Goal: Information Seeking & Learning: Learn about a topic

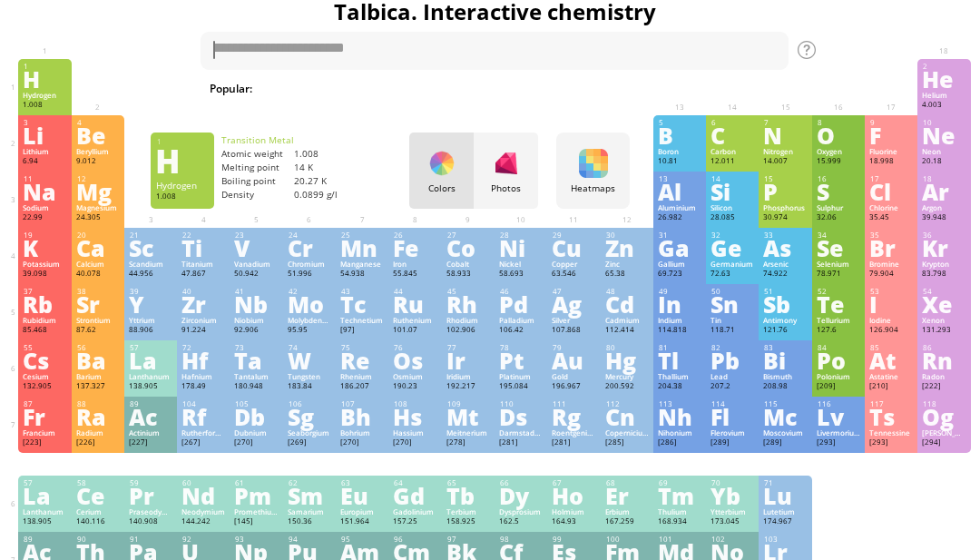
scroll to position [23, 0]
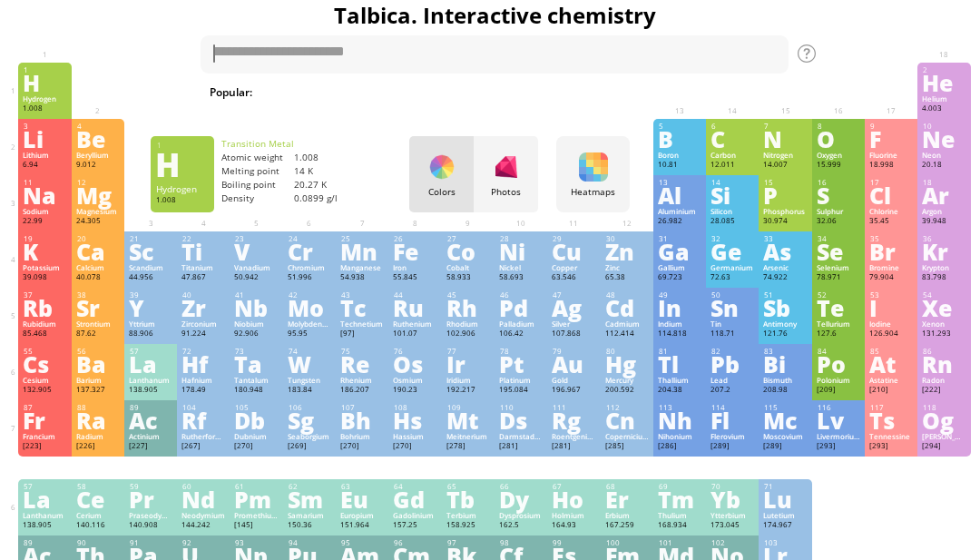
click at [305, 25] on h1 "Talbica. Interactive chemistry" at bounding box center [494, 15] width 961 height 31
click at [400, 43] on textarea at bounding box center [494, 54] width 588 height 38
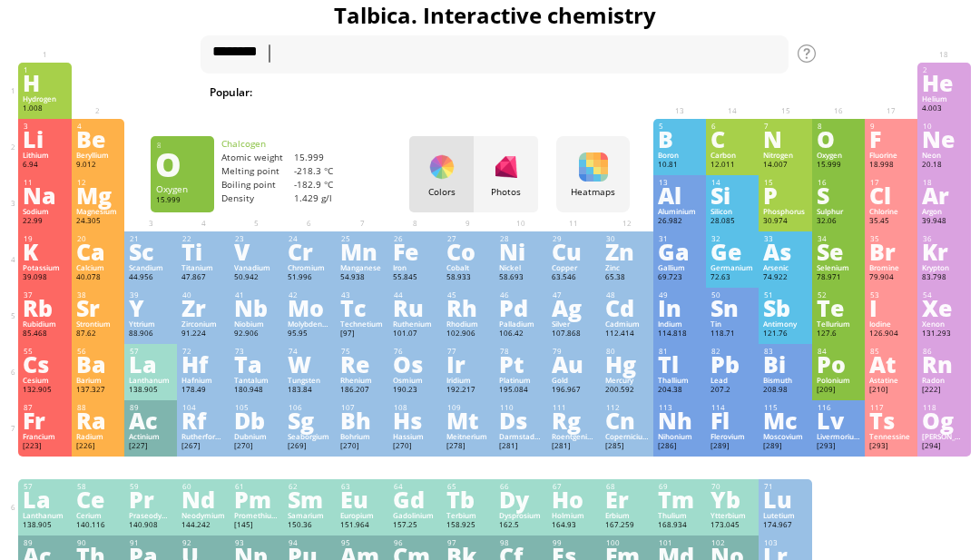
click at [819, 119] on div "8 O Oxygen 15.999 −2, −1, 0, +1, +2 −2, −1, 0, +1, +2 -218.3 °C -182.9 °C 1.429…" at bounding box center [838, 147] width 53 height 56
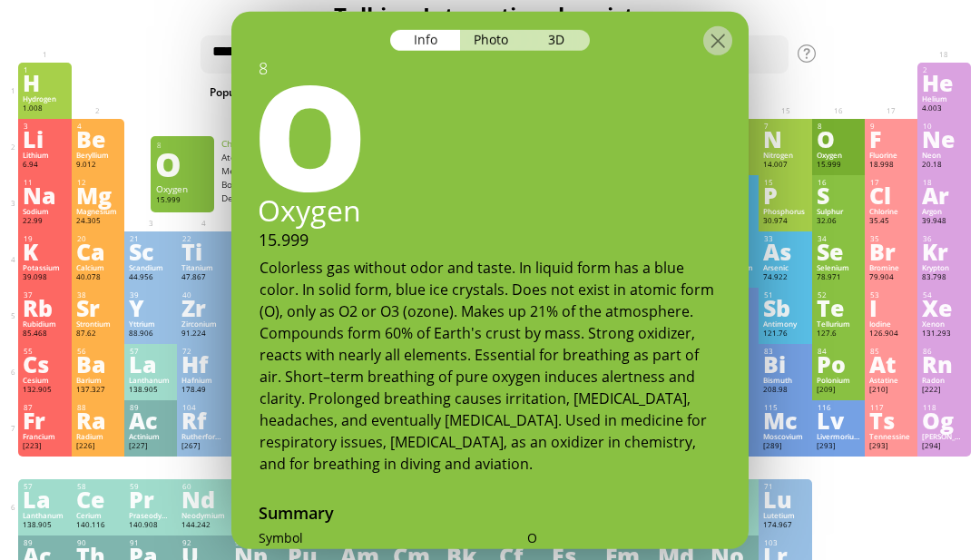
click at [735, 11] on div at bounding box center [489, 27] width 517 height 32
click at [729, 25] on div at bounding box center [717, 39] width 29 height 29
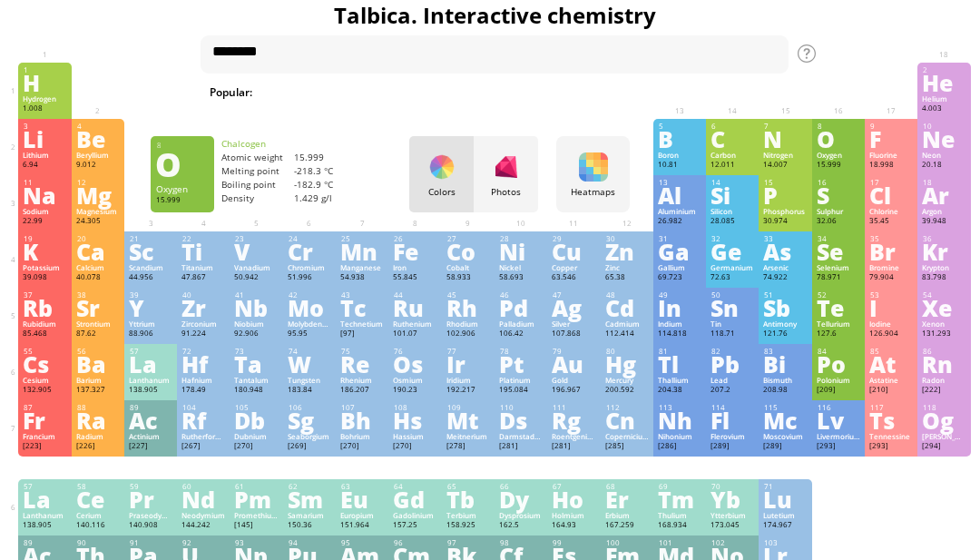
click at [716, 27] on h1 "Talbica. Interactive chemistry" at bounding box center [494, 15] width 961 height 31
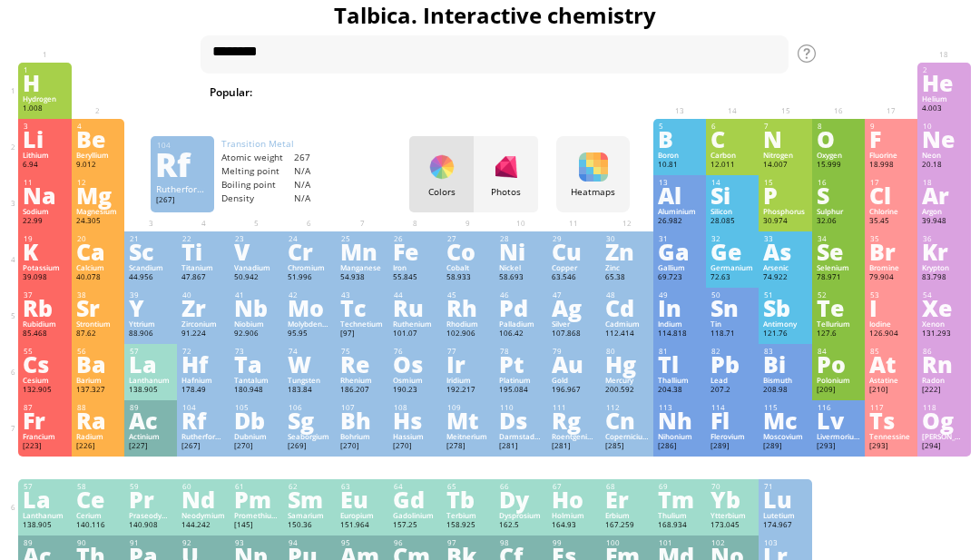
click at [207, 430] on div "Rf" at bounding box center [203, 420] width 44 height 20
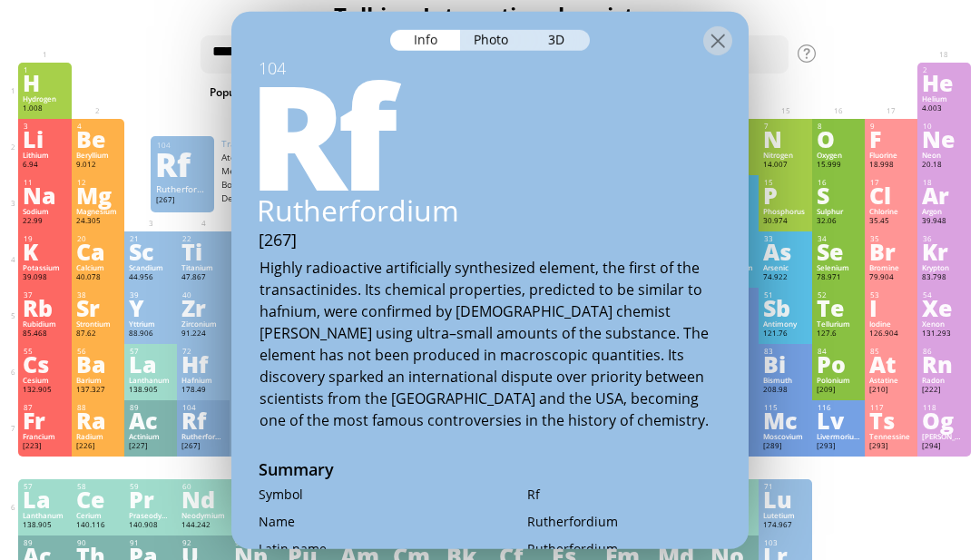
click at [196, 509] on div "Nd" at bounding box center [203, 499] width 44 height 20
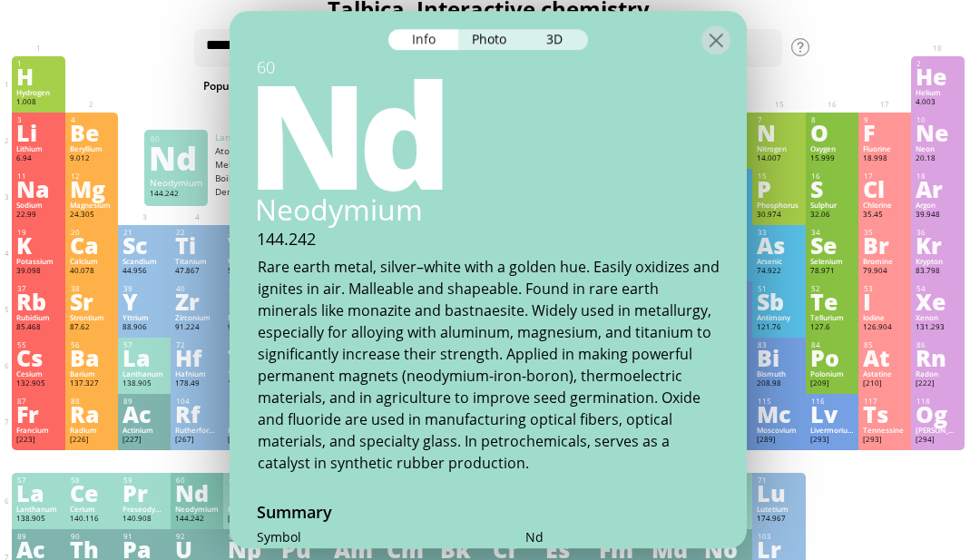
scroll to position [29, 5]
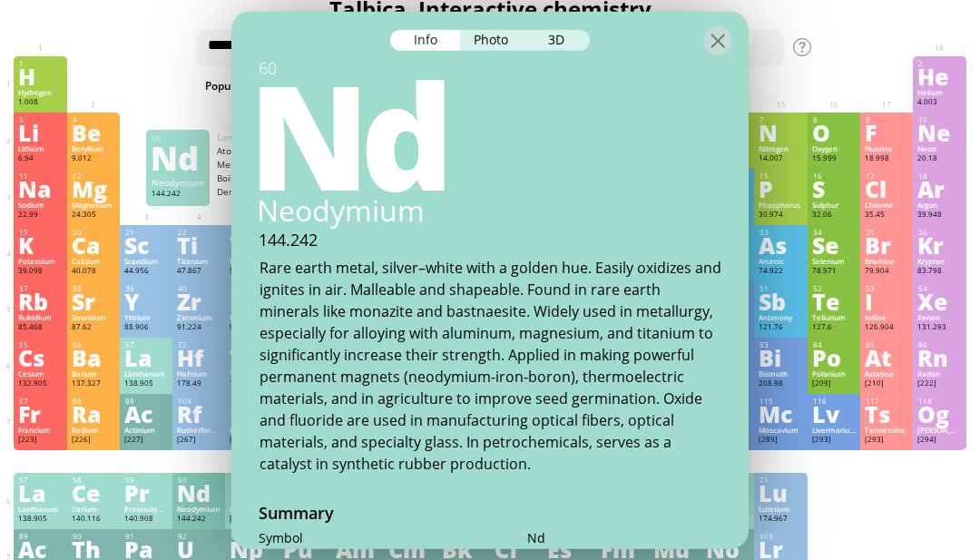
click at [713, 25] on div at bounding box center [717, 39] width 29 height 29
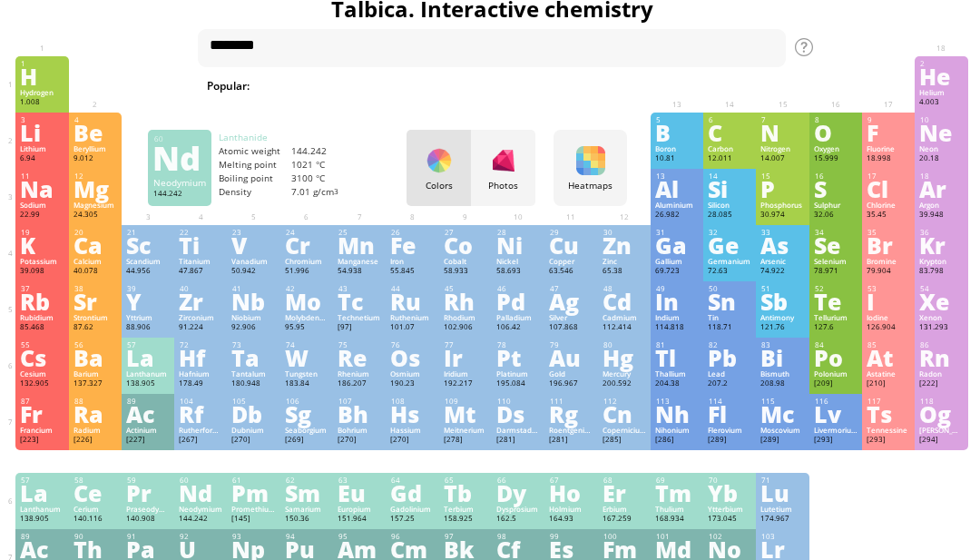
scroll to position [29, 2]
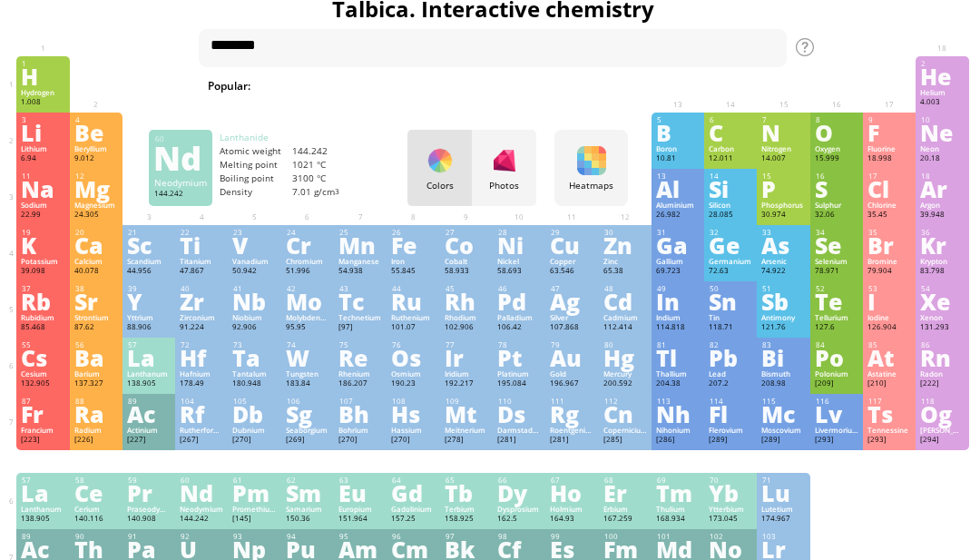
click at [882, 424] on div "Ts" at bounding box center [889, 414] width 44 height 20
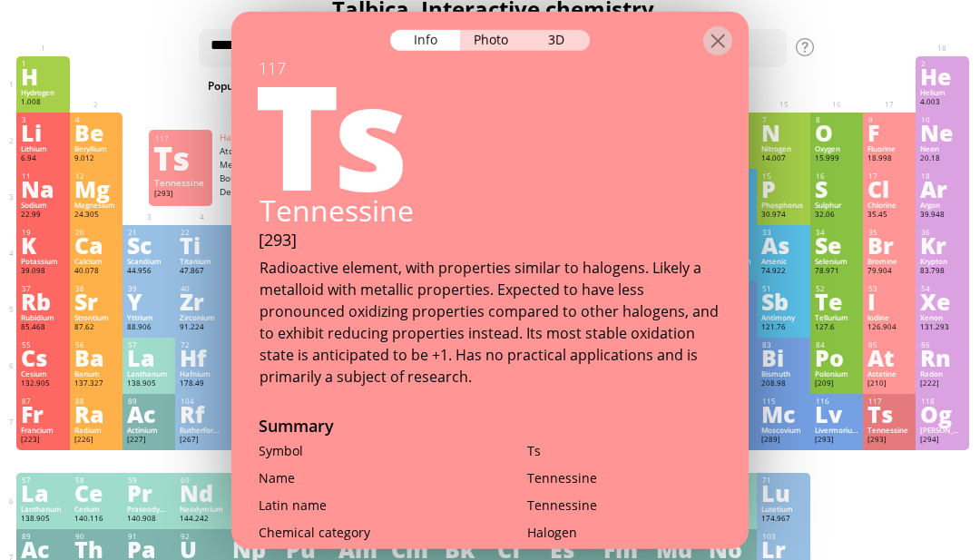
click at [728, 29] on div at bounding box center [717, 39] width 29 height 29
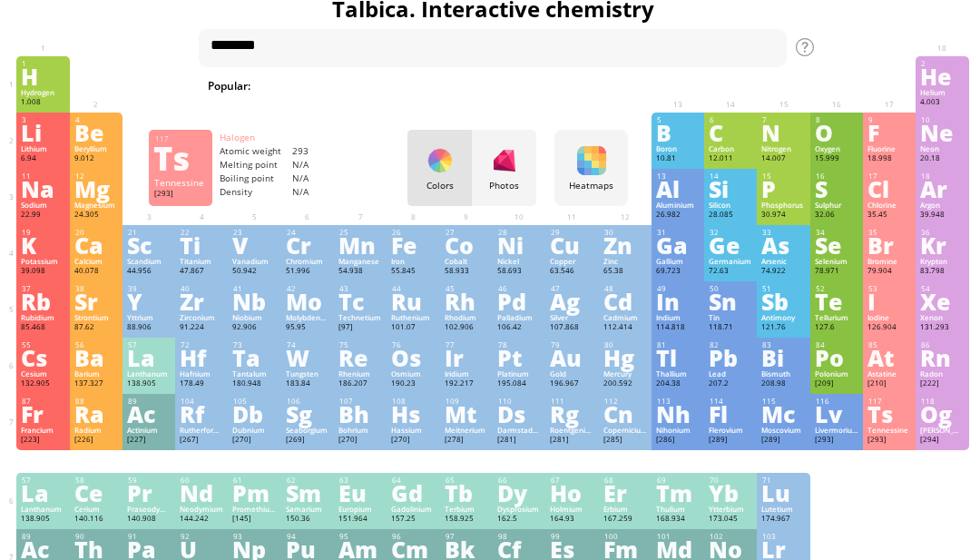
click at [931, 367] on div "Rn" at bounding box center [942, 357] width 44 height 20
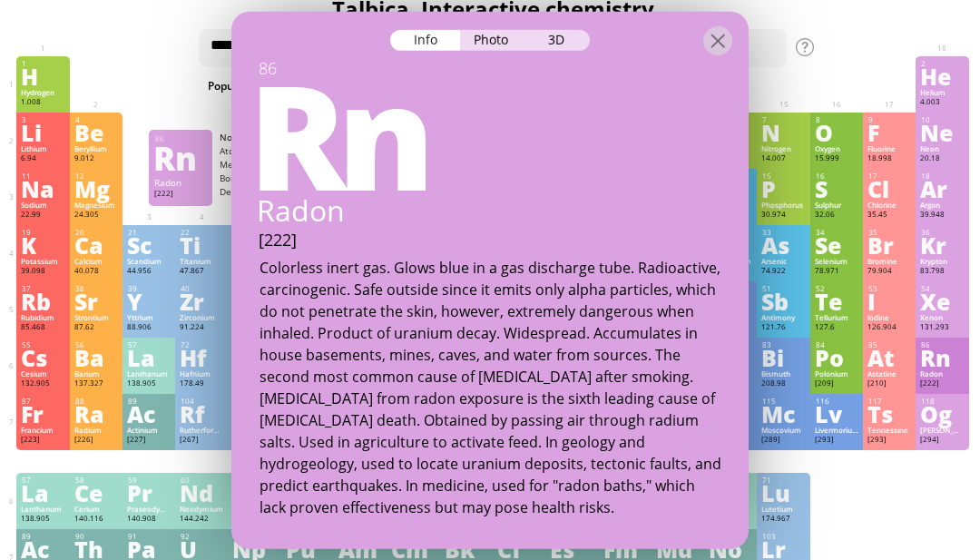
click at [715, 31] on div at bounding box center [717, 39] width 29 height 29
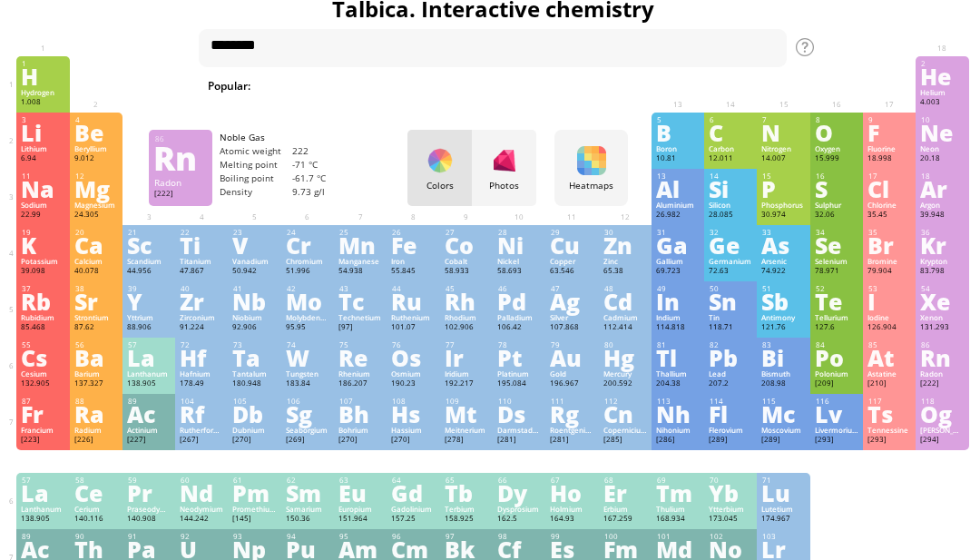
click at [715, 10] on h1 "Talbica. Interactive chemistry" at bounding box center [492, 9] width 961 height 31
click at [933, 80] on div "He" at bounding box center [942, 76] width 44 height 20
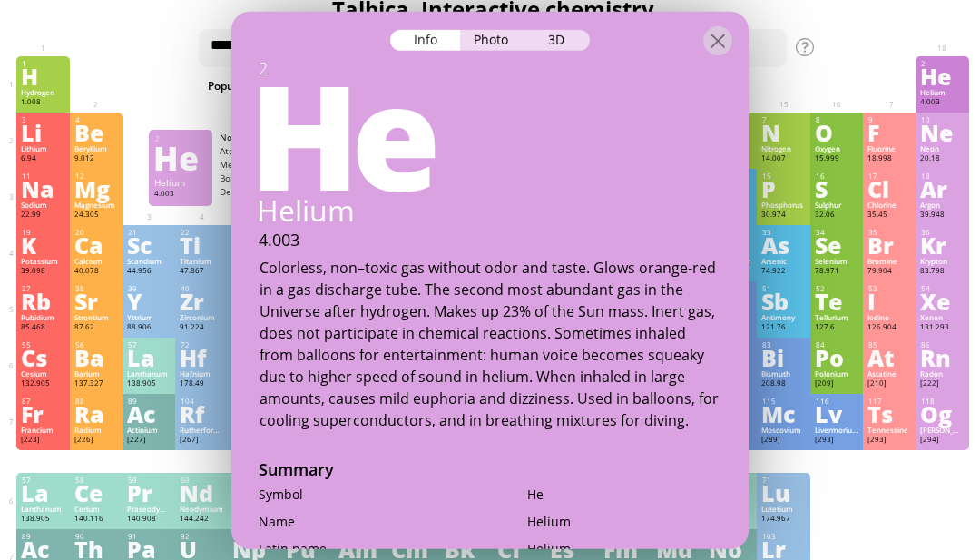
click at [726, 25] on div at bounding box center [717, 39] width 29 height 29
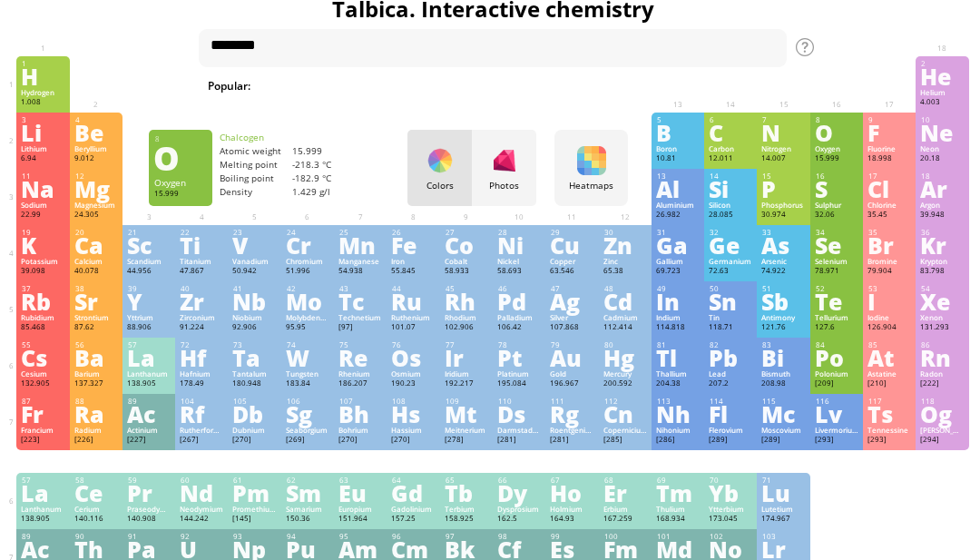
click at [814, 142] on div "O" at bounding box center [836, 132] width 44 height 20
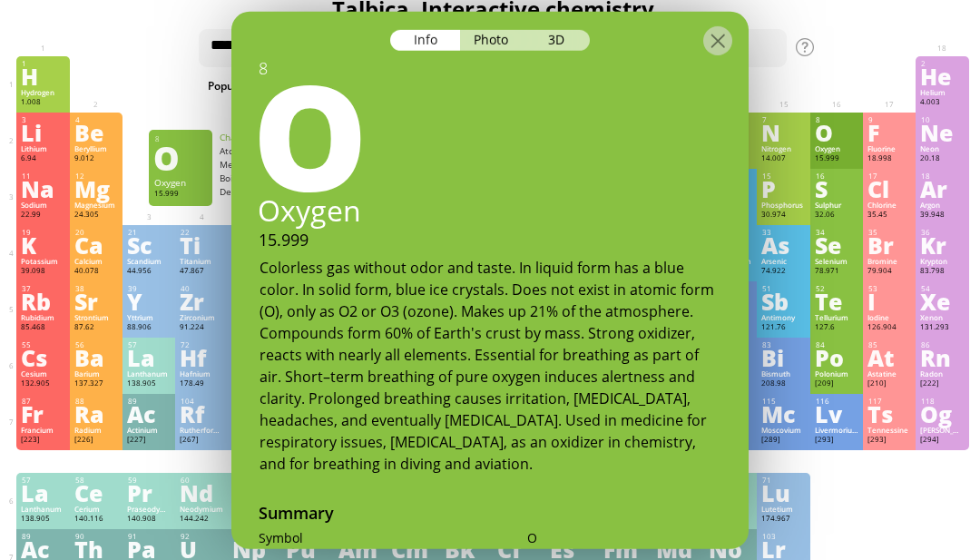
click at [714, 32] on div at bounding box center [717, 39] width 29 height 29
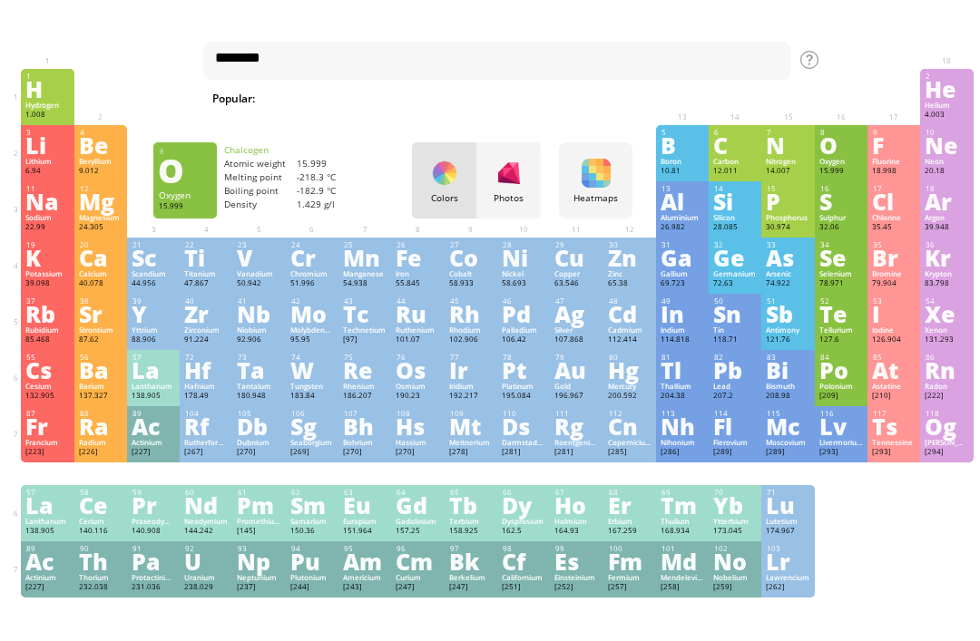
scroll to position [0, 0]
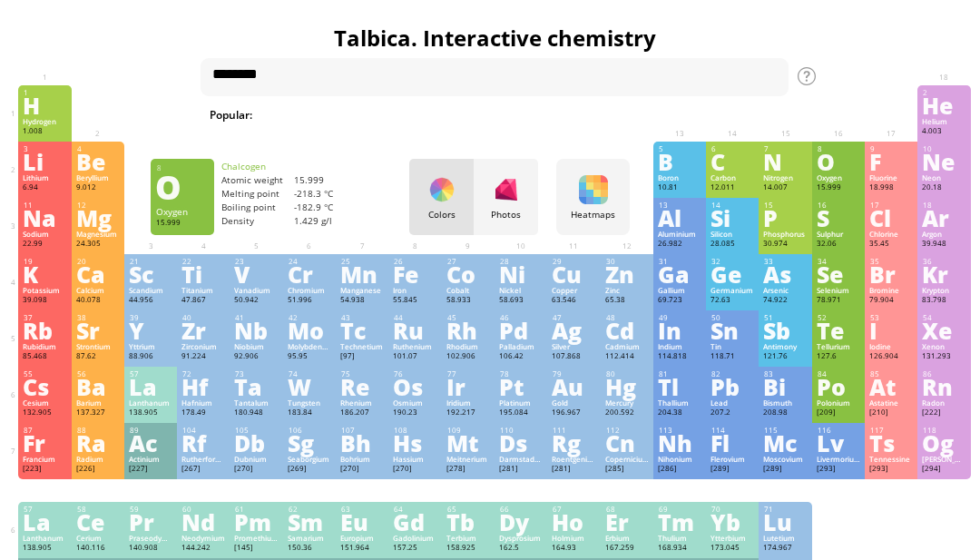
click at [536, 199] on div "Photos" at bounding box center [505, 197] width 64 height 76
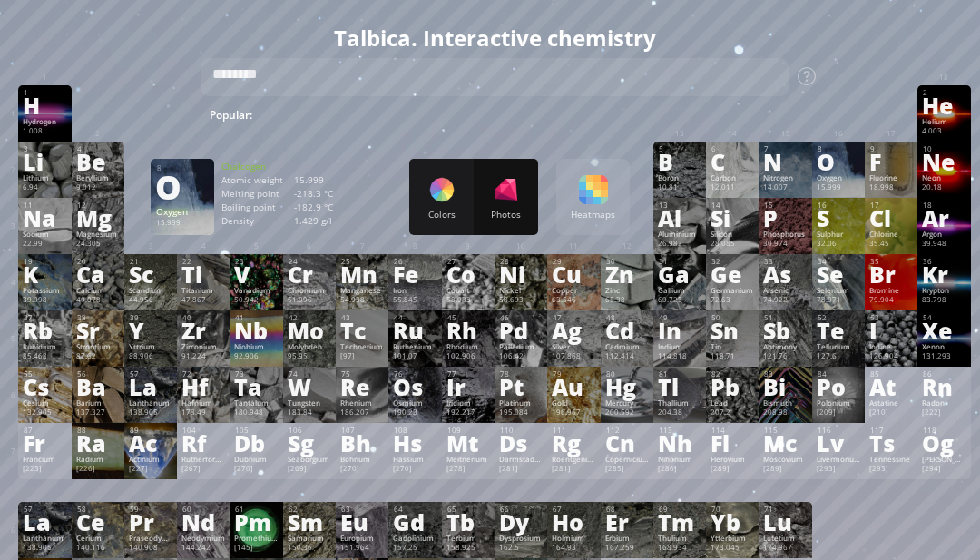
click at [582, 224] on div "Colors Photos Heatmaps Heatmaps Normal mode Melting point Boiling point Density…" at bounding box center [519, 197] width 220 height 76
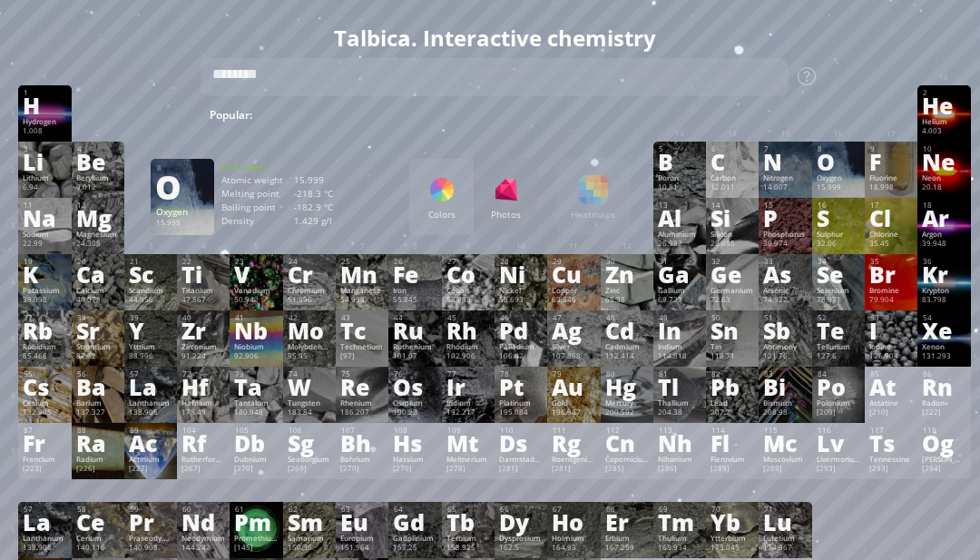
click at [596, 217] on div "Colors Photos Heatmaps Heatmaps Normal mode Melting point Boiling point Density…" at bounding box center [519, 197] width 220 height 76
click at [435, 210] on div "Colors" at bounding box center [441, 215] width 64 height 12
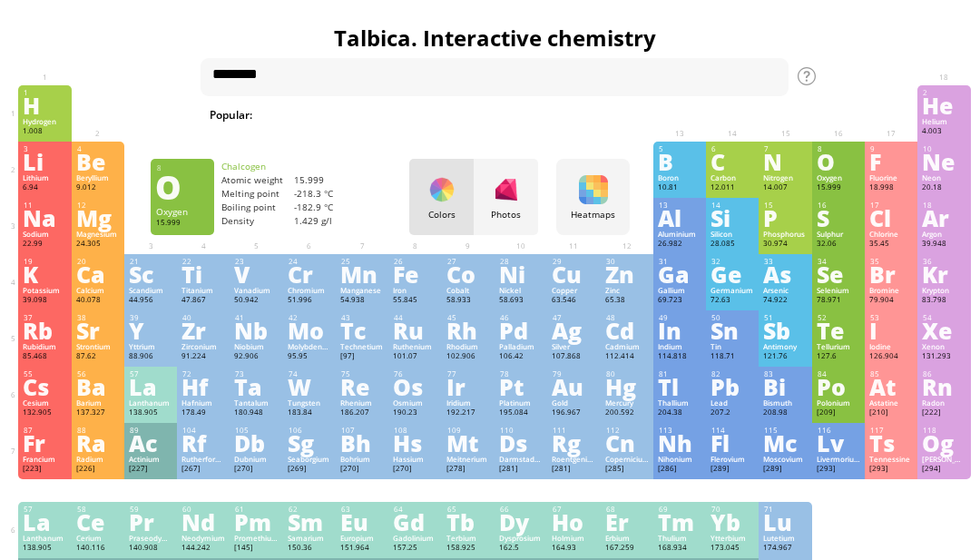
click at [607, 226] on div "Heatmaps Heatmaps Normal mode Melting point Boiling point Density Atomic weight…" at bounding box center [592, 197] width 73 height 76
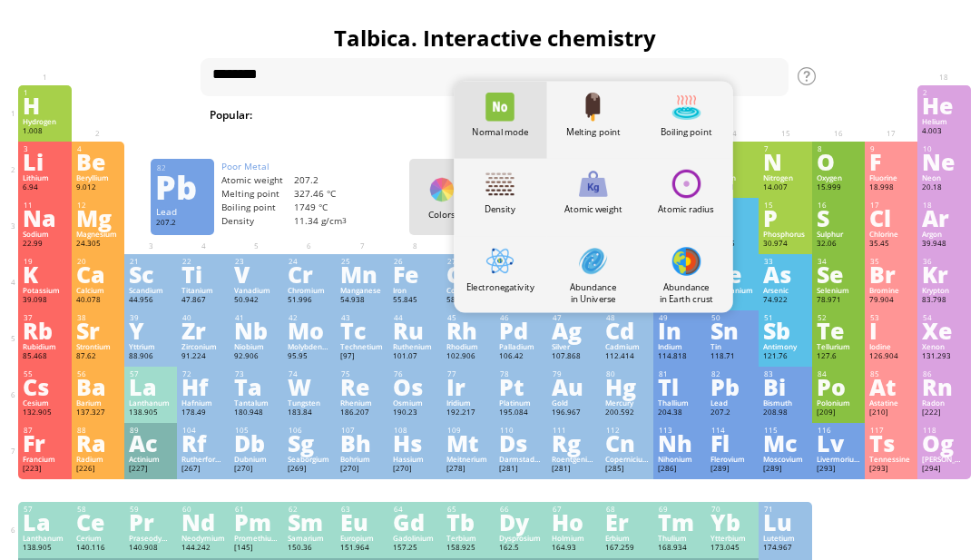
click at [746, 378] on div "82" at bounding box center [732, 373] width 43 height 9
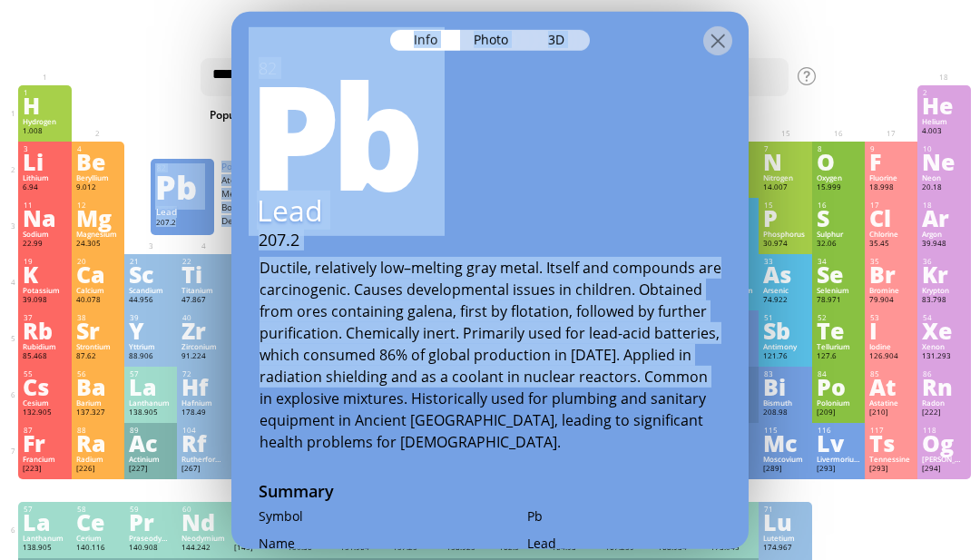
click at [862, 27] on h1 "Talbica. Interactive chemistry" at bounding box center [494, 38] width 961 height 31
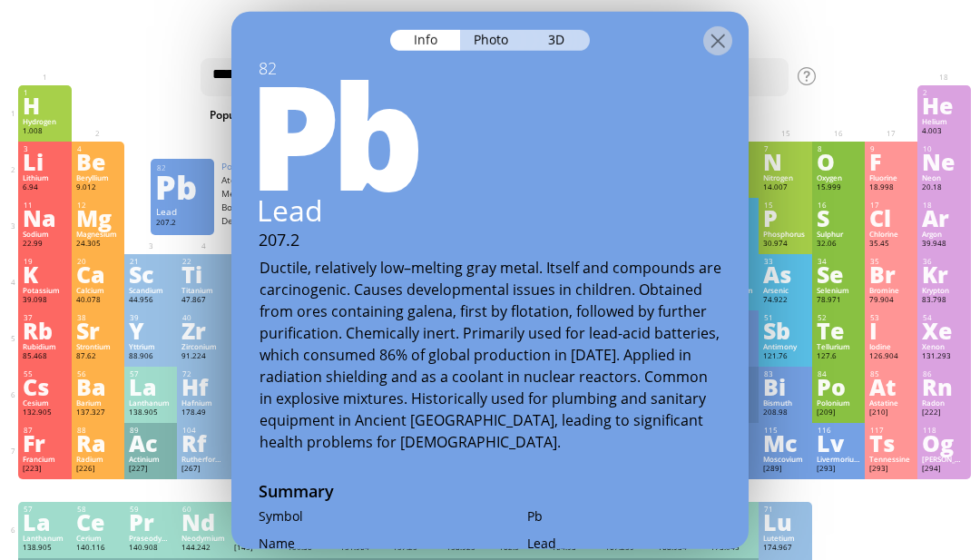
click at [882, 87] on div at bounding box center [890, 94] width 53 height 18
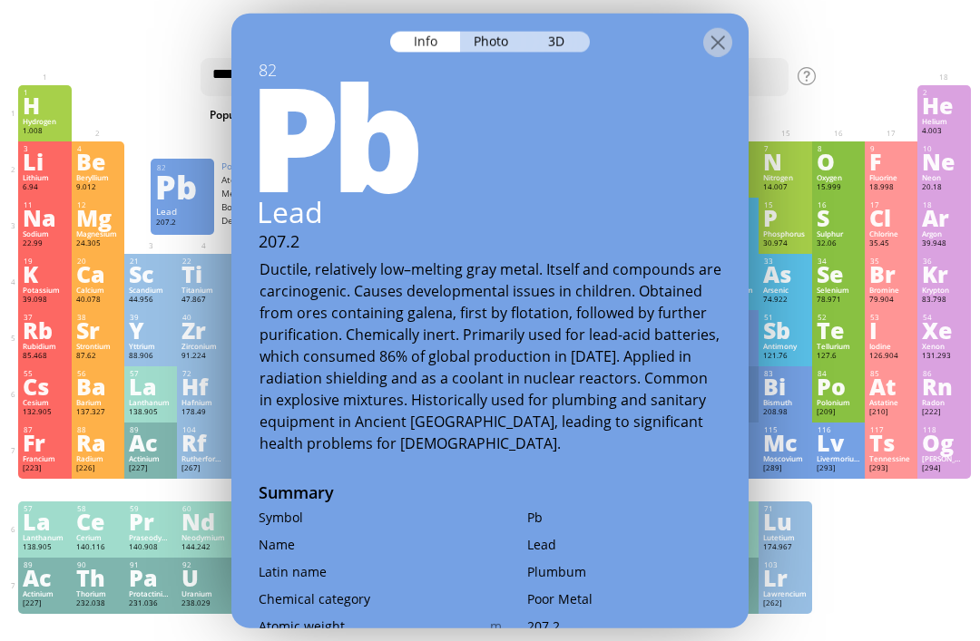
click at [717, 27] on div at bounding box center [717, 41] width 29 height 29
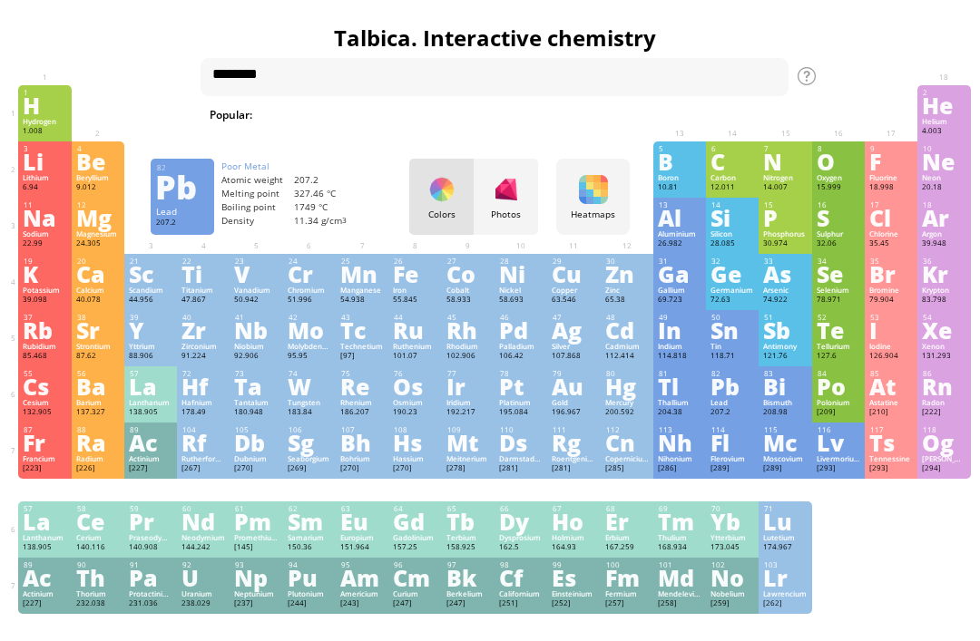
click at [619, 196] on div "Heatmaps Heatmaps Normal mode Melting point Boiling point Density Atomic weight…" at bounding box center [592, 197] width 73 height 76
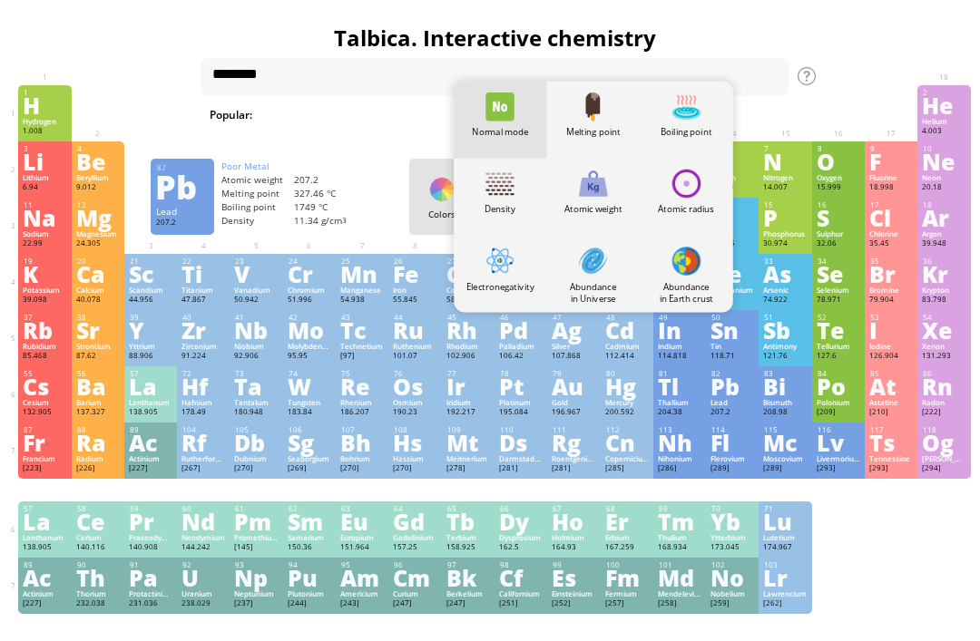
click at [592, 200] on div "Atomic weight" at bounding box center [592, 196] width 93 height 77
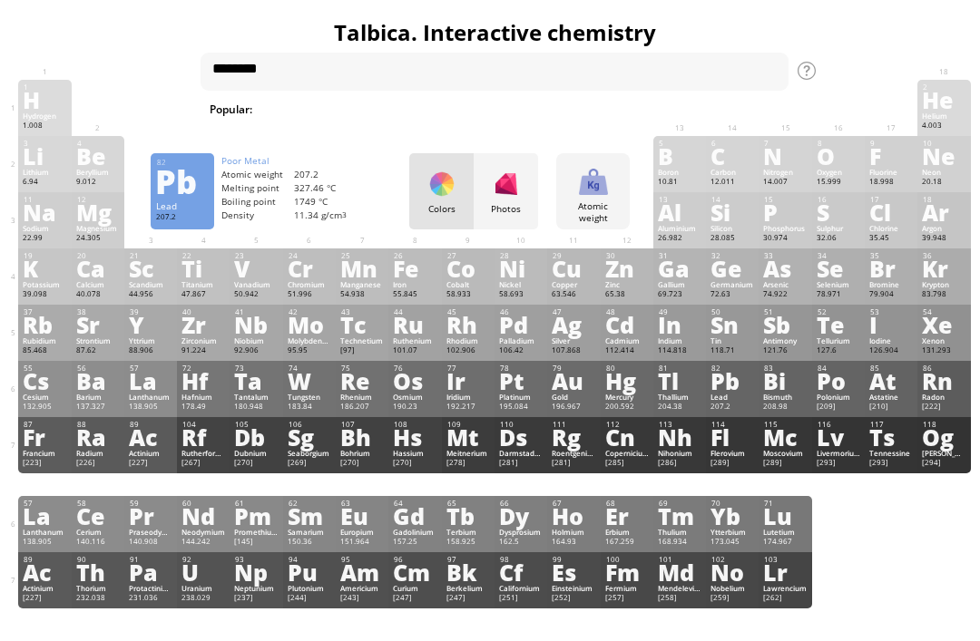
scroll to position [6, 0]
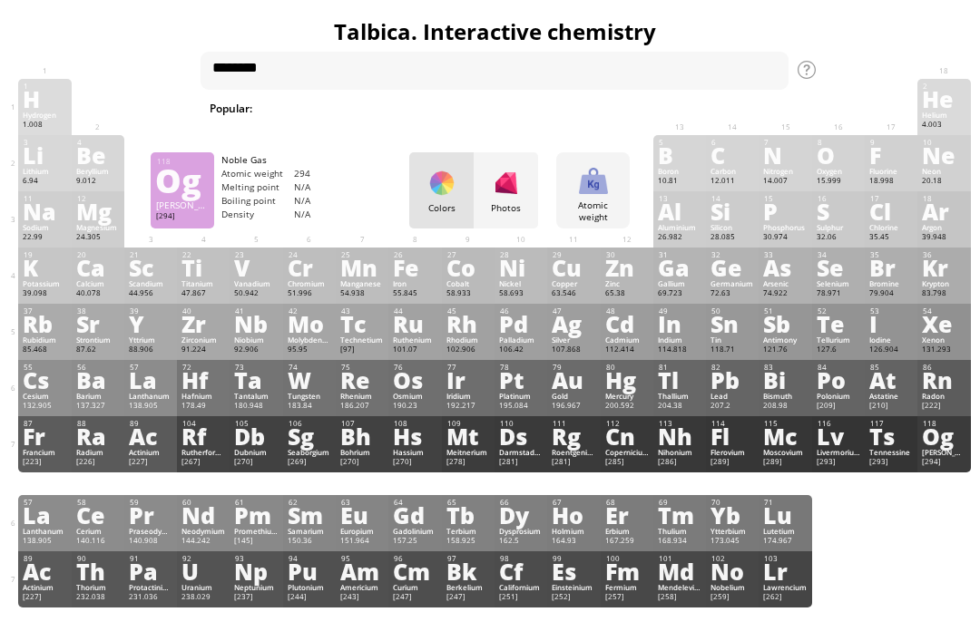
click at [937, 446] on div "Og" at bounding box center [943, 436] width 44 height 20
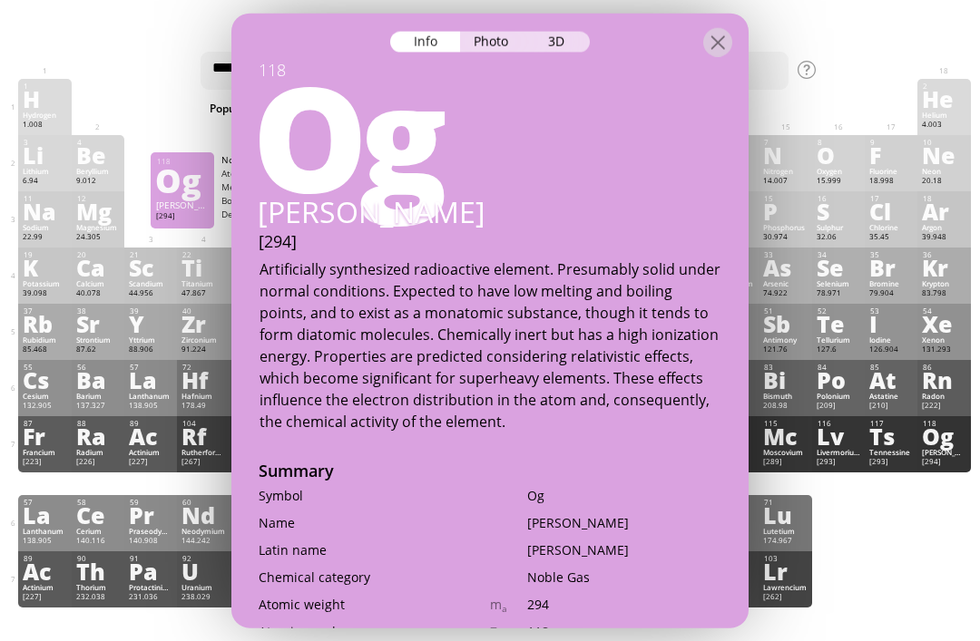
scroll to position [0, 0]
click at [537, 34] on div "3D" at bounding box center [556, 41] width 65 height 21
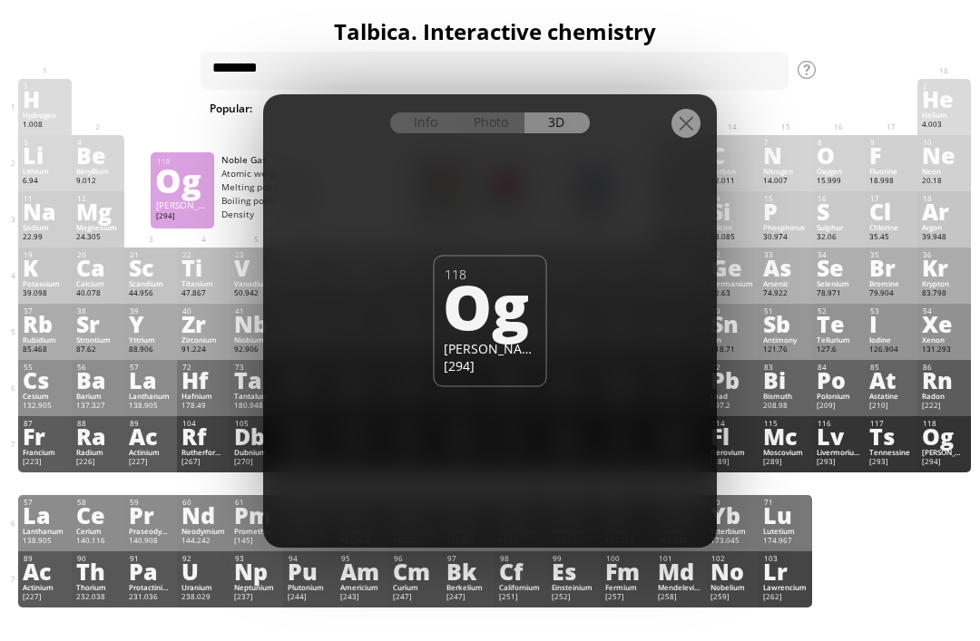
click at [497, 133] on div "Photo" at bounding box center [492, 122] width 65 height 21
click at [408, 133] on div "Info" at bounding box center [425, 122] width 70 height 21
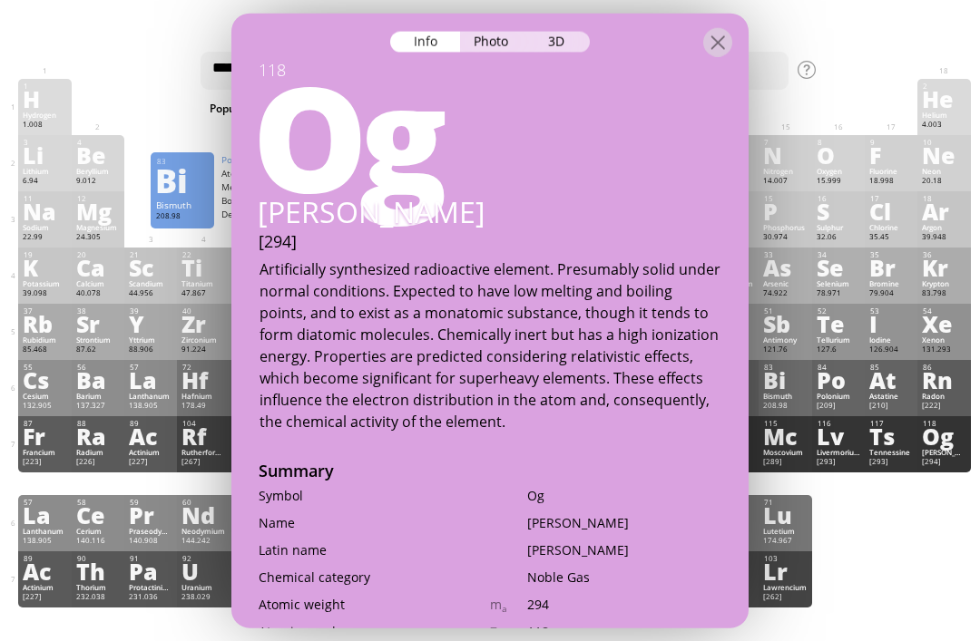
click at [765, 390] on div "Bi" at bounding box center [785, 380] width 44 height 20
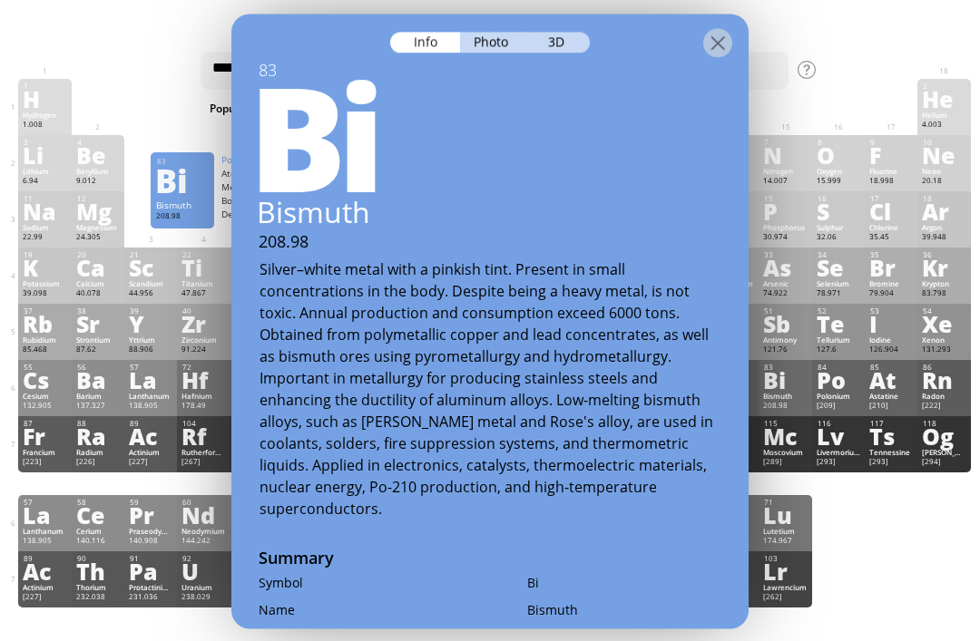
click at [871, 446] on div "Ts" at bounding box center [891, 436] width 44 height 20
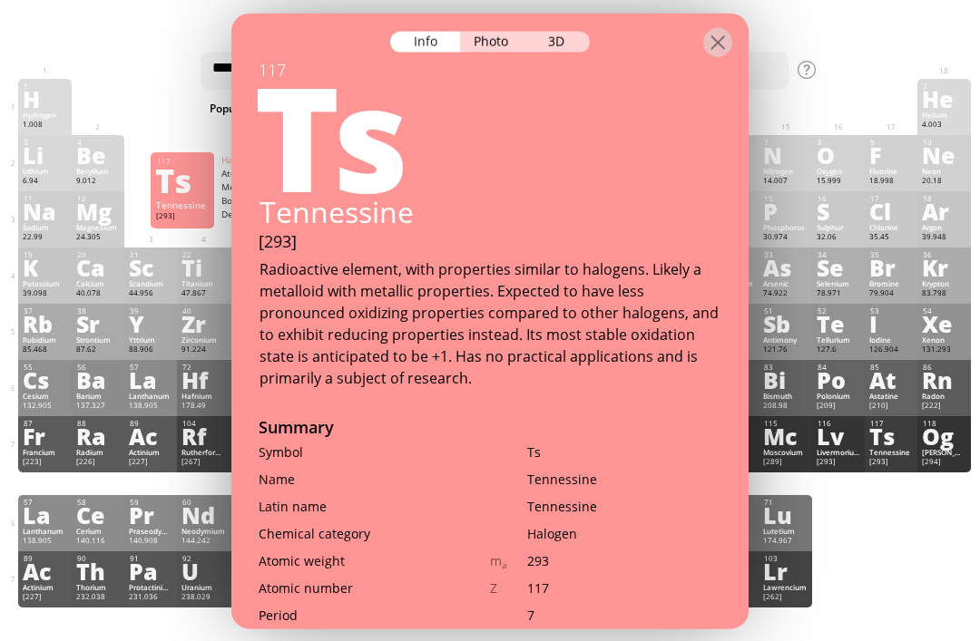
click at [729, 56] on div at bounding box center [717, 41] width 29 height 29
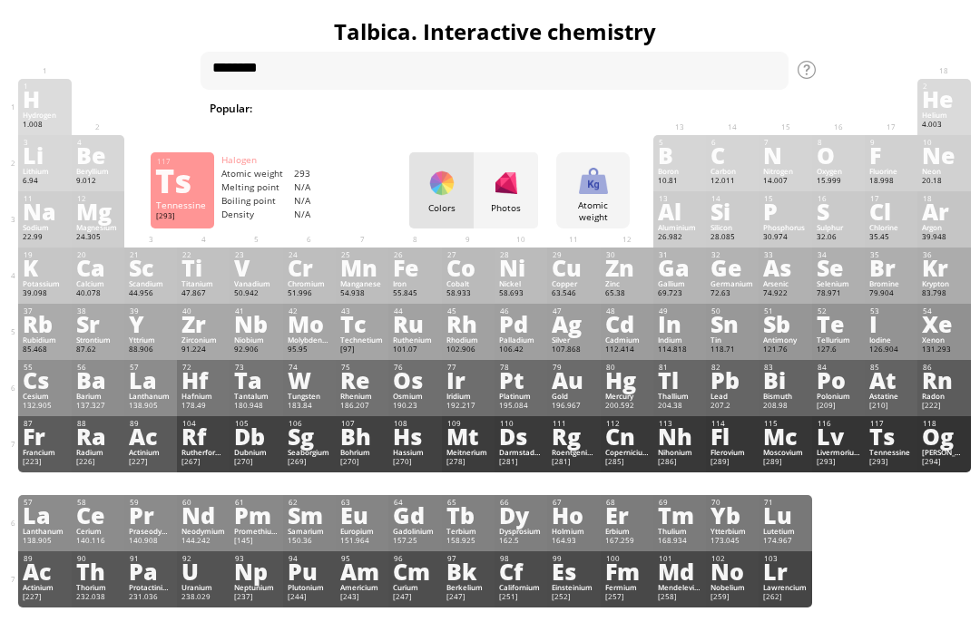
click at [476, 186] on div "Photos" at bounding box center [505, 190] width 64 height 76
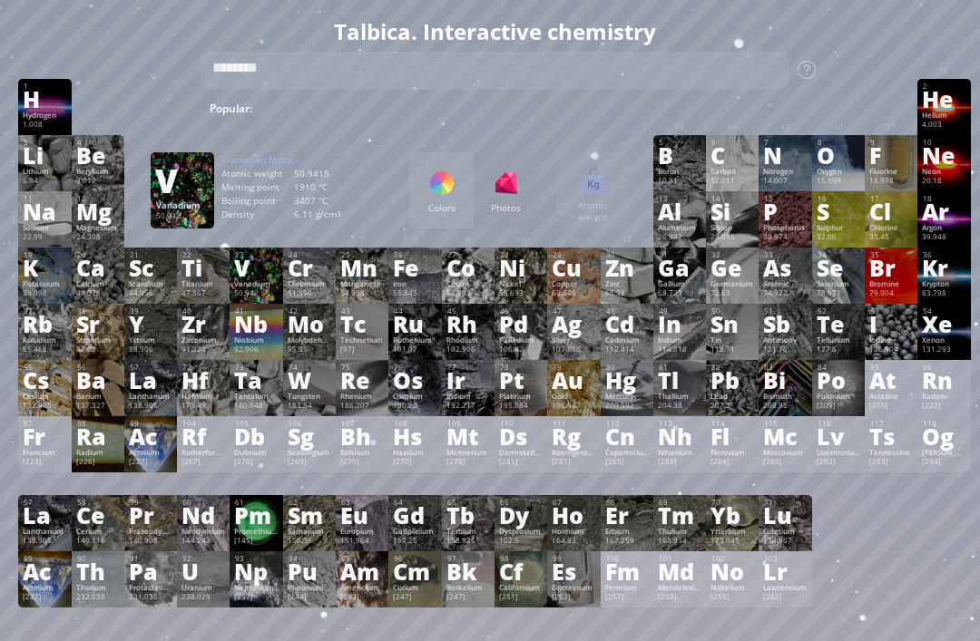
click at [239, 278] on div "V" at bounding box center [256, 268] width 44 height 20
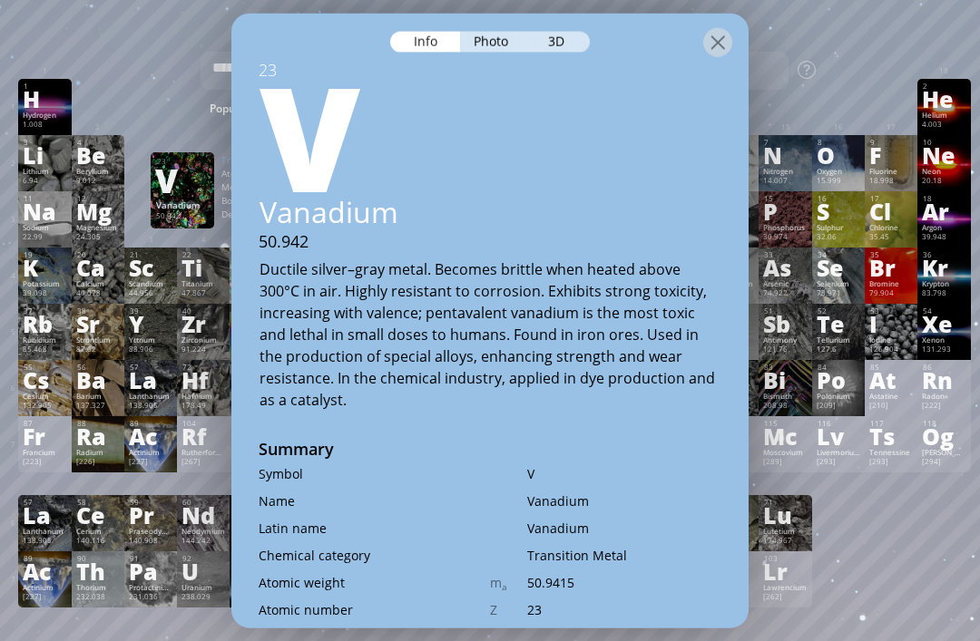
click at [540, 47] on div "3D" at bounding box center [556, 41] width 65 height 21
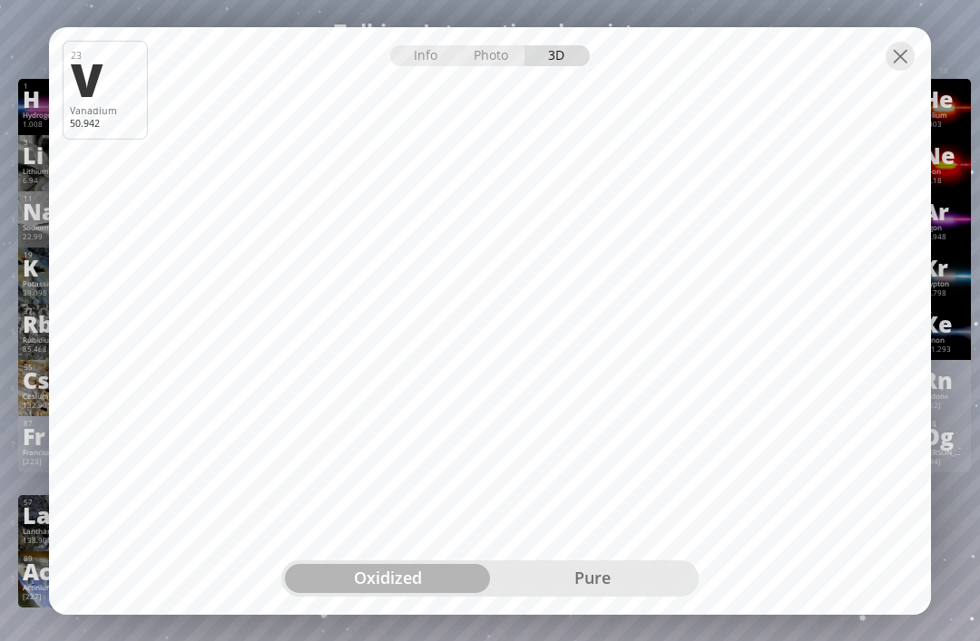
click at [580, 593] on div "pure" at bounding box center [592, 578] width 205 height 29
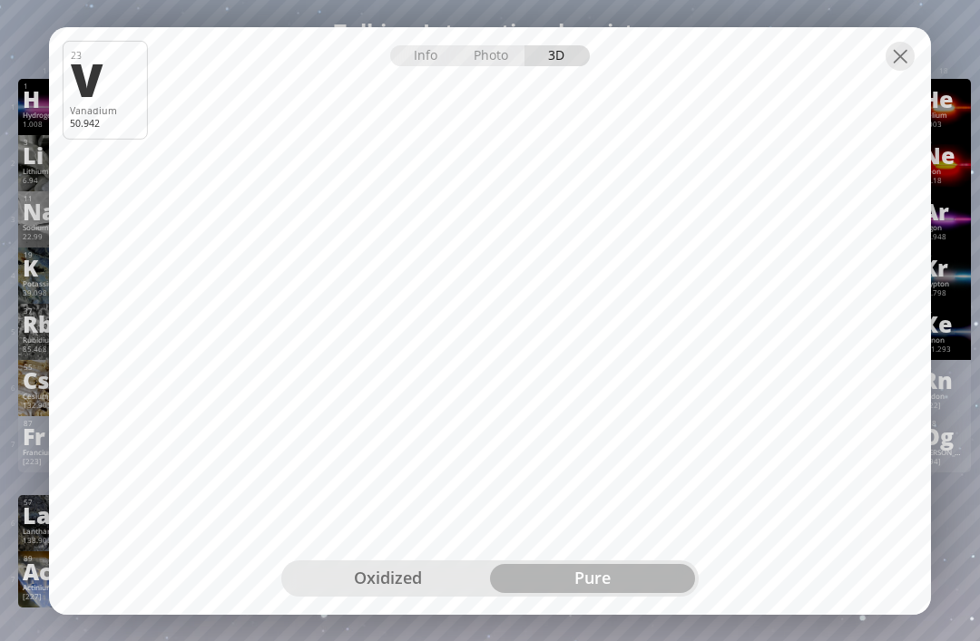
click at [412, 593] on div "oxidized" at bounding box center [387, 578] width 205 height 29
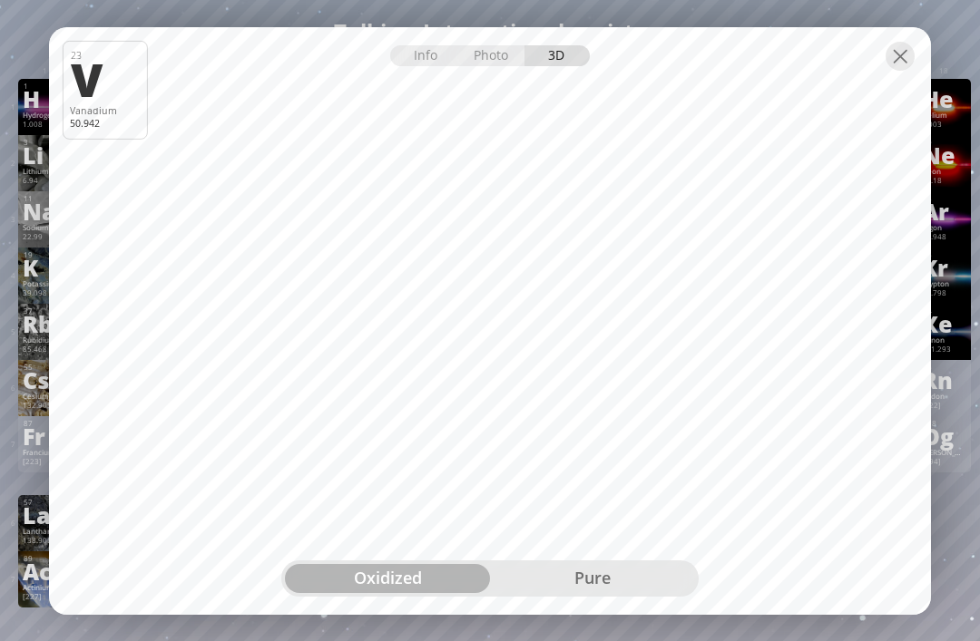
click at [505, 66] on div "Photo" at bounding box center [492, 55] width 65 height 21
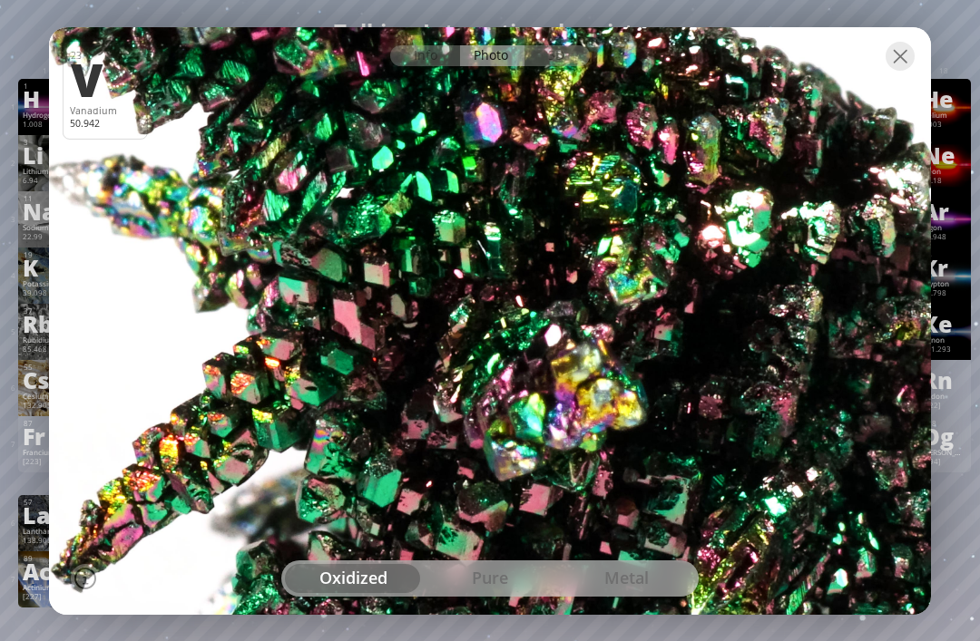
click at [899, 71] on div at bounding box center [899, 56] width 29 height 29
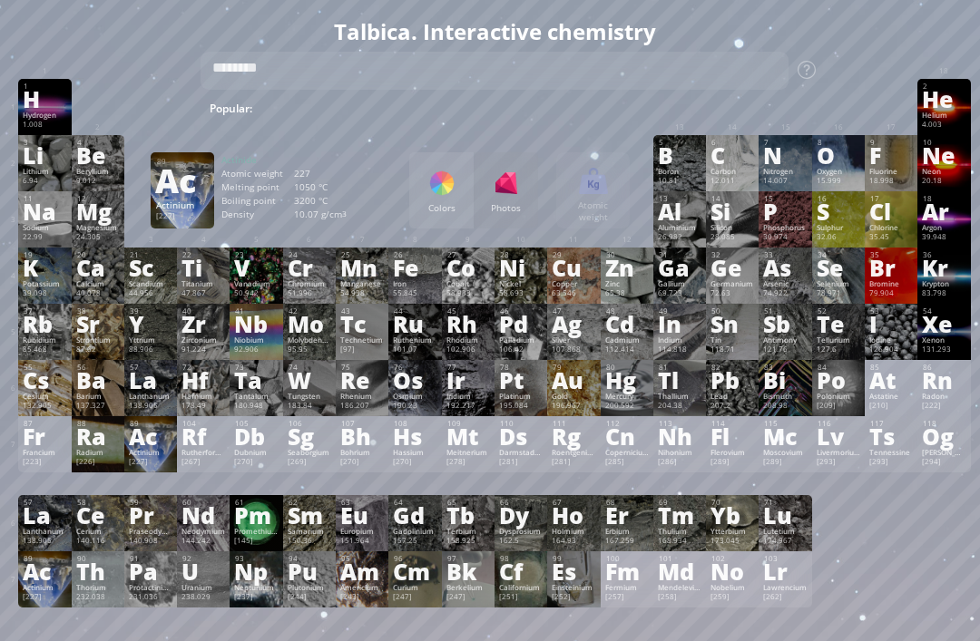
click at [41, 592] on div "Actinium" at bounding box center [45, 587] width 44 height 9
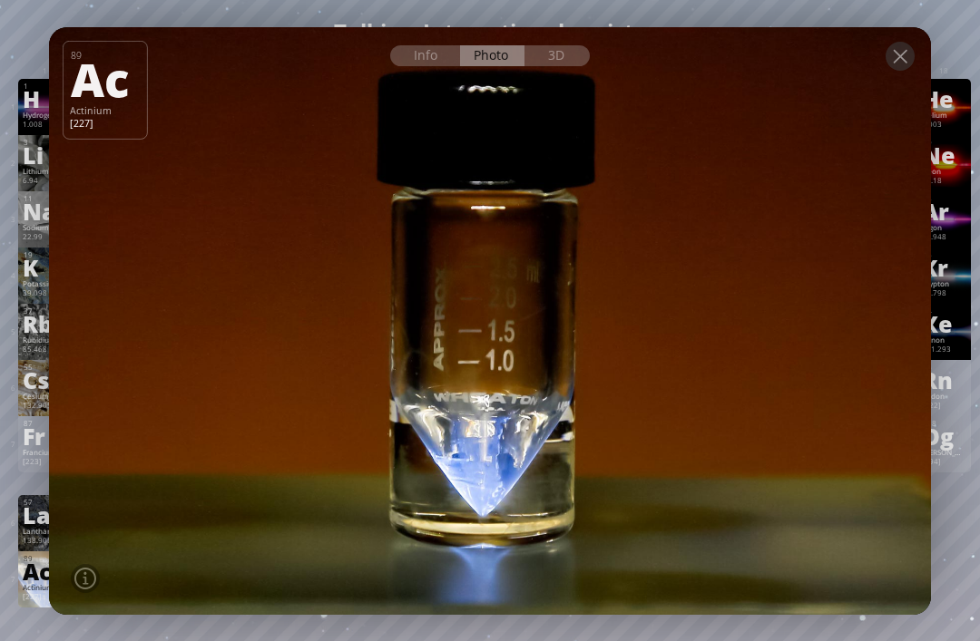
click at [553, 66] on div "3D" at bounding box center [556, 55] width 65 height 21
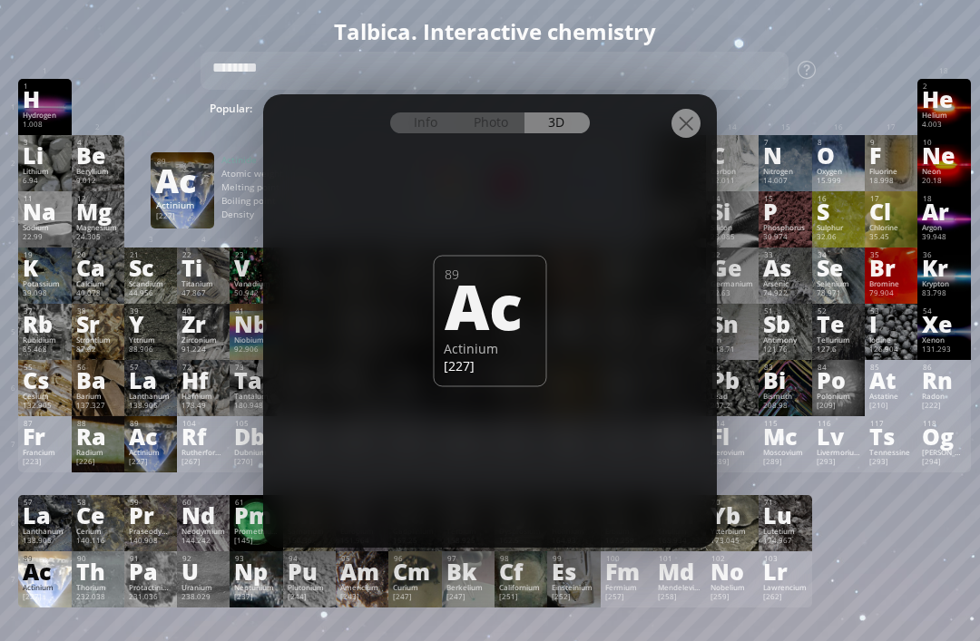
click at [441, 133] on div "Info" at bounding box center [425, 122] width 70 height 21
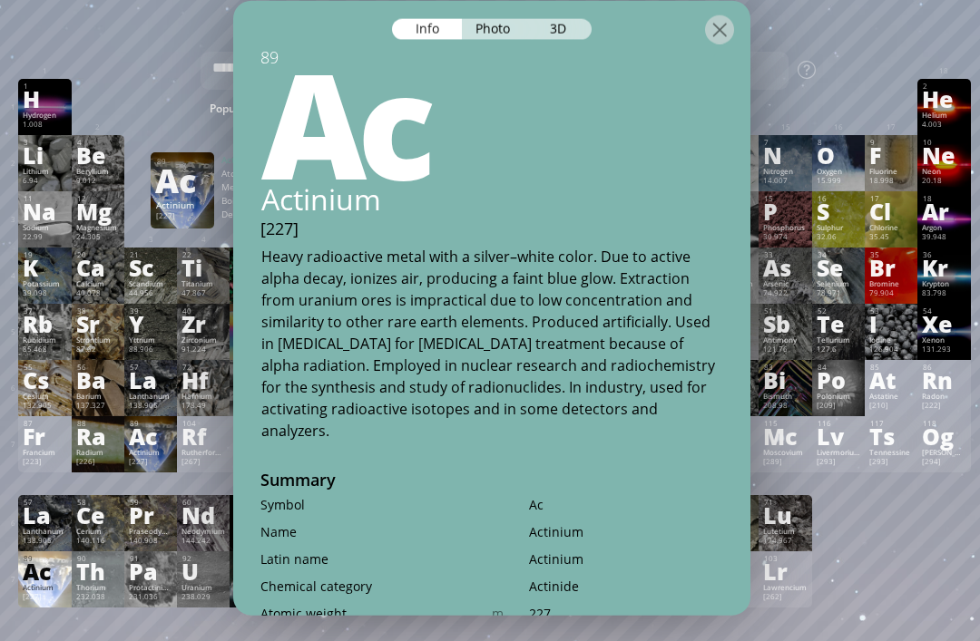
click at [737, 21] on div at bounding box center [491, 16] width 517 height 32
click at [724, 36] on div at bounding box center [719, 29] width 29 height 29
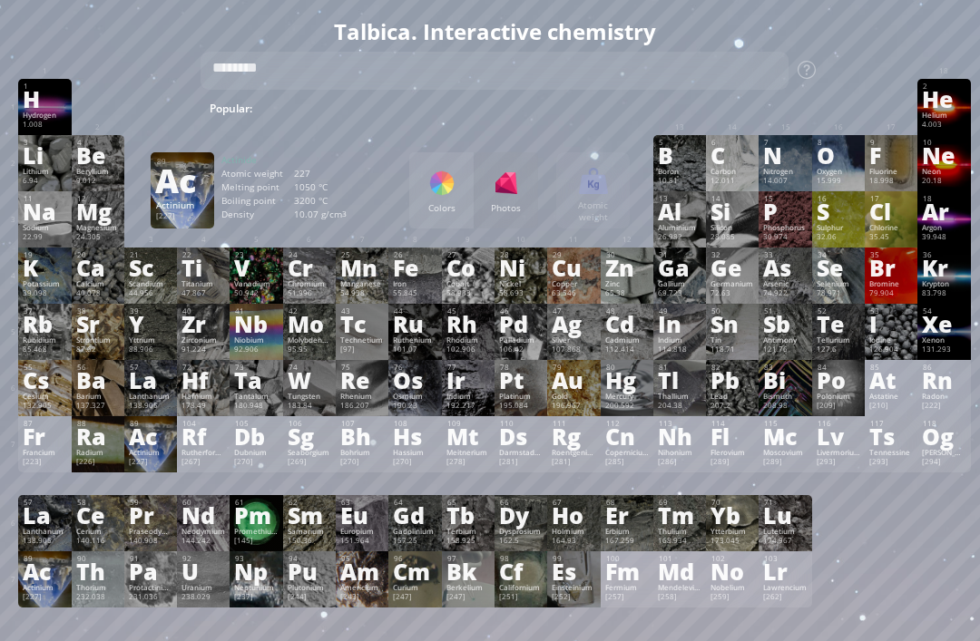
click at [795, 390] on div "Bi" at bounding box center [785, 380] width 44 height 20
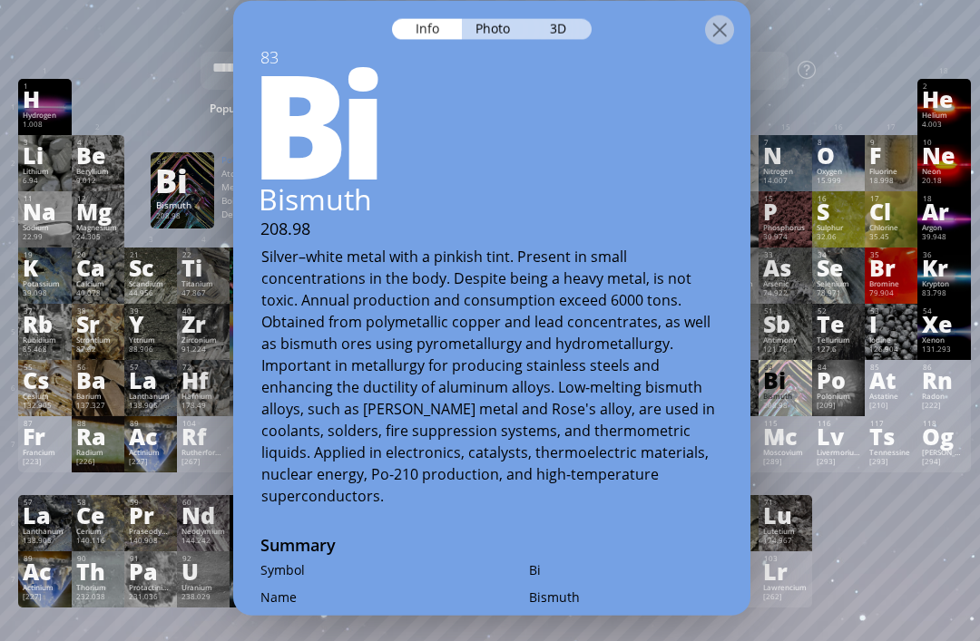
click at [724, 32] on div at bounding box center [719, 29] width 29 height 29
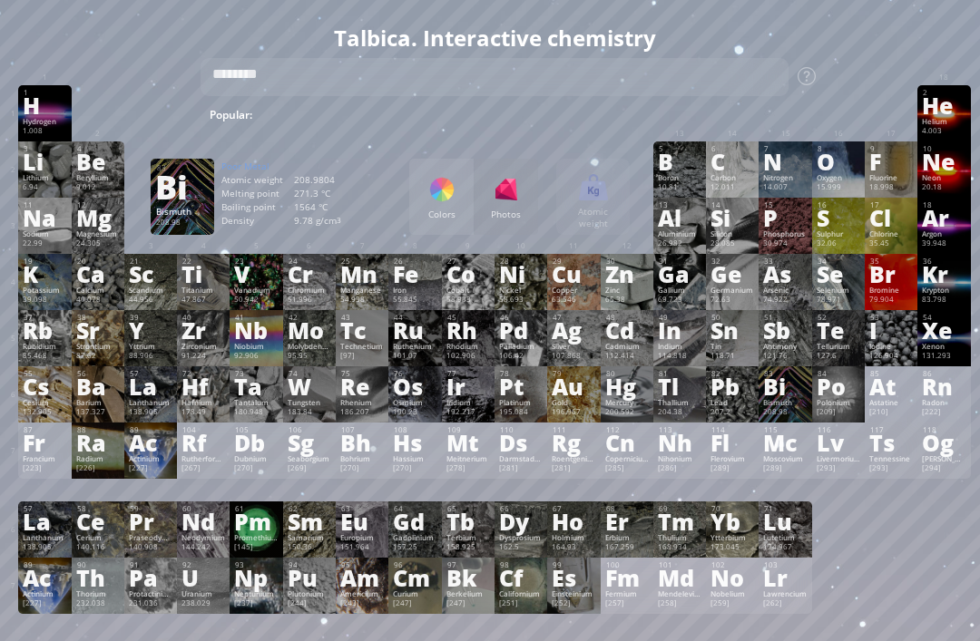
click at [239, 266] on div "23 V Vanadium 50.942 −3, −1, 0, +1, +2, +3, +4, +5 −3, −1, 0, +1, +2, +3, +4, +…" at bounding box center [255, 282] width 53 height 56
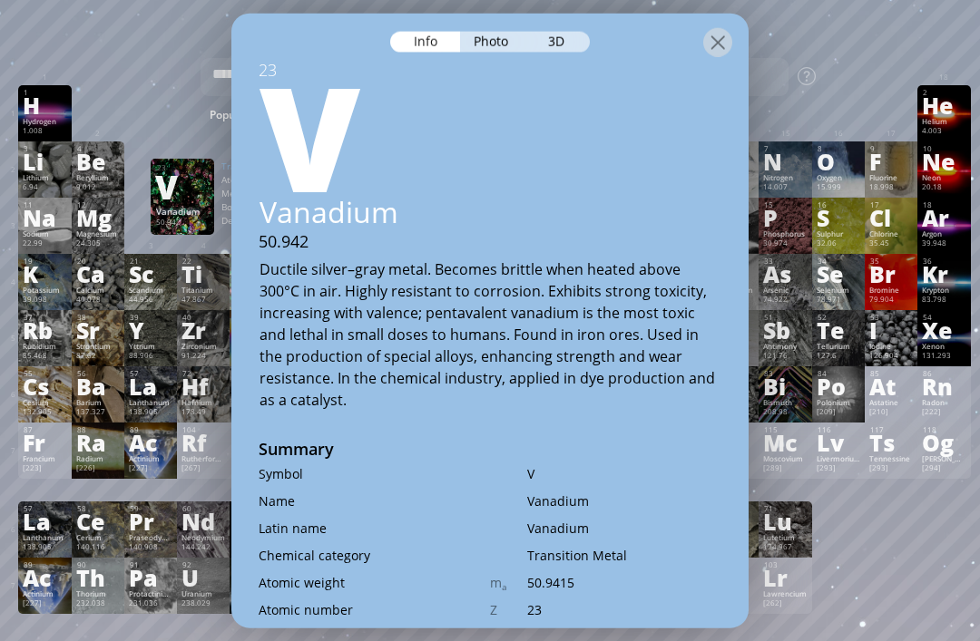
click at [568, 31] on div "3D" at bounding box center [556, 41] width 65 height 21
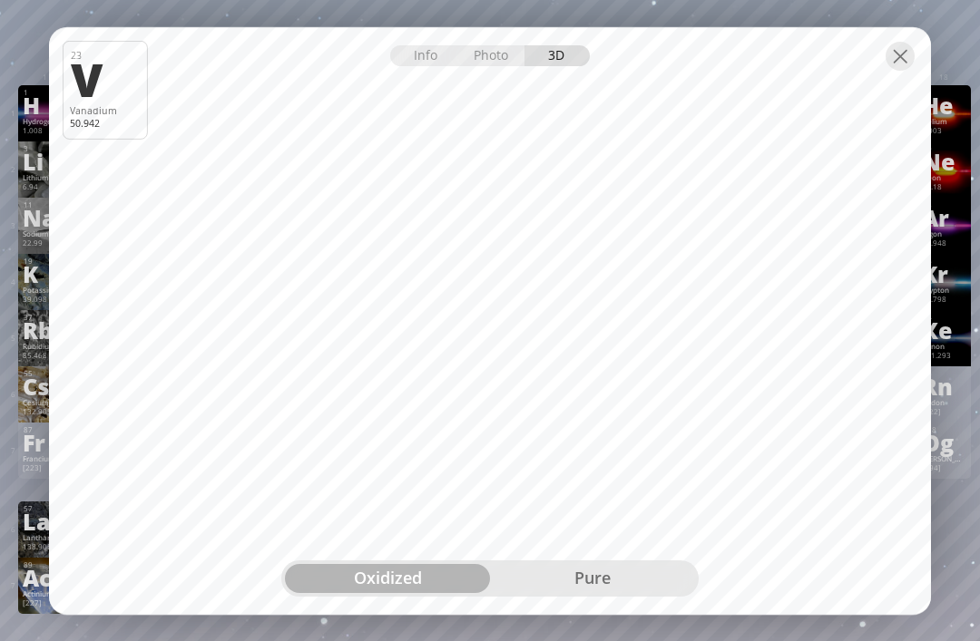
click at [886, 46] on div at bounding box center [899, 56] width 29 height 29
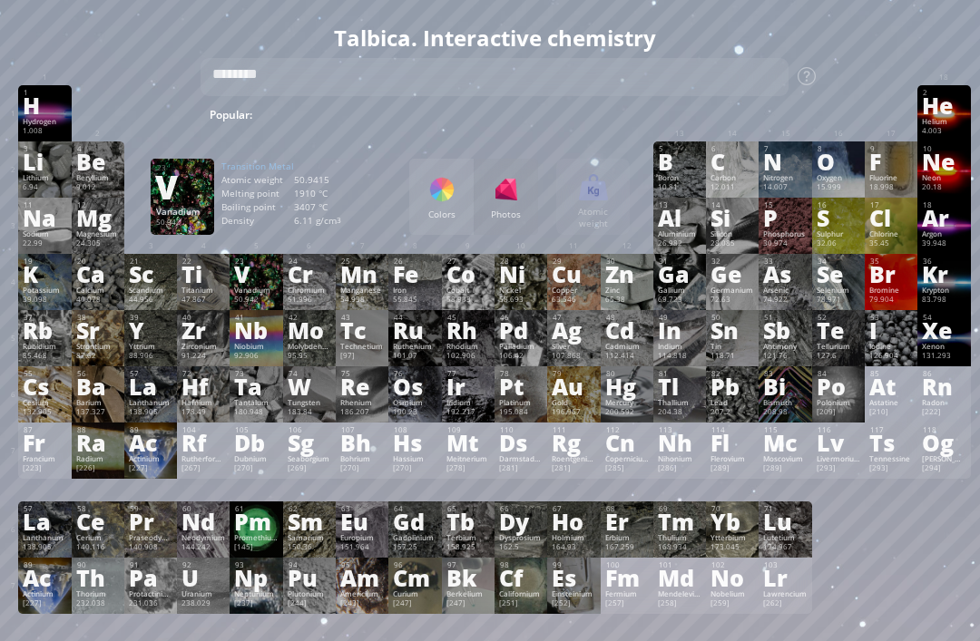
click at [264, 351] on div "Niobium" at bounding box center [256, 346] width 44 height 9
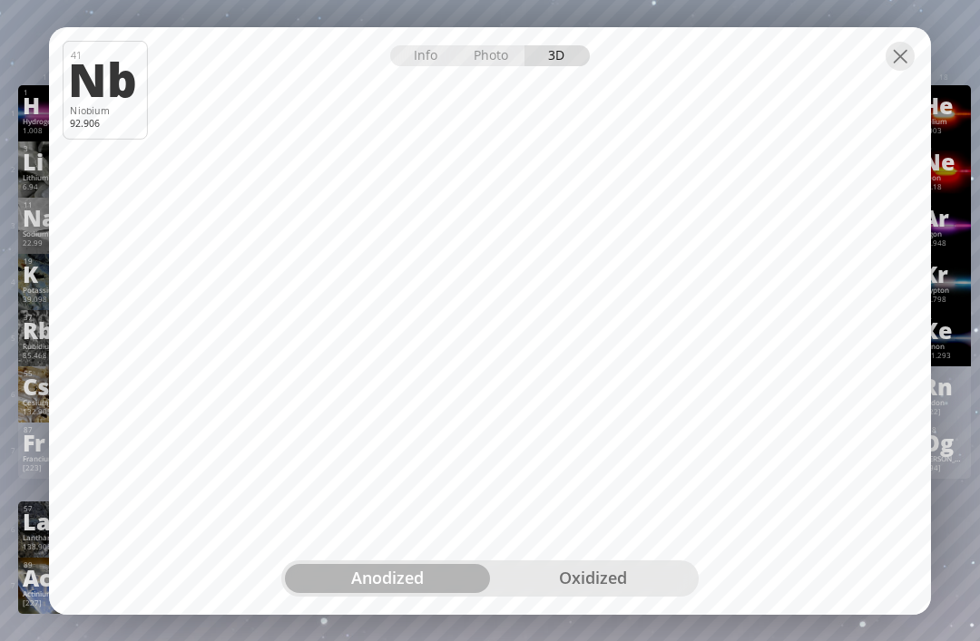
click at [586, 582] on div "oxidized" at bounding box center [592, 578] width 205 height 29
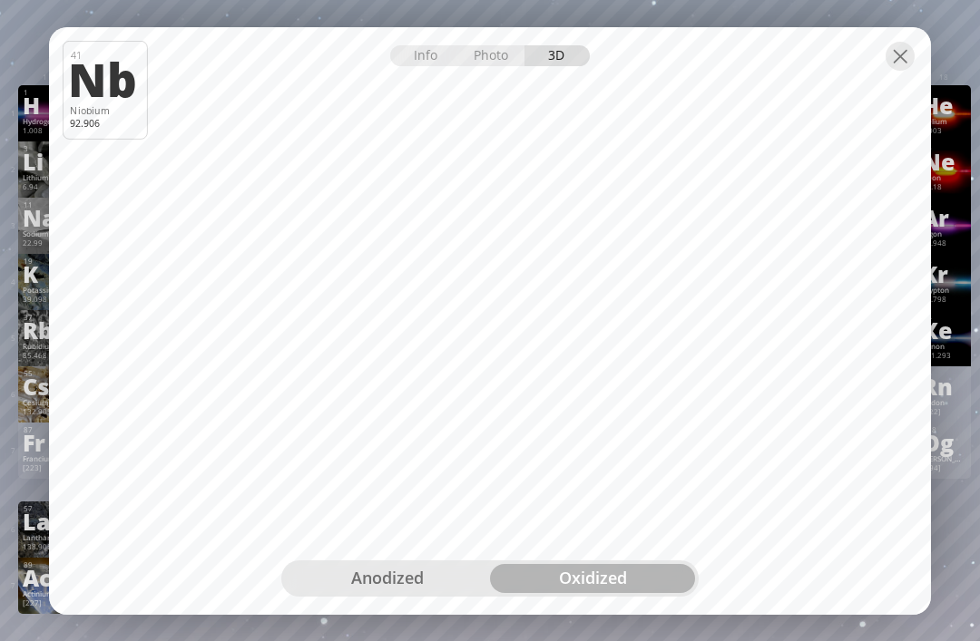
click at [897, 71] on div at bounding box center [899, 56] width 29 height 29
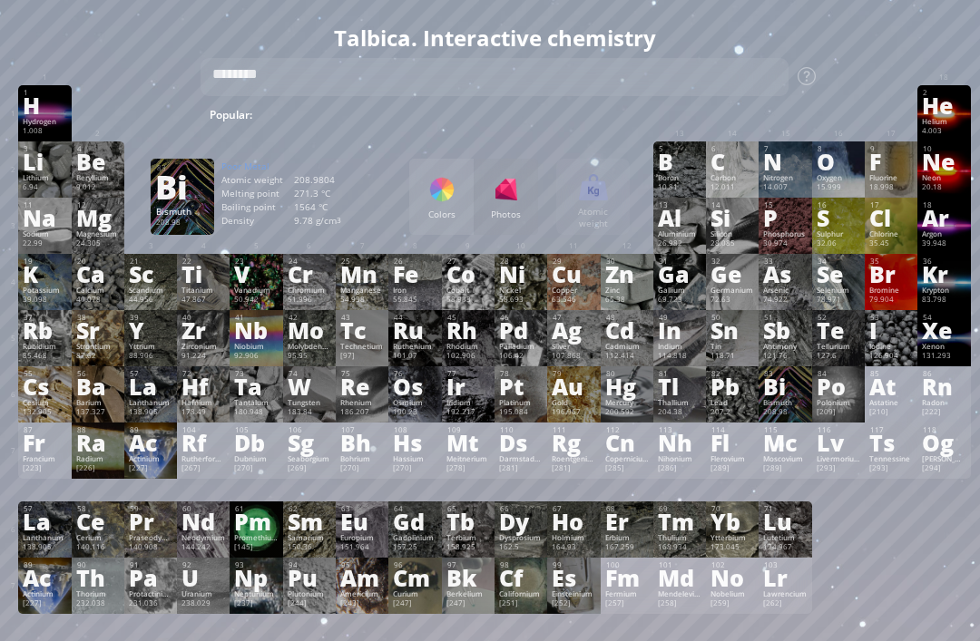
click at [786, 423] on div "83 Bi Bismuth 208.98 −3, −2, −1, 0, +1, +2, +3, +4, +5 −3, −2, −1, 0, +1, +2, +…" at bounding box center [784, 394] width 53 height 56
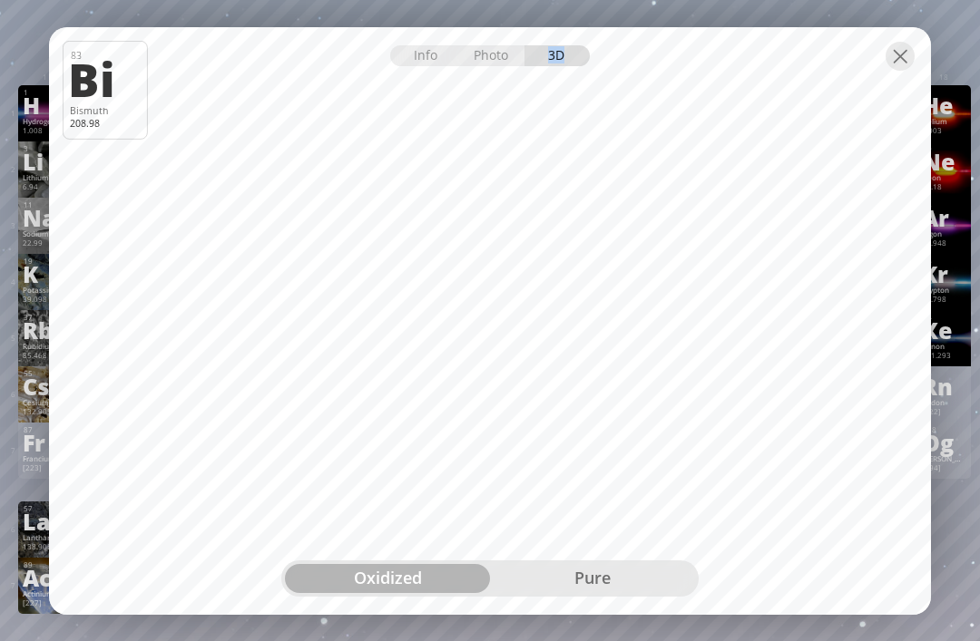
click at [907, 58] on div at bounding box center [899, 56] width 29 height 29
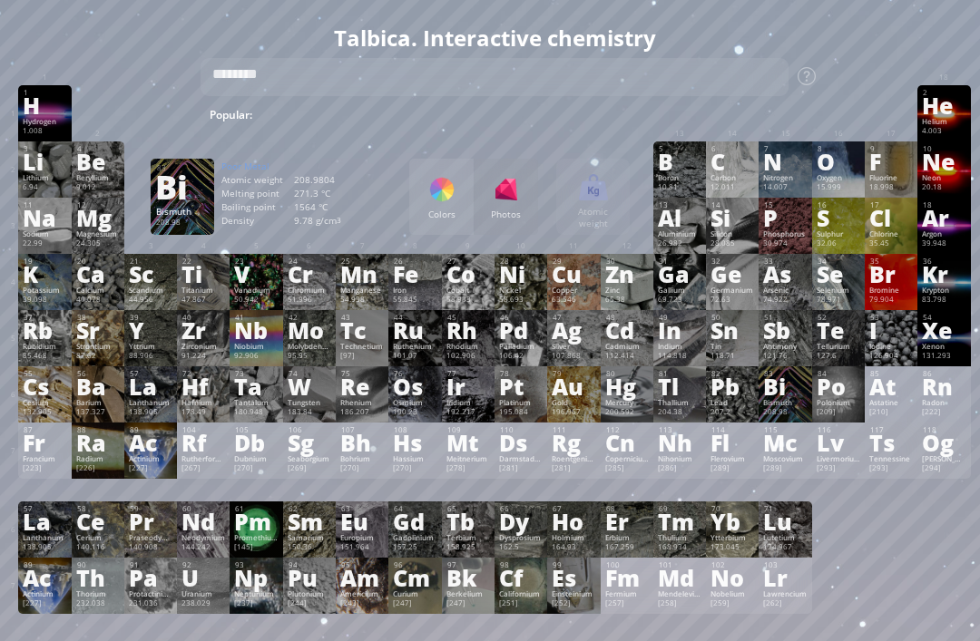
click at [353, 407] on div "Rhenium" at bounding box center [362, 402] width 44 height 9
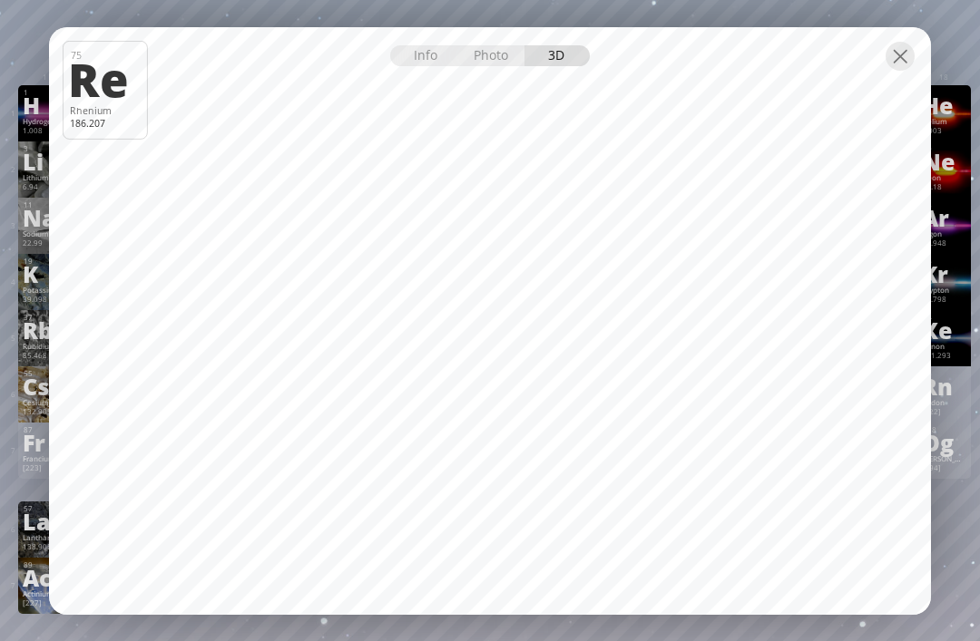
click at [892, 60] on div at bounding box center [899, 56] width 29 height 29
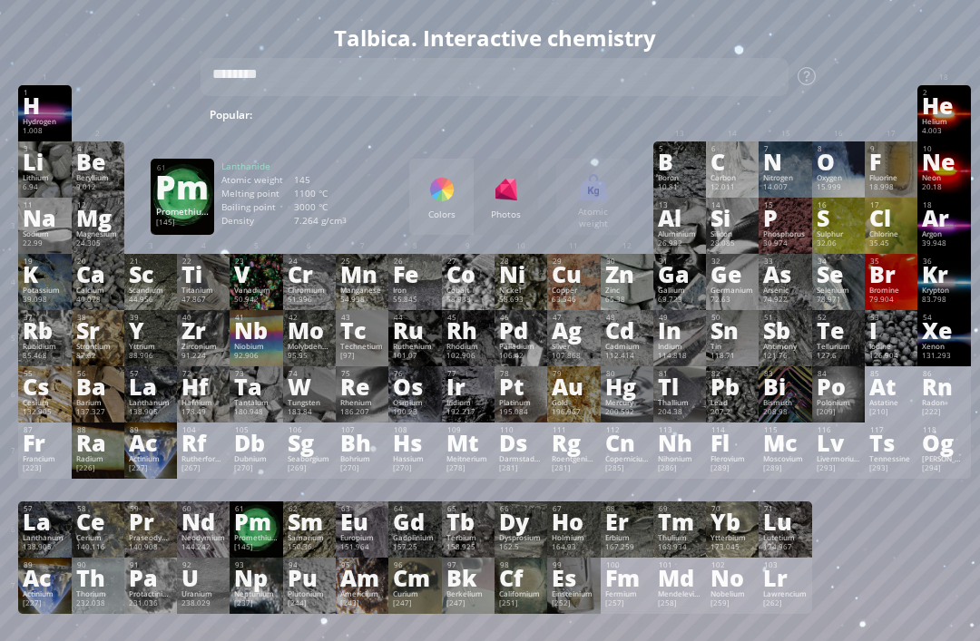
click at [253, 531] on div "Pm" at bounding box center [256, 522] width 44 height 20
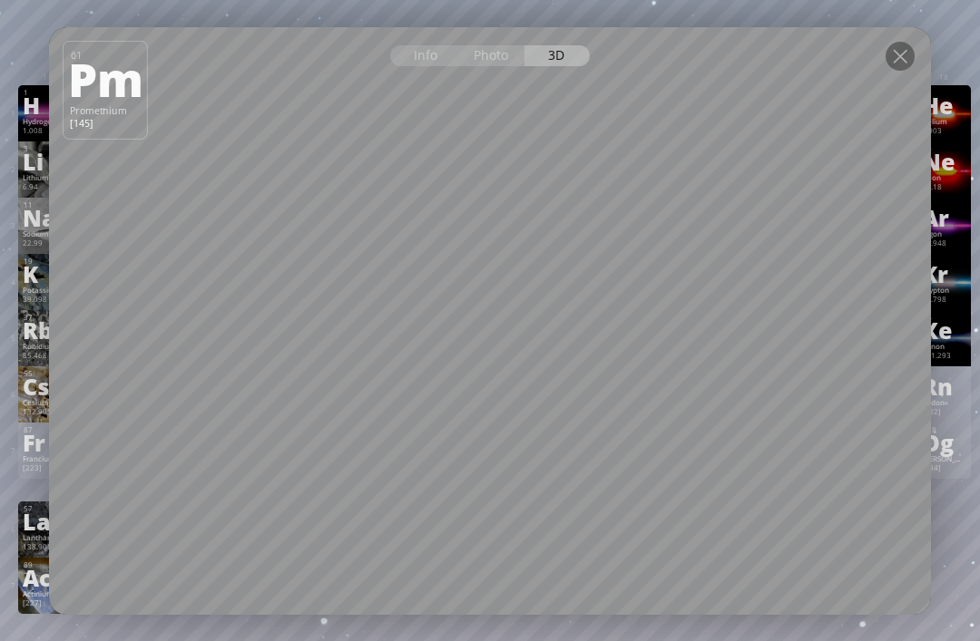
click at [904, 42] on div at bounding box center [899, 56] width 29 height 29
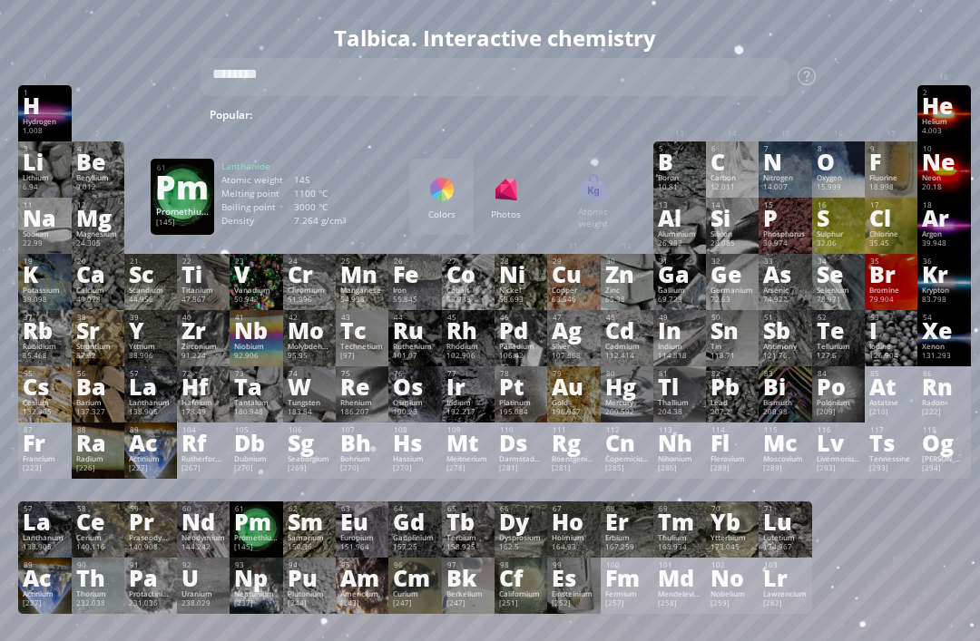
click at [906, 56] on div "Summary Molecular formula Molecular weight Exact mass Monoisotopic mass Classif…" at bounding box center [495, 590] width 980 height 1171
click at [379, 463] on div "Bohrium" at bounding box center [362, 458] width 44 height 9
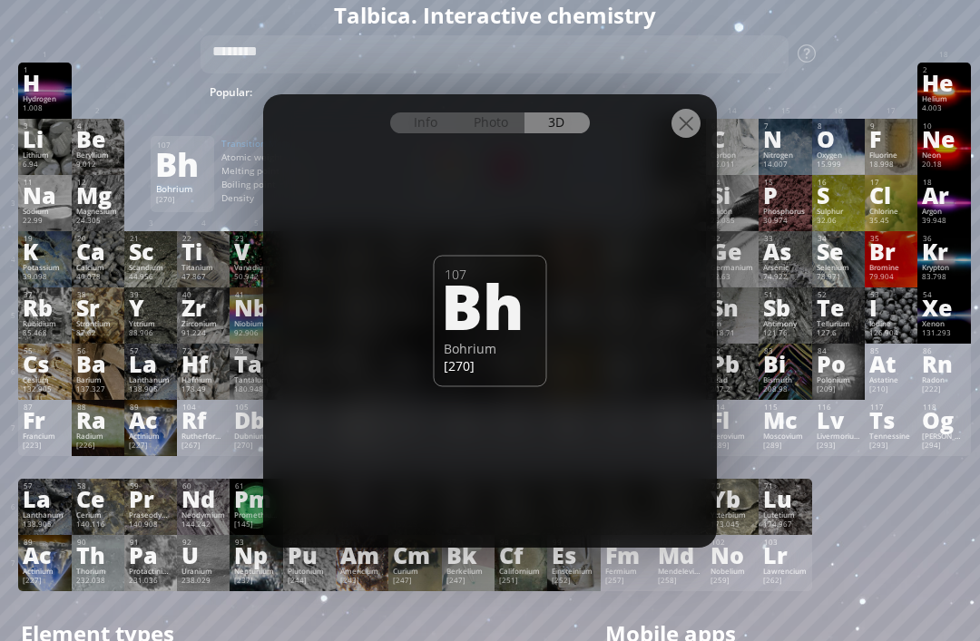
scroll to position [23, 0]
click at [502, 587] on div "[251]" at bounding box center [521, 581] width 44 height 11
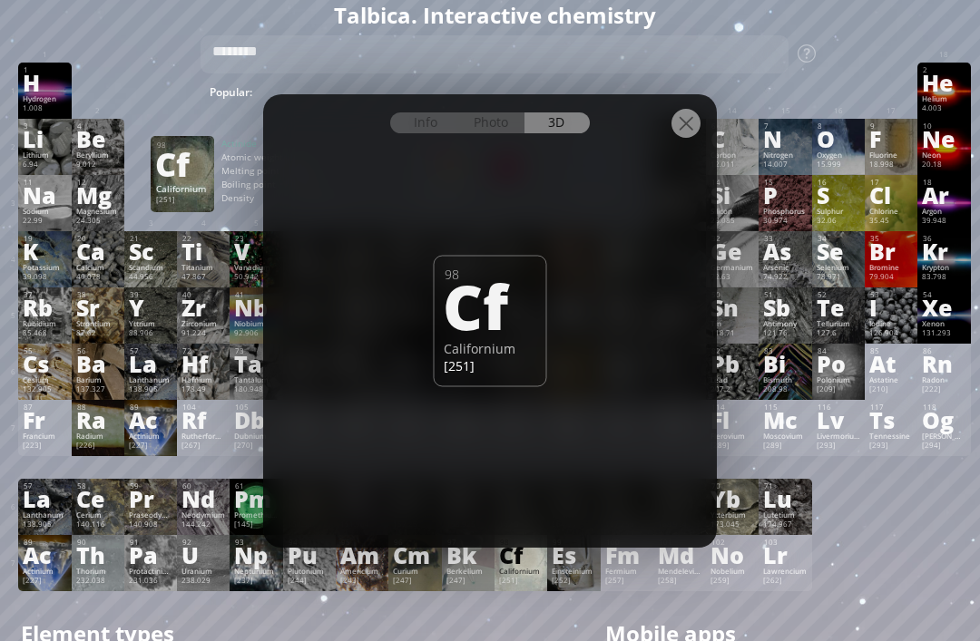
click at [681, 138] on div at bounding box center [685, 123] width 29 height 29
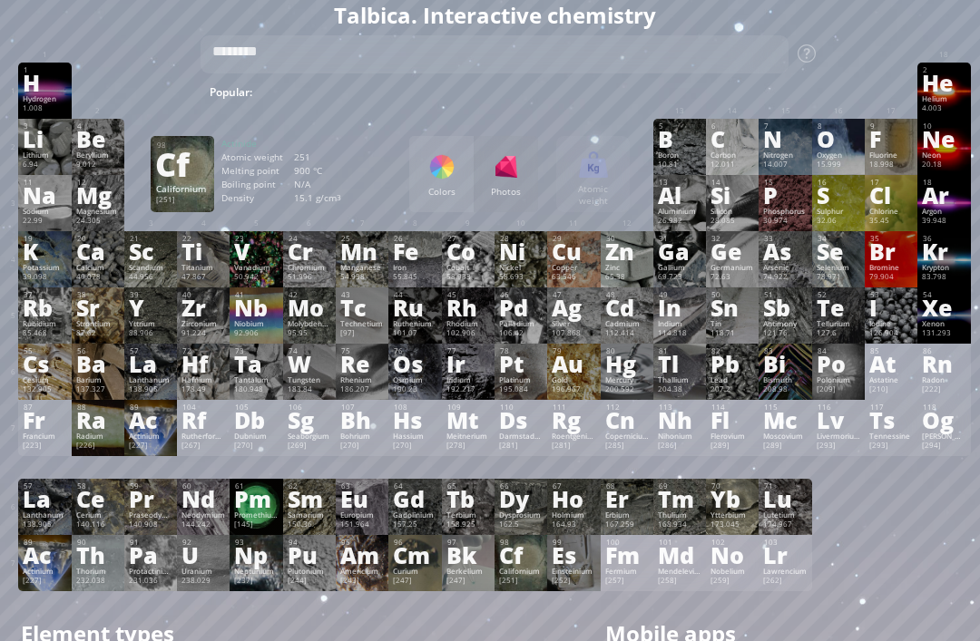
click at [515, 576] on div "Californium" at bounding box center [521, 571] width 44 height 9
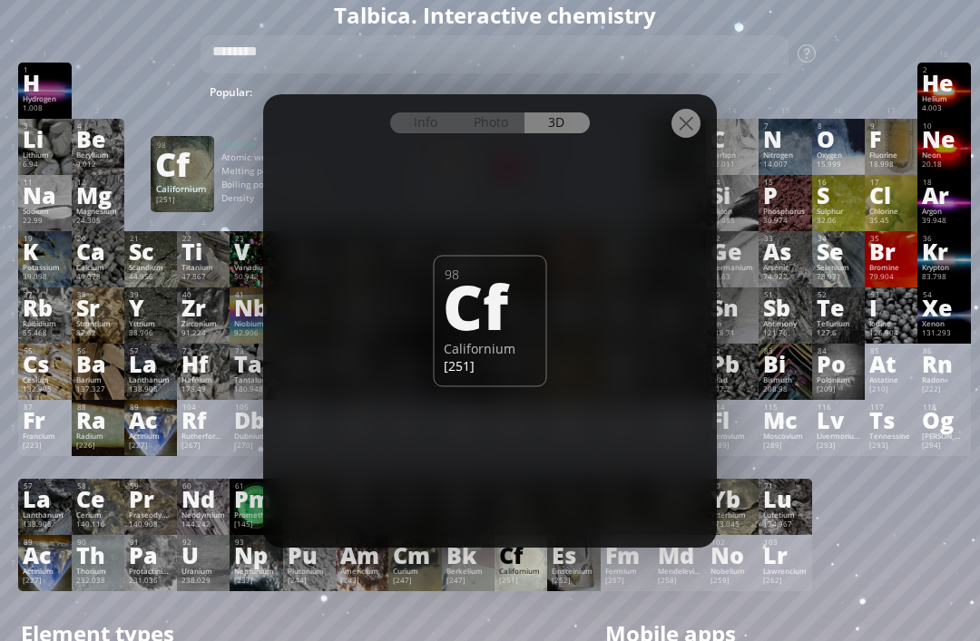
click at [490, 182] on div "Info Photo 3D Info Photo 3D 98 Cf Californium [251] Actinium-225 glowing due to…" at bounding box center [489, 320] width 453 height 453
click at [502, 133] on div "Photo" at bounding box center [492, 122] width 65 height 21
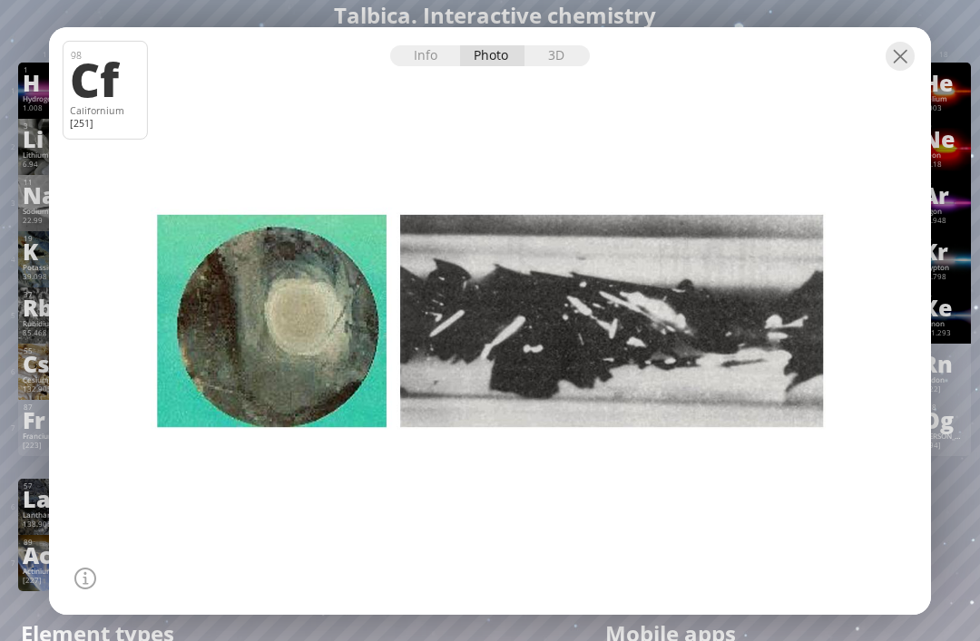
click at [431, 59] on div at bounding box center [490, 43] width 882 height 32
click at [456, 59] on div at bounding box center [490, 43] width 882 height 32
click at [441, 95] on div at bounding box center [489, 320] width 891 height 593
click at [447, 66] on div "Info" at bounding box center [425, 55] width 70 height 21
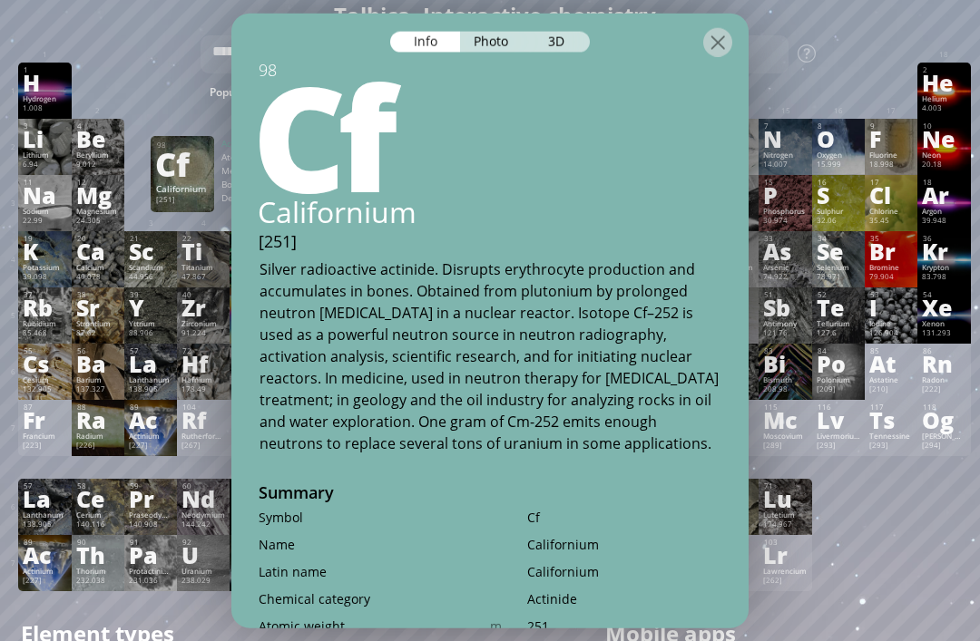
click at [729, 56] on div at bounding box center [717, 41] width 29 height 29
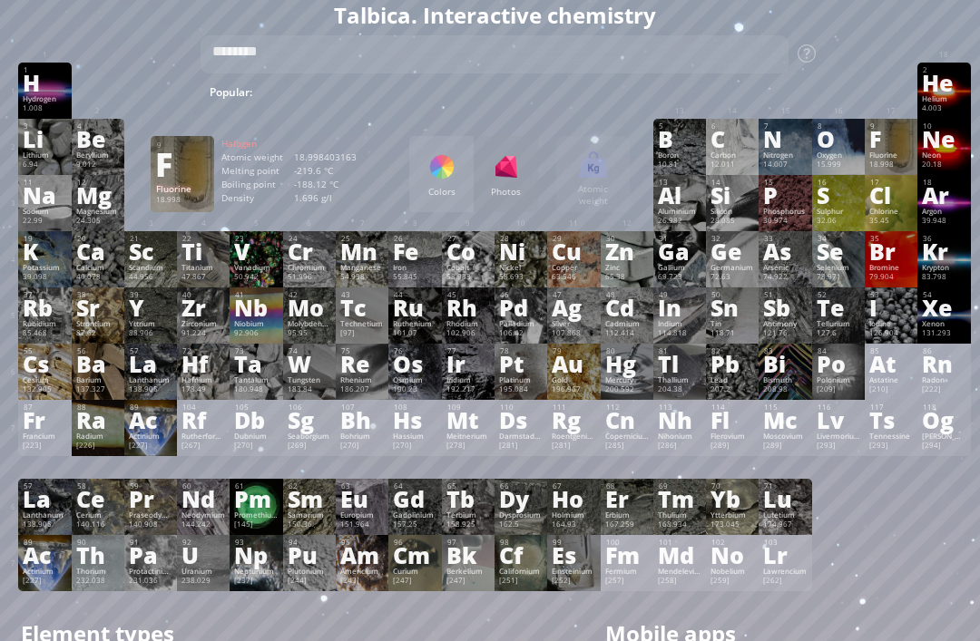
click at [883, 160] on div "Fluorine" at bounding box center [891, 155] width 44 height 9
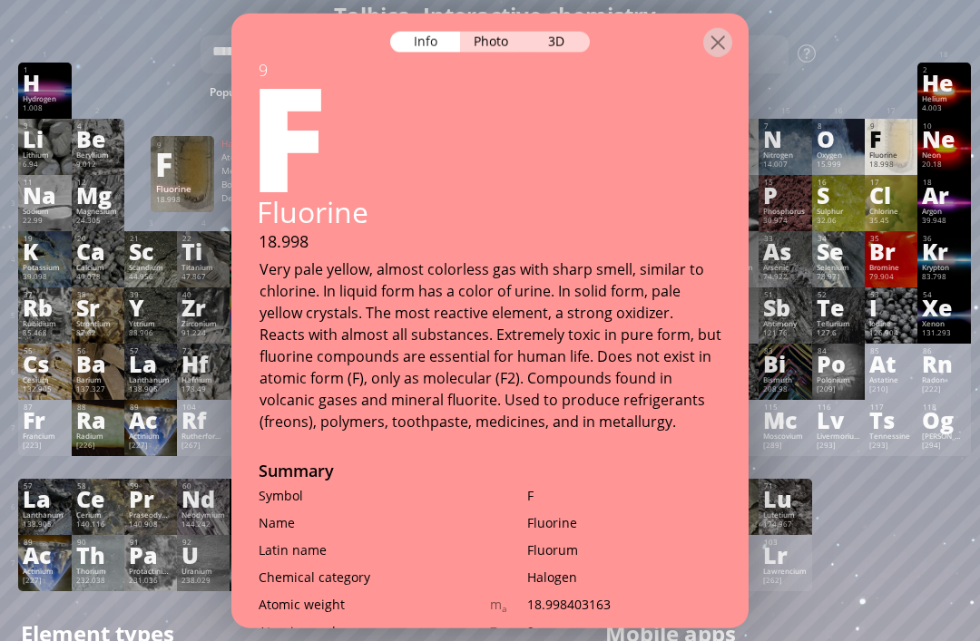
click at [583, 11] on h1 "Talbica. Interactive chemistry" at bounding box center [494, 15] width 961 height 31
click at [512, 41] on div "Photo" at bounding box center [492, 41] width 65 height 21
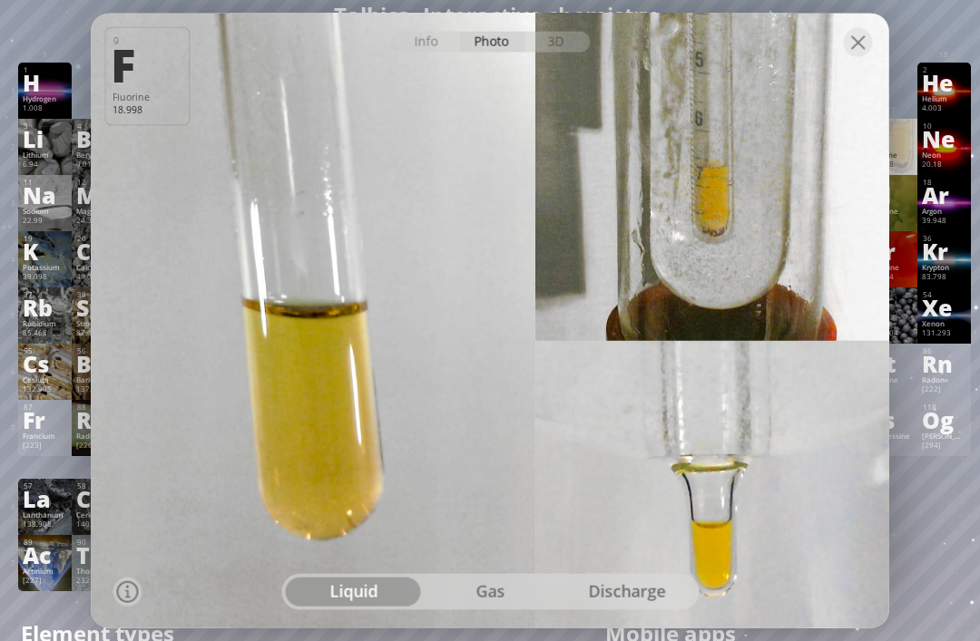
click at [477, 607] on div "gas" at bounding box center [490, 592] width 137 height 29
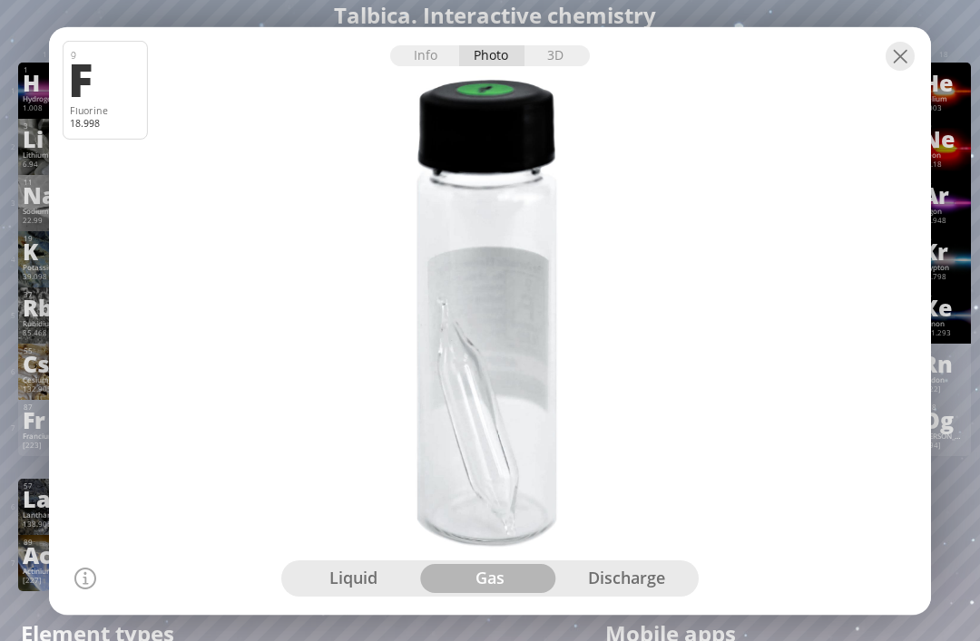
click at [621, 593] on div "discharge" at bounding box center [626, 578] width 137 height 29
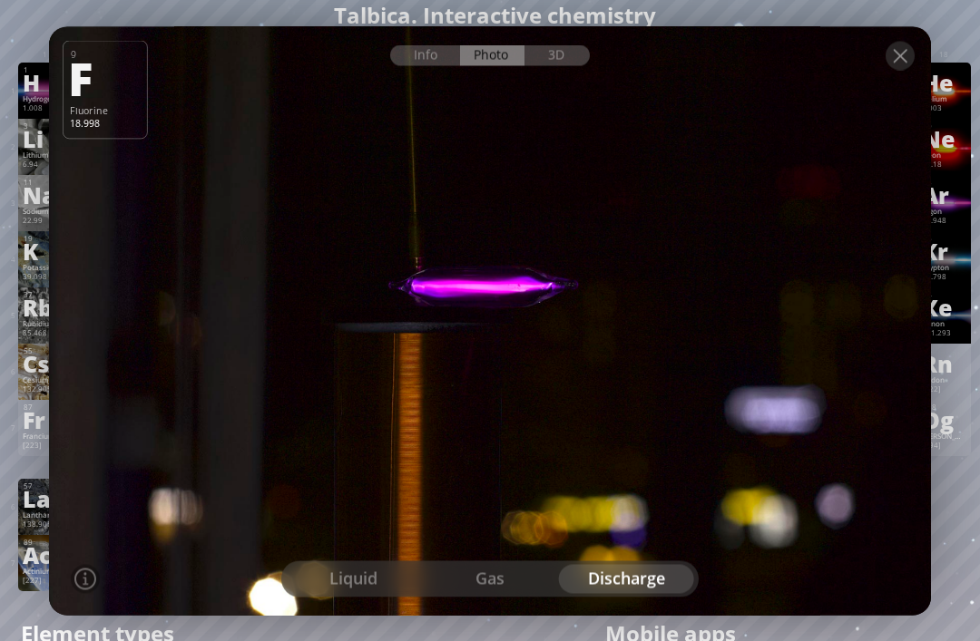
click at [555, 54] on textarea "********" at bounding box center [494, 54] width 588 height 38
click at [570, 65] on div "3D" at bounding box center [556, 54] width 65 height 21
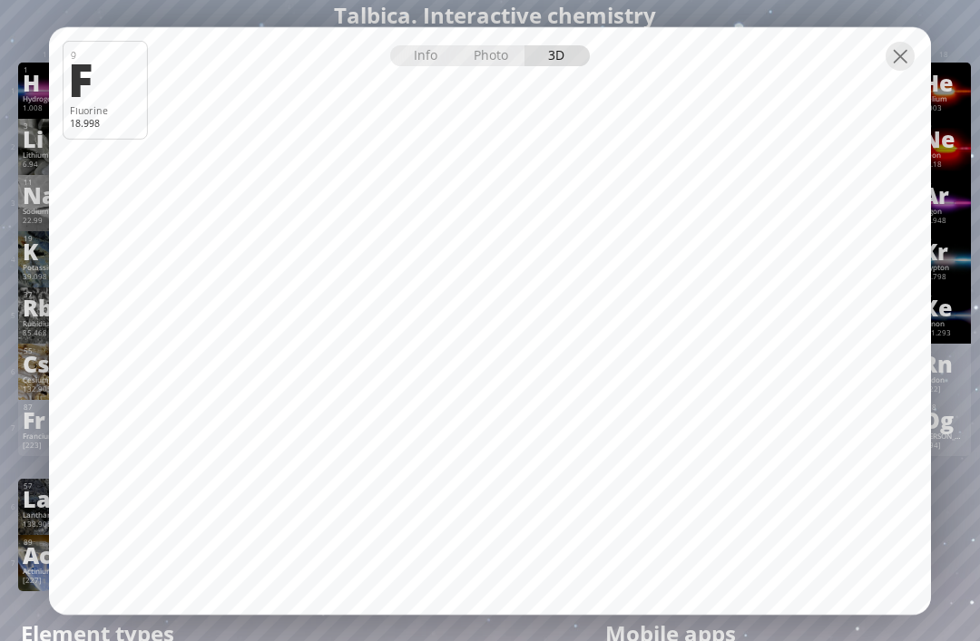
click at [918, 59] on div at bounding box center [490, 43] width 882 height 32
click at [906, 71] on div at bounding box center [899, 56] width 29 height 29
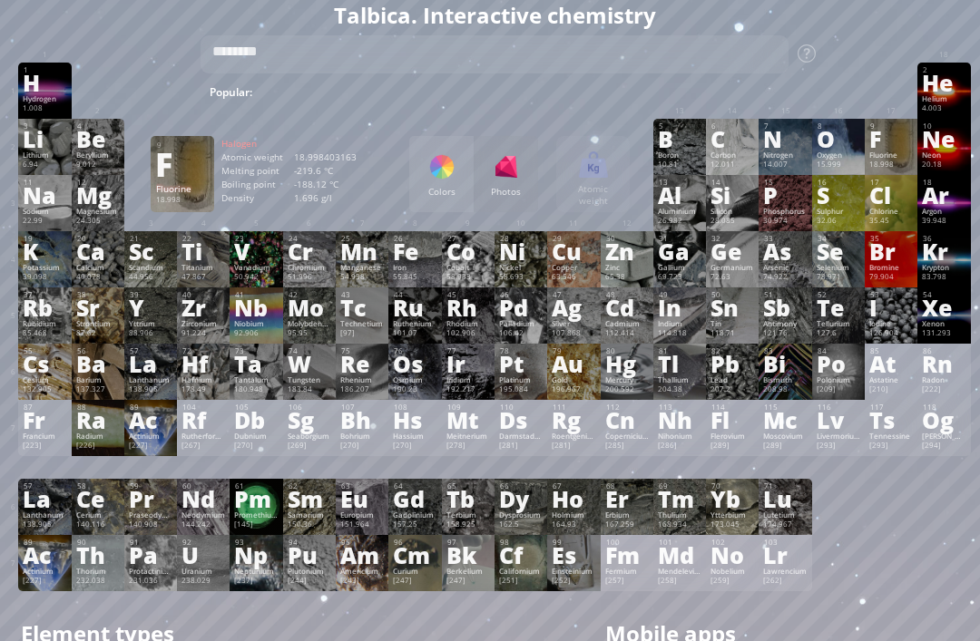
click at [915, 74] on div at bounding box center [890, 72] width 53 height 18
click at [866, 326] on div "53 I Iodine 126.904 −1, +1, +2, +3, +4, +5, +6, +7 −1, +1, +2, +3, +4, +5, +6, …" at bounding box center [890, 316] width 53 height 56
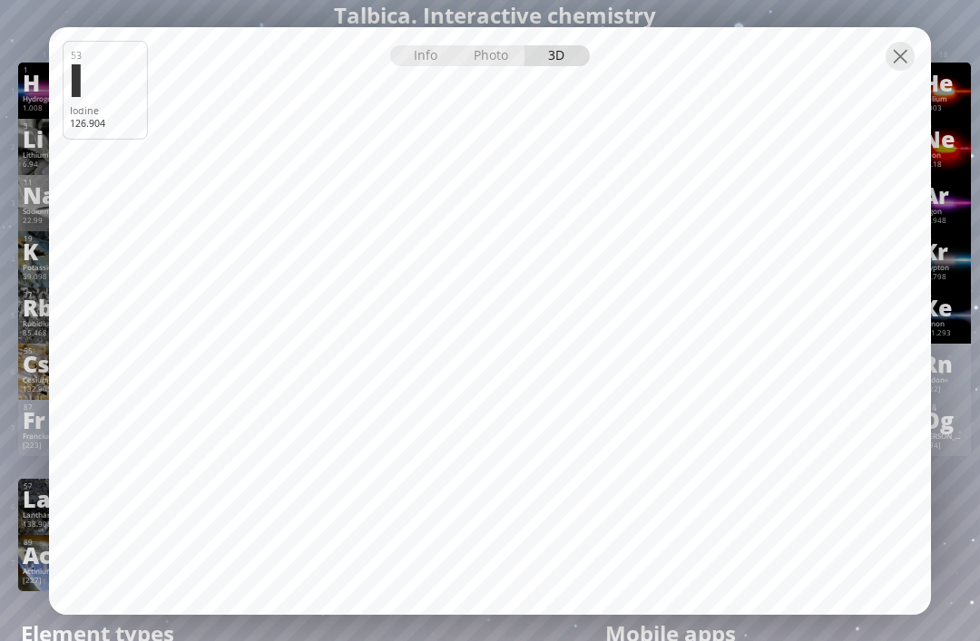
click at [913, 71] on div at bounding box center [899, 56] width 29 height 29
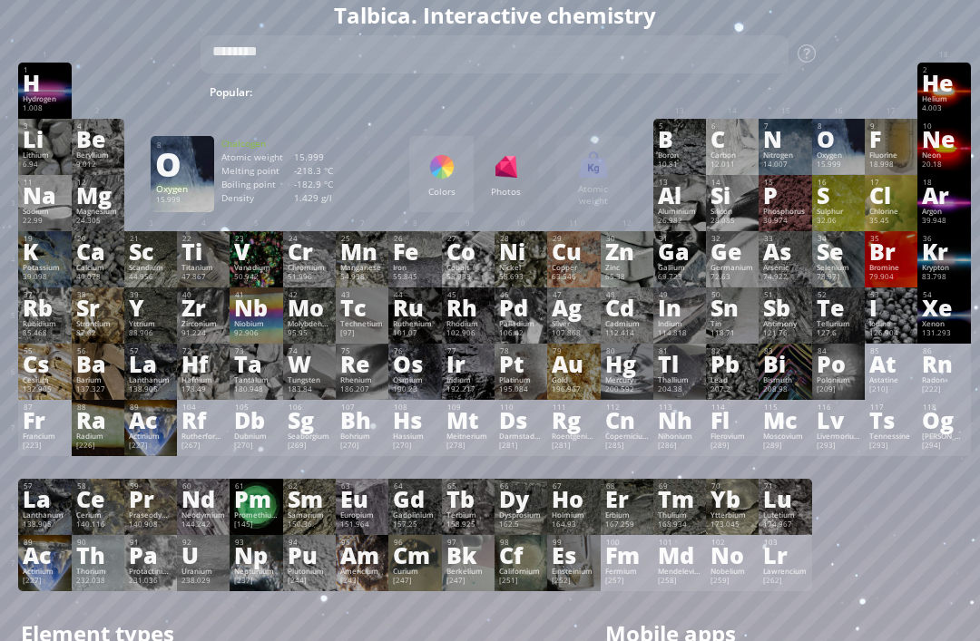
click at [837, 149] on div "O" at bounding box center [838, 139] width 44 height 20
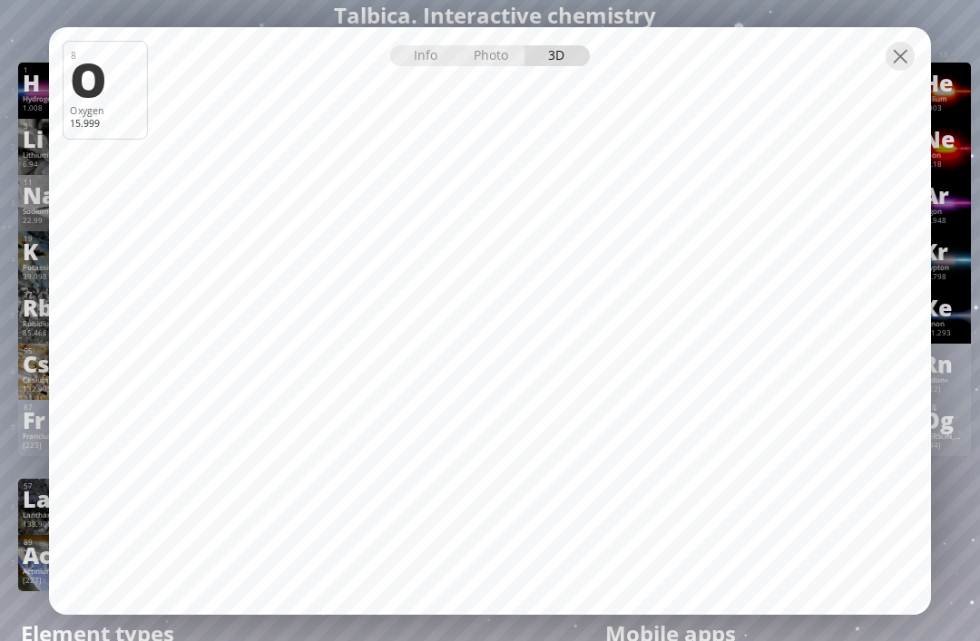
click at [487, 66] on div "Photo" at bounding box center [492, 55] width 65 height 21
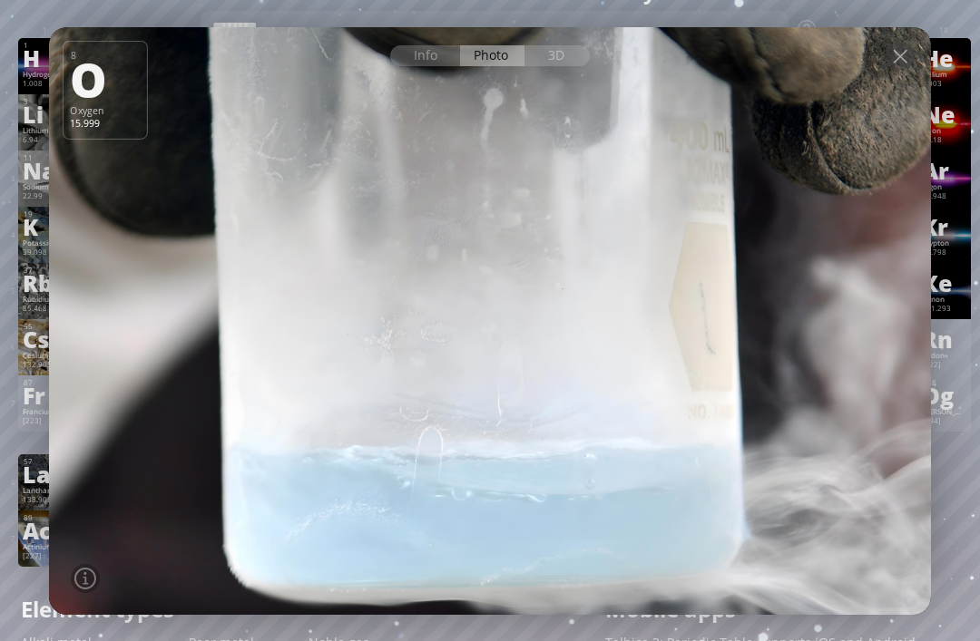
scroll to position [38, 0]
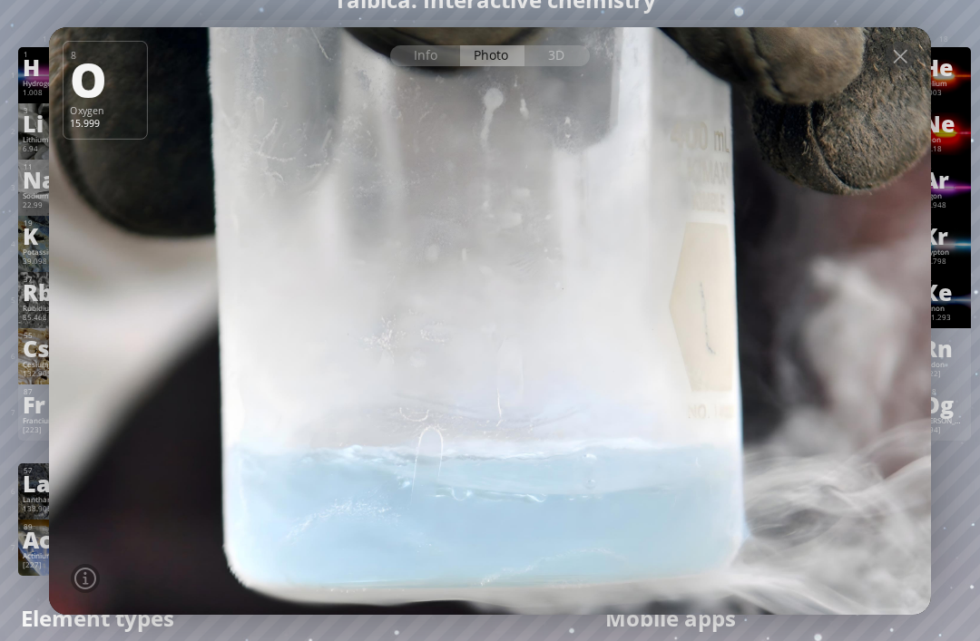
click at [92, 617] on div at bounding box center [489, 320] width 891 height 593
click at [105, 577] on div at bounding box center [489, 320] width 891 height 593
click at [99, 580] on div at bounding box center [489, 320] width 891 height 593
click at [102, 602] on div at bounding box center [489, 320] width 891 height 593
click at [91, 590] on div at bounding box center [85, 579] width 22 height 22
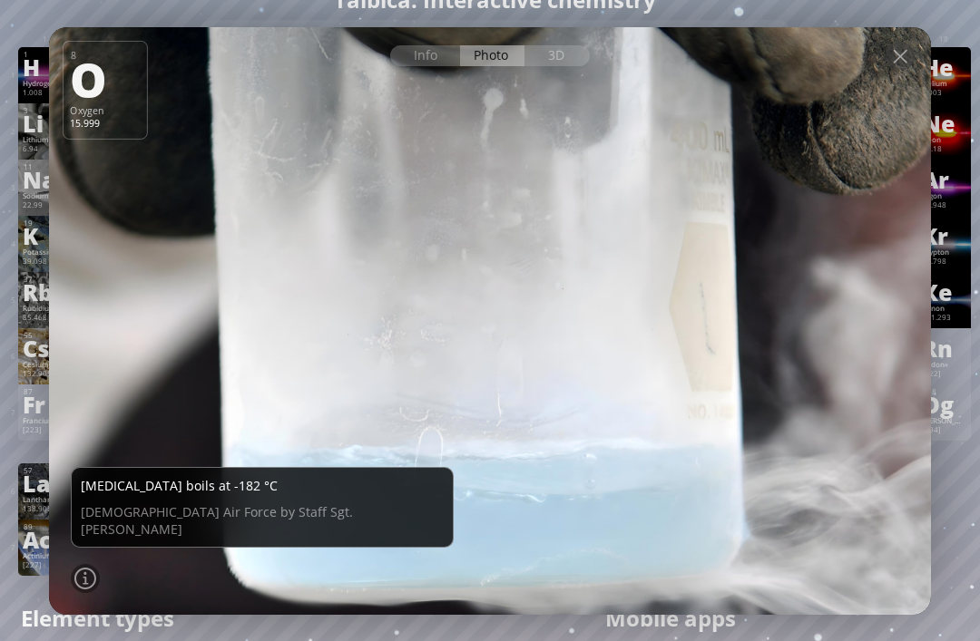
click at [91, 590] on div at bounding box center [85, 579] width 22 height 22
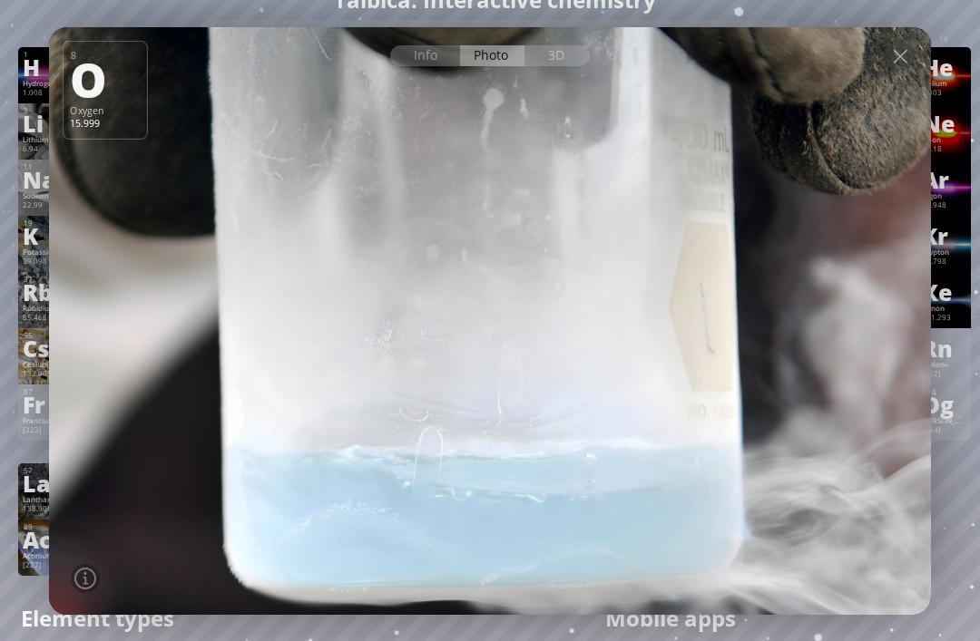
click at [94, 590] on div at bounding box center [85, 579] width 22 height 22
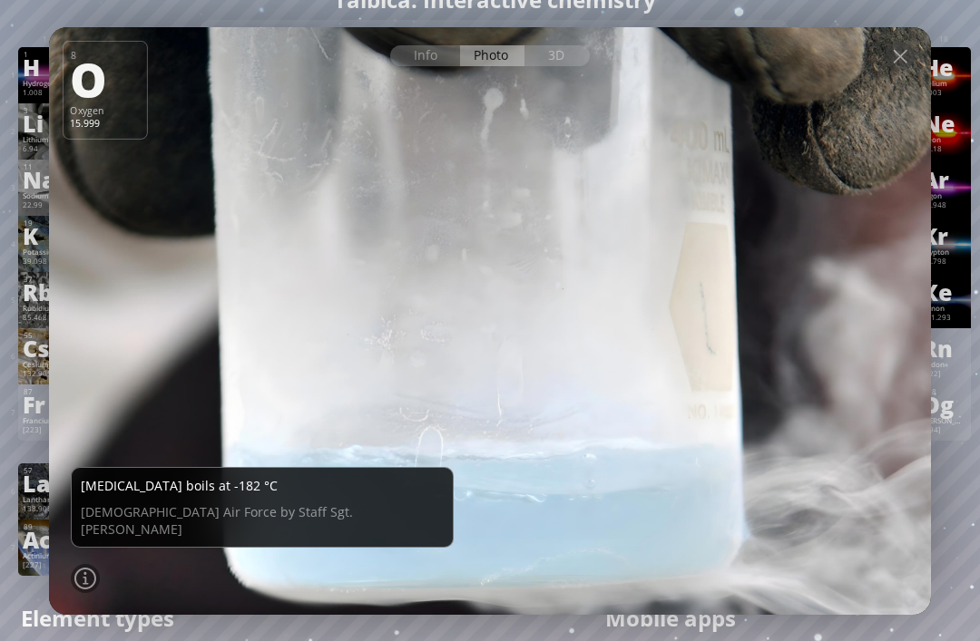
click at [179, 252] on div at bounding box center [489, 320] width 891 height 593
click at [656, 221] on div at bounding box center [489, 320] width 891 height 593
click at [70, 598] on div at bounding box center [489, 320] width 891 height 593
click at [93, 590] on div at bounding box center [85, 579] width 22 height 22
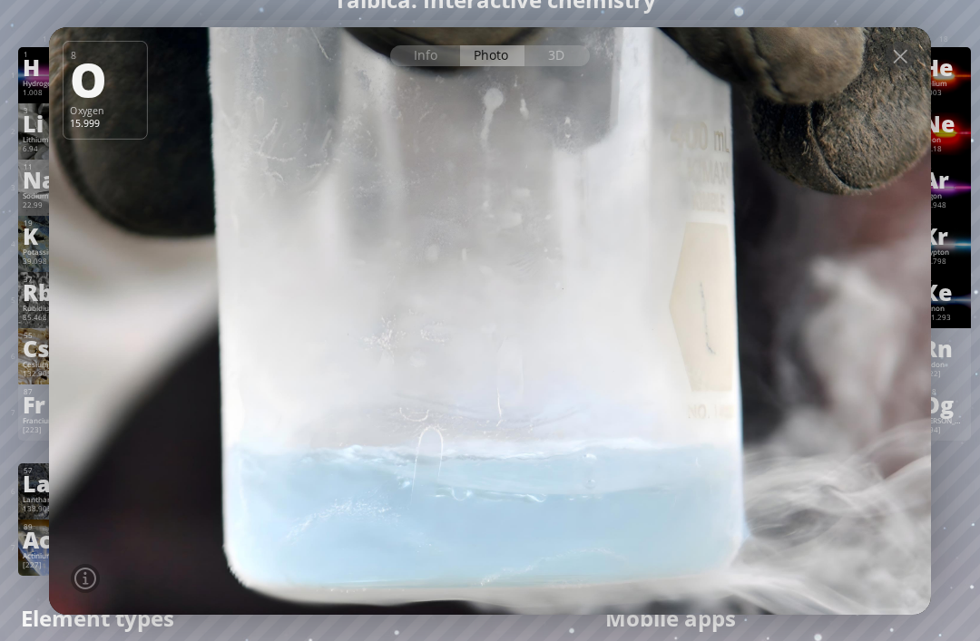
click at [536, 59] on div at bounding box center [490, 43] width 882 height 32
click at [558, 66] on div "3D" at bounding box center [556, 55] width 65 height 21
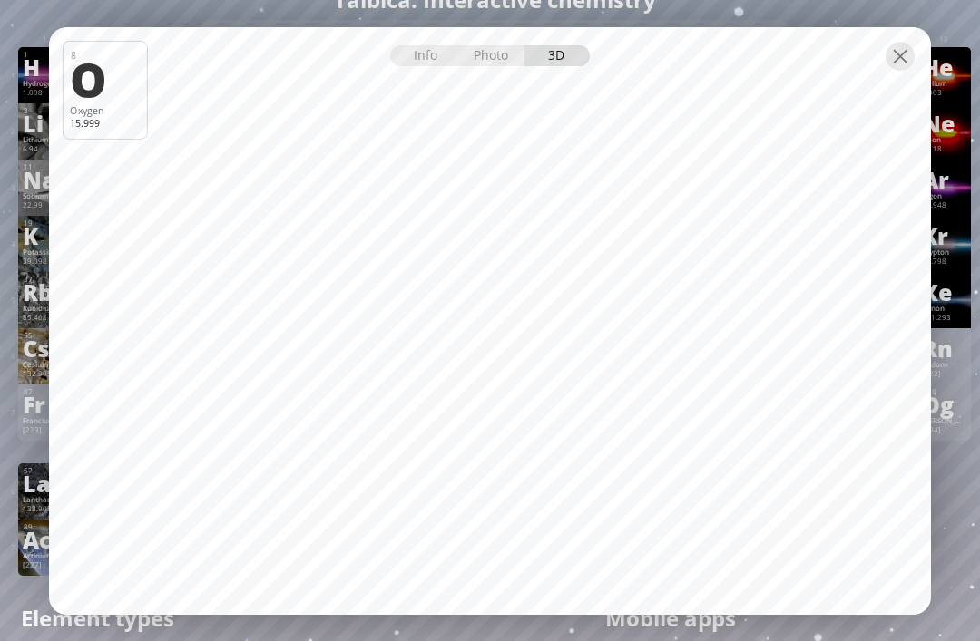
click at [437, 59] on div at bounding box center [490, 43] width 882 height 32
click at [897, 71] on div at bounding box center [899, 56] width 29 height 29
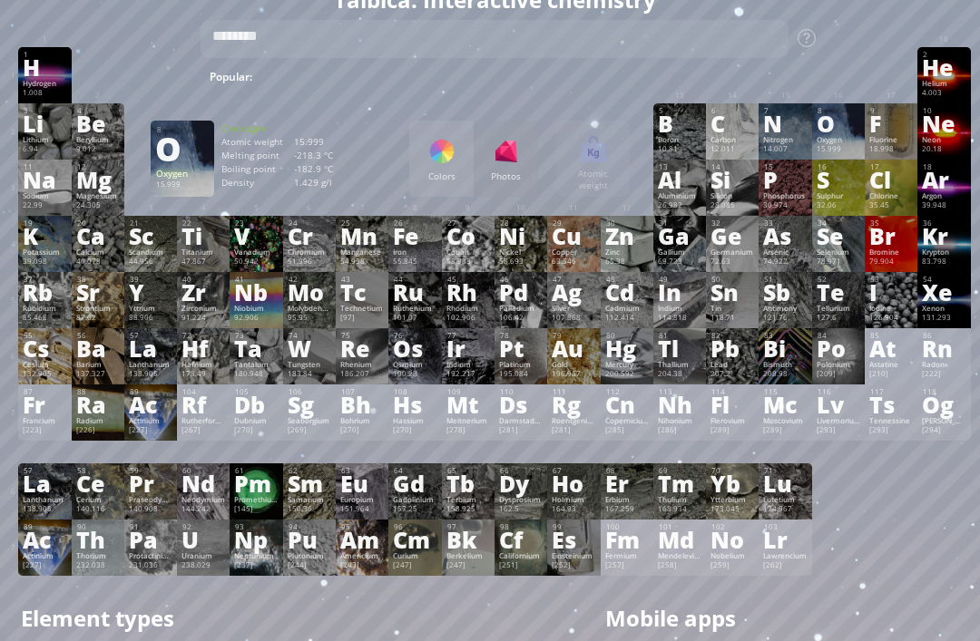
click at [901, 82] on div "1 H Hydrogen 1.008 −1, +1 −1, +1 -259.14 °C -252.87 °C 0.0899 g/l 1s 1 2 He Hel…" at bounding box center [493, 75] width 951 height 56
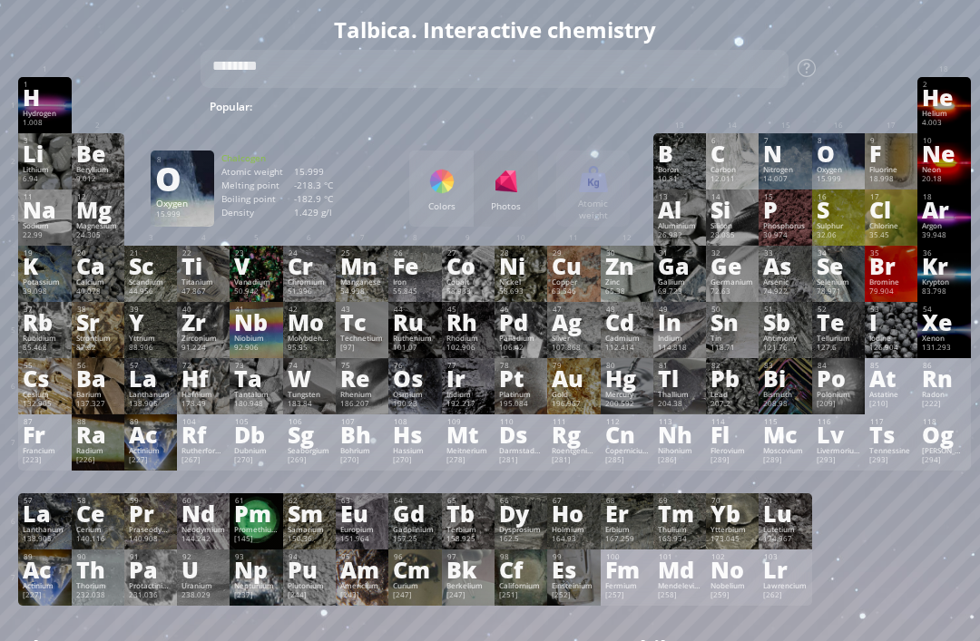
scroll to position [0, 0]
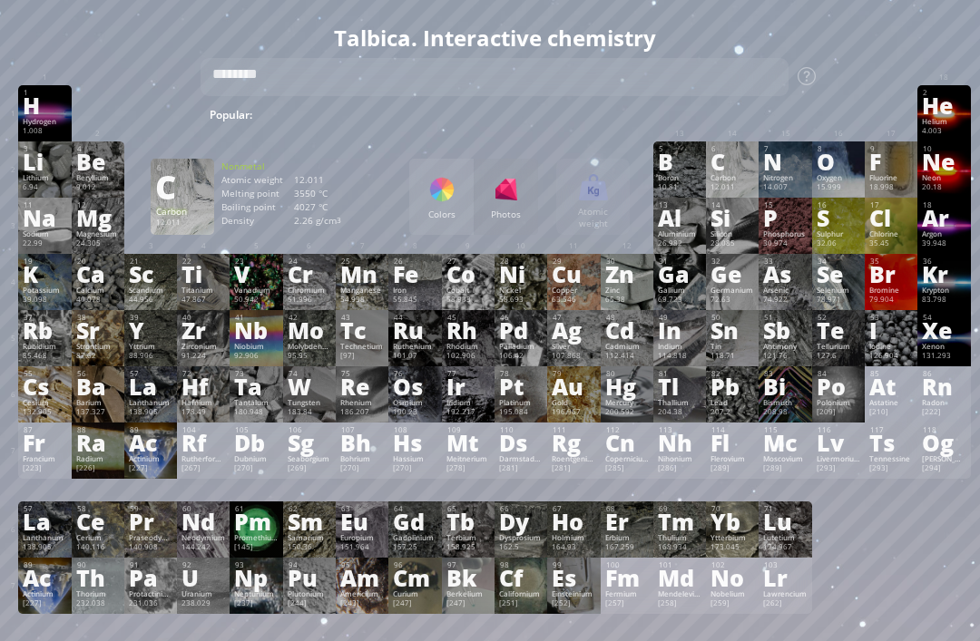
click at [739, 171] on div "C" at bounding box center [732, 161] width 44 height 20
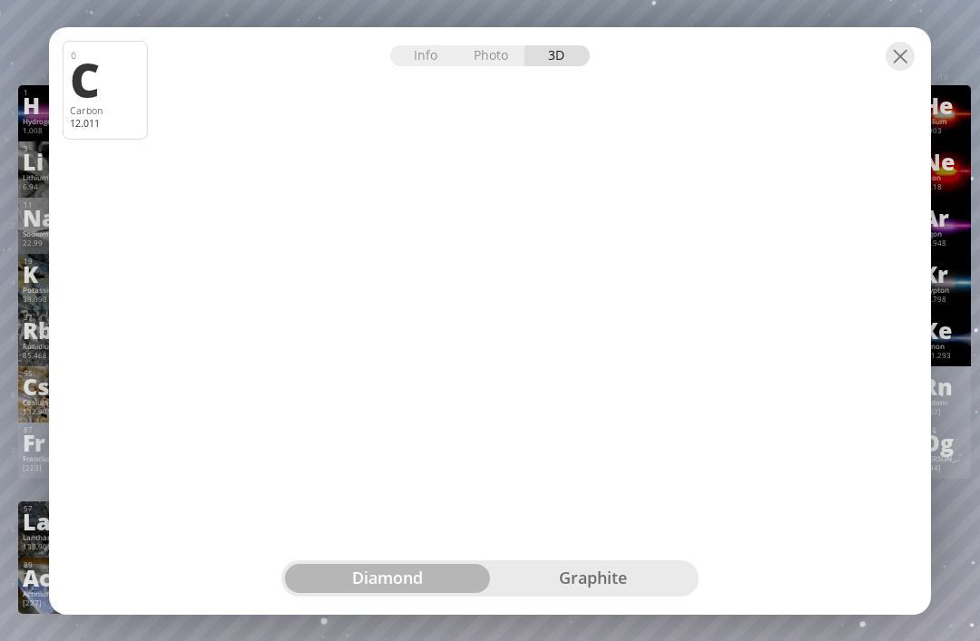
scroll to position [49, 0]
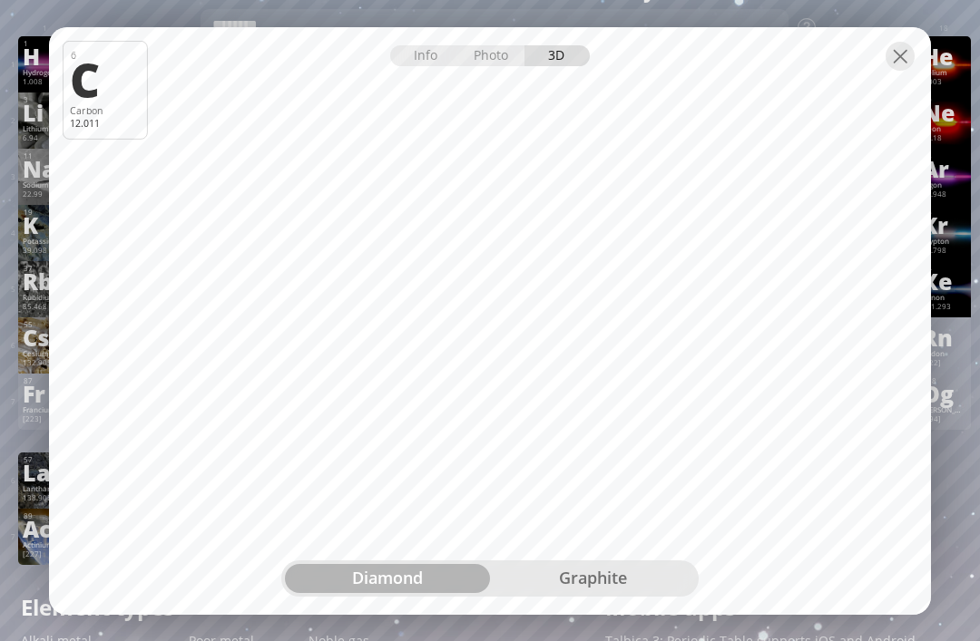
click at [922, 59] on div at bounding box center [490, 43] width 882 height 32
click at [901, 71] on div at bounding box center [899, 56] width 29 height 29
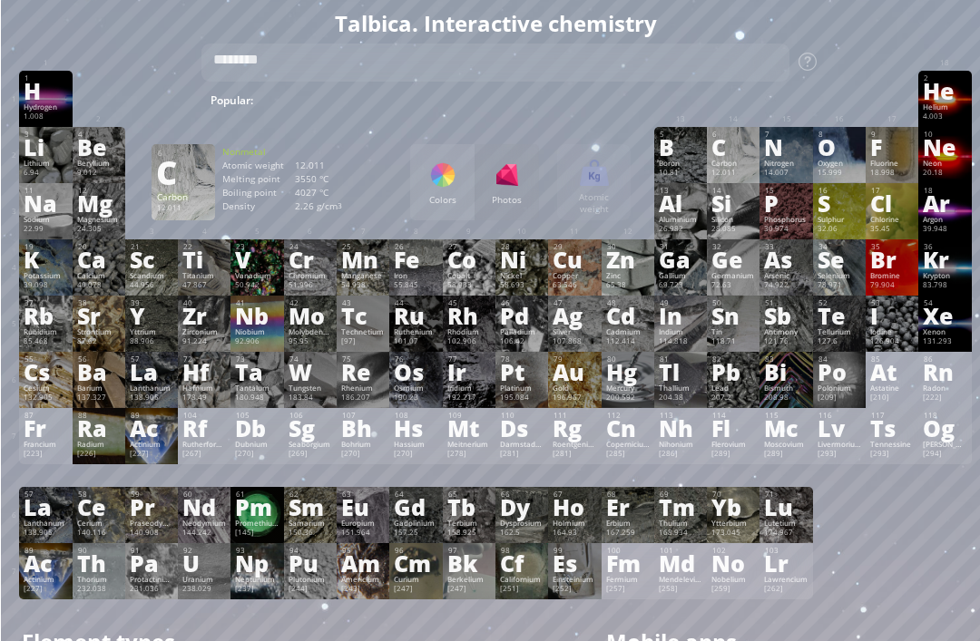
scroll to position [0, 0]
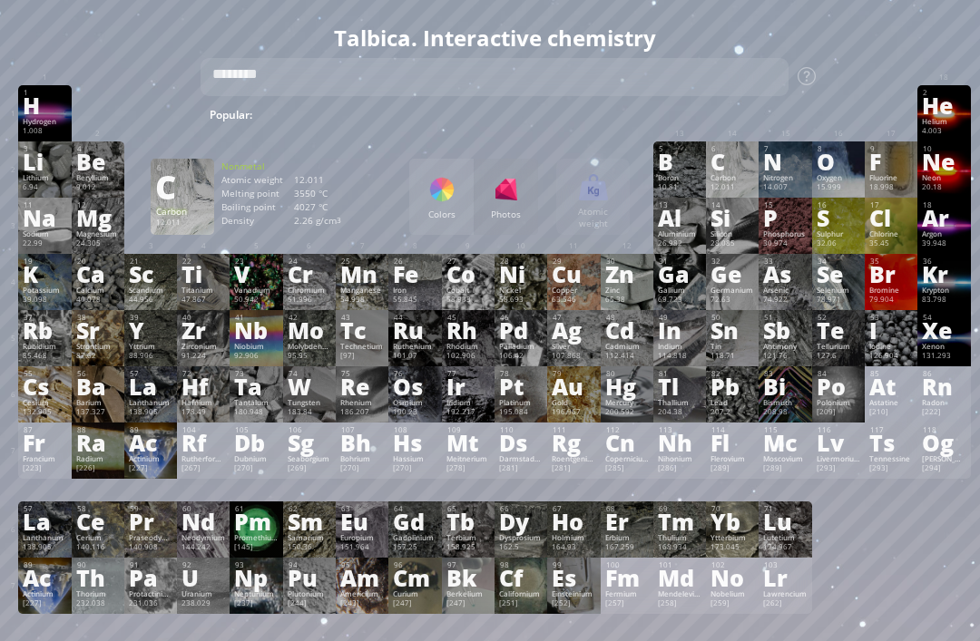
click at [533, 93] on textarea "********" at bounding box center [494, 77] width 588 height 38
click at [604, 71] on textarea "********" at bounding box center [494, 77] width 588 height 38
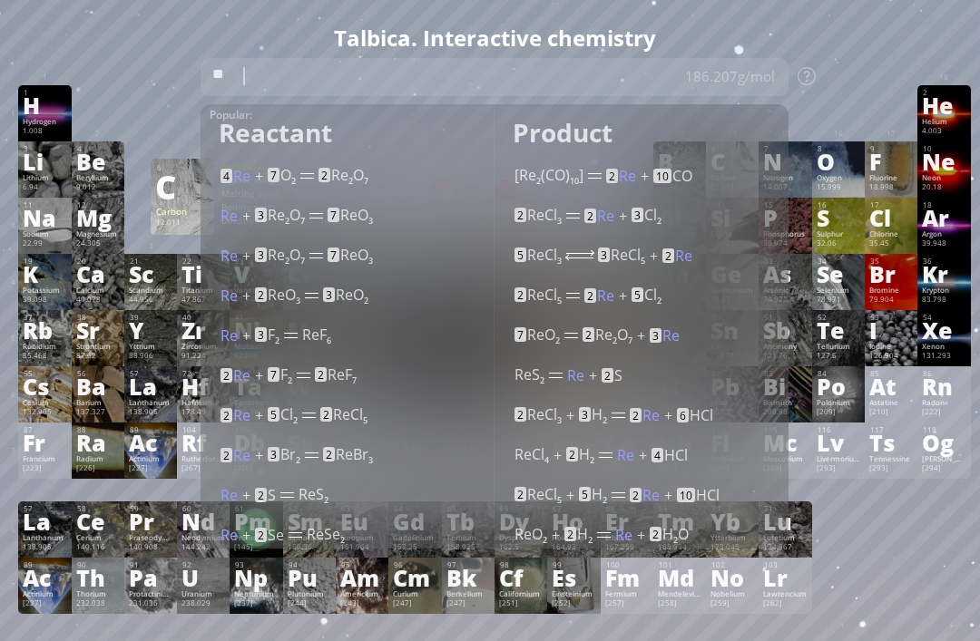
type textarea "*"
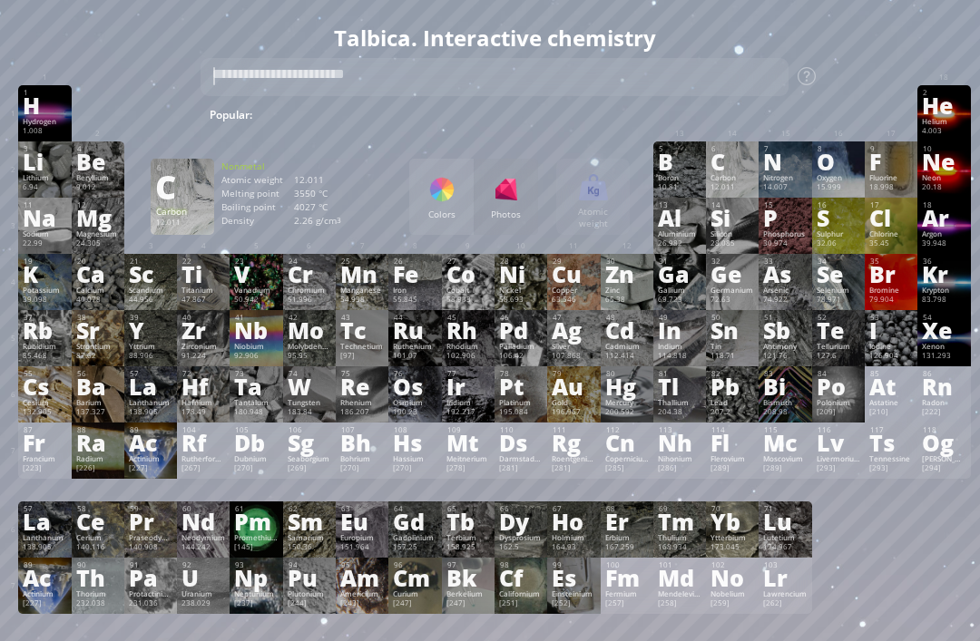
click at [889, 90] on div at bounding box center [891, 93] width 44 height 11
click at [896, 284] on div "Br" at bounding box center [891, 274] width 44 height 20
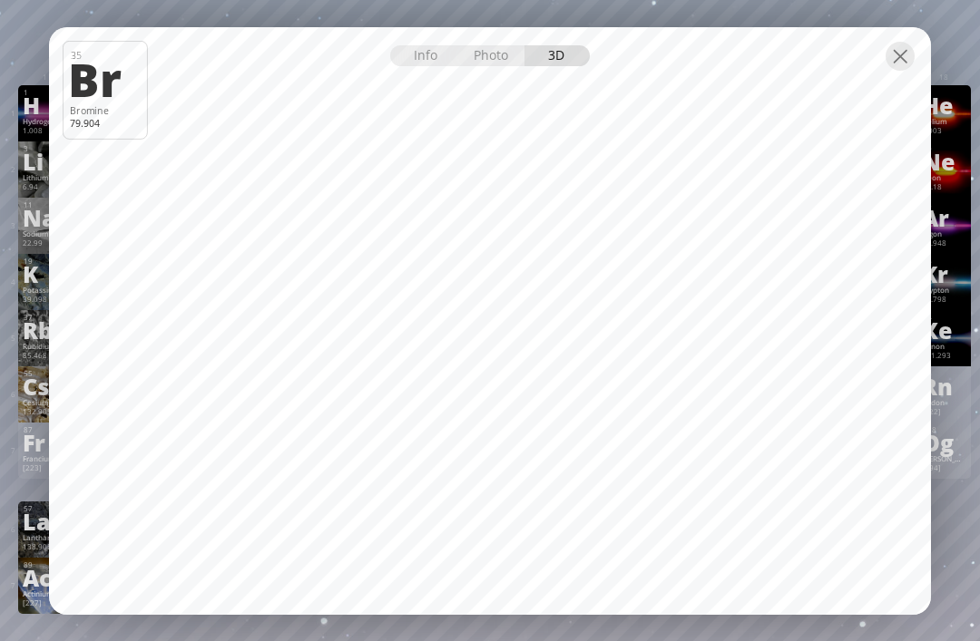
click at [907, 68] on div at bounding box center [899, 56] width 29 height 29
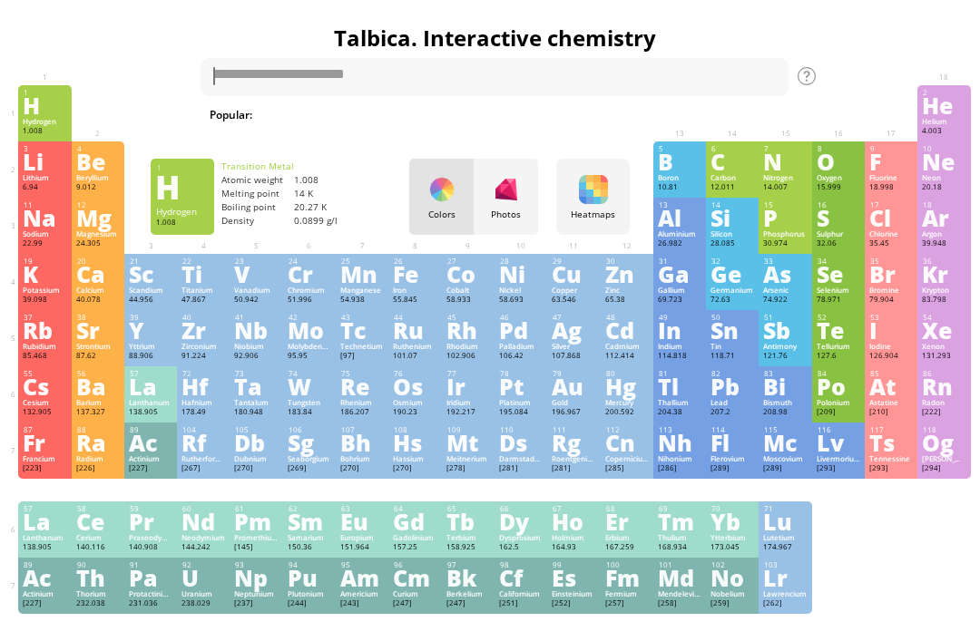
click at [434, 205] on div "Colors Photos" at bounding box center [473, 197] width 129 height 76
click at [604, 171] on div "Heatmaps Heatmaps Normal mode Melting point Boiling point Density Atomic weight…" at bounding box center [592, 197] width 73 height 76
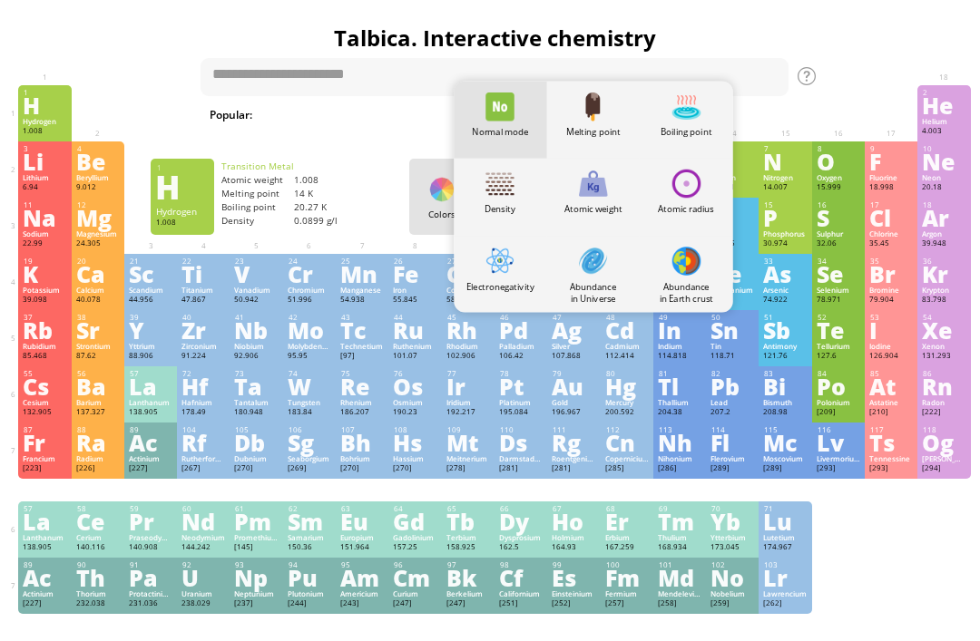
click at [706, 181] on div "Atomic radius" at bounding box center [685, 196] width 93 height 77
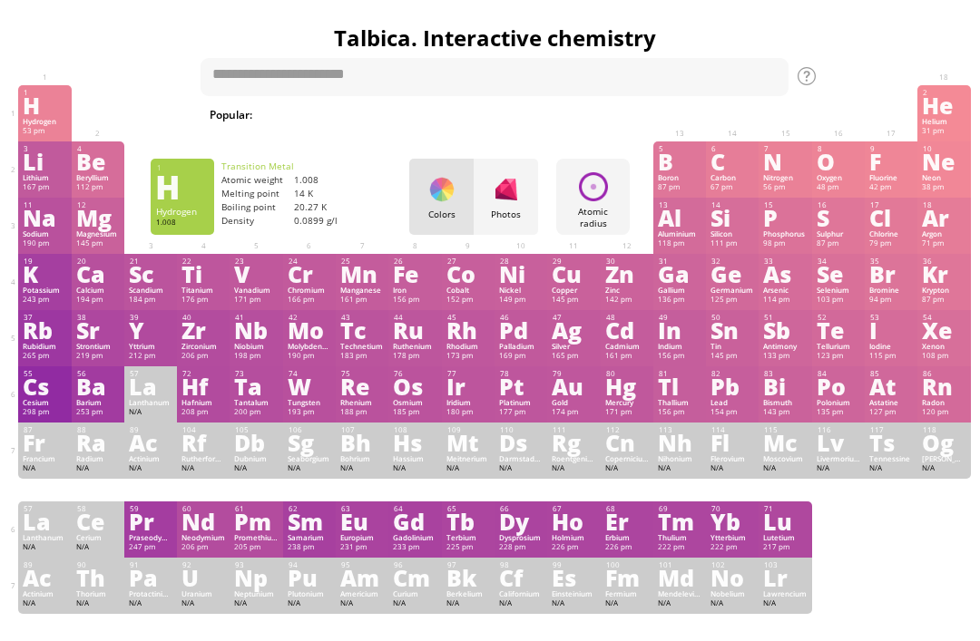
click at [603, 191] on div at bounding box center [593, 186] width 29 height 29
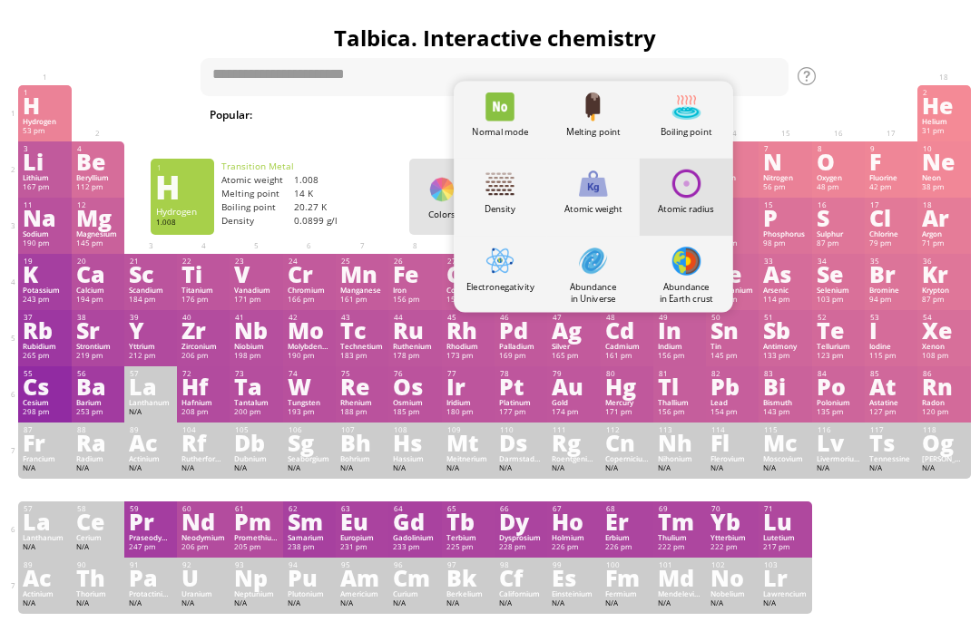
click at [690, 127] on div "Boiling point" at bounding box center [685, 131] width 93 height 13
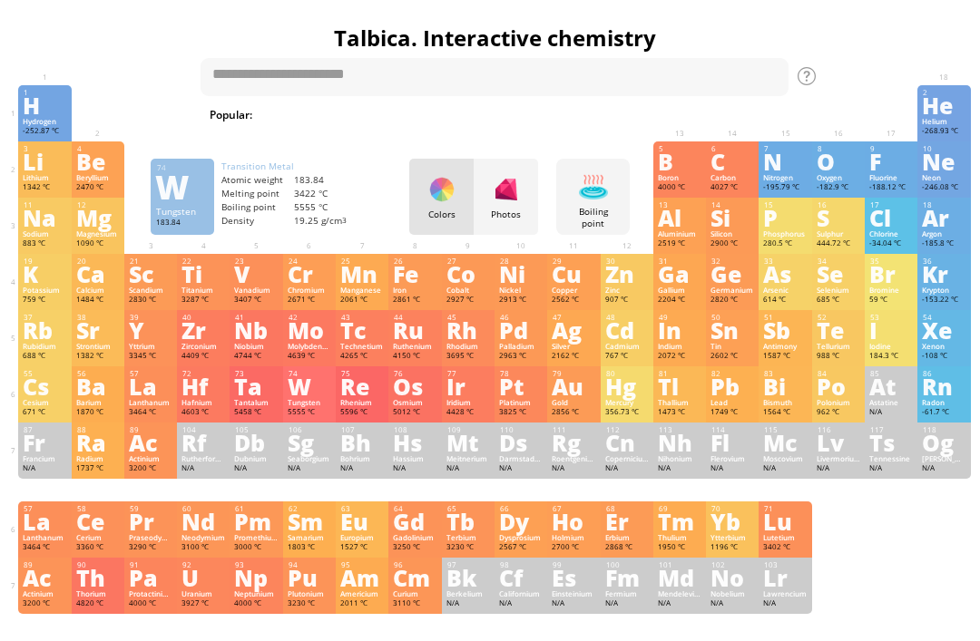
click at [299, 396] on div "W" at bounding box center [310, 386] width 44 height 20
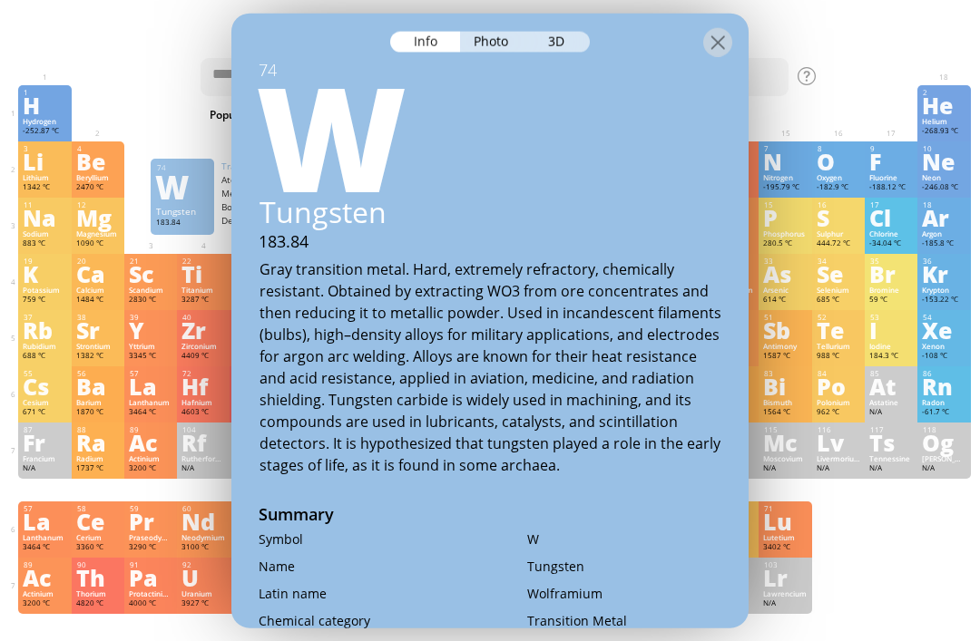
click at [561, 31] on div "3D" at bounding box center [556, 41] width 65 height 21
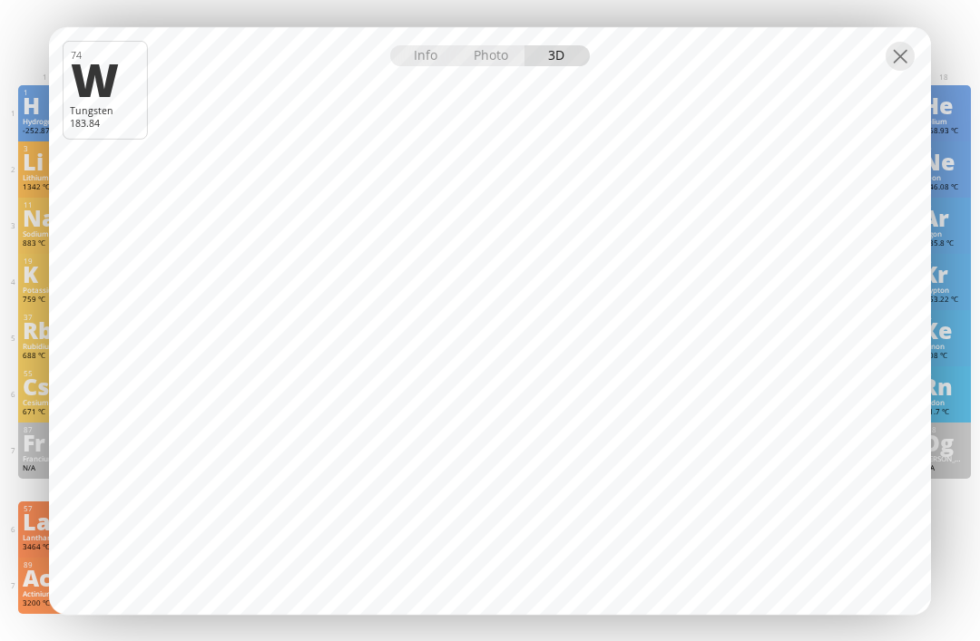
click at [898, 56] on div at bounding box center [899, 56] width 29 height 29
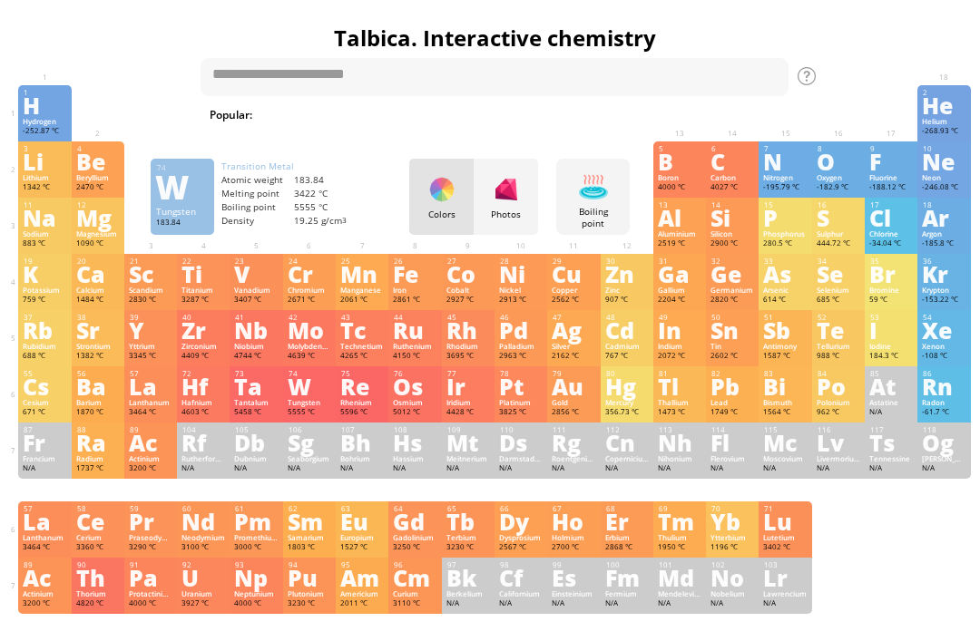
click at [609, 190] on div "Boiling point Heatmaps Normal mode Melting point Boiling point Density Atomic w…" at bounding box center [592, 197] width 73 height 76
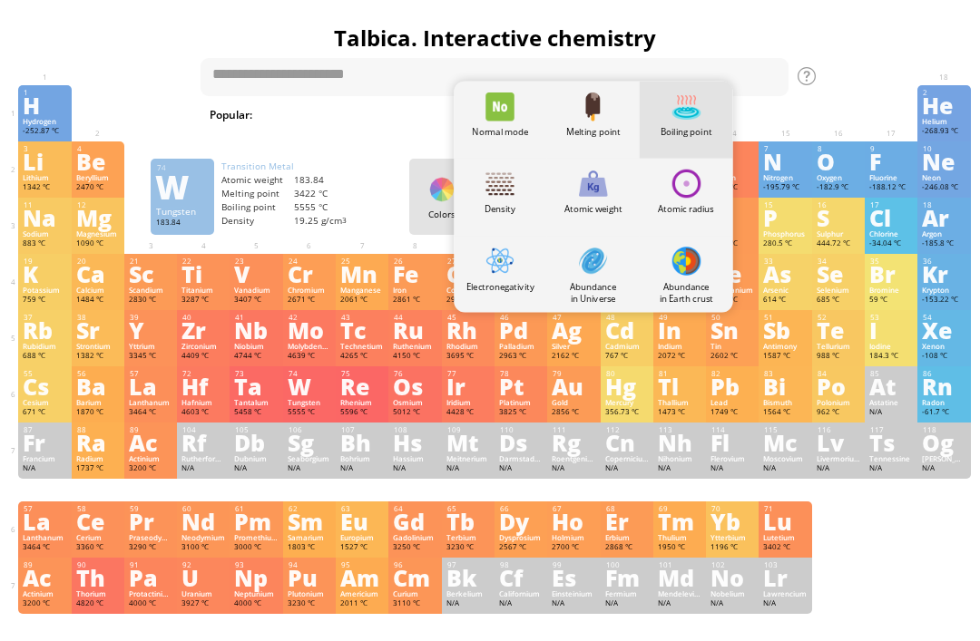
click at [512, 178] on div at bounding box center [499, 183] width 29 height 29
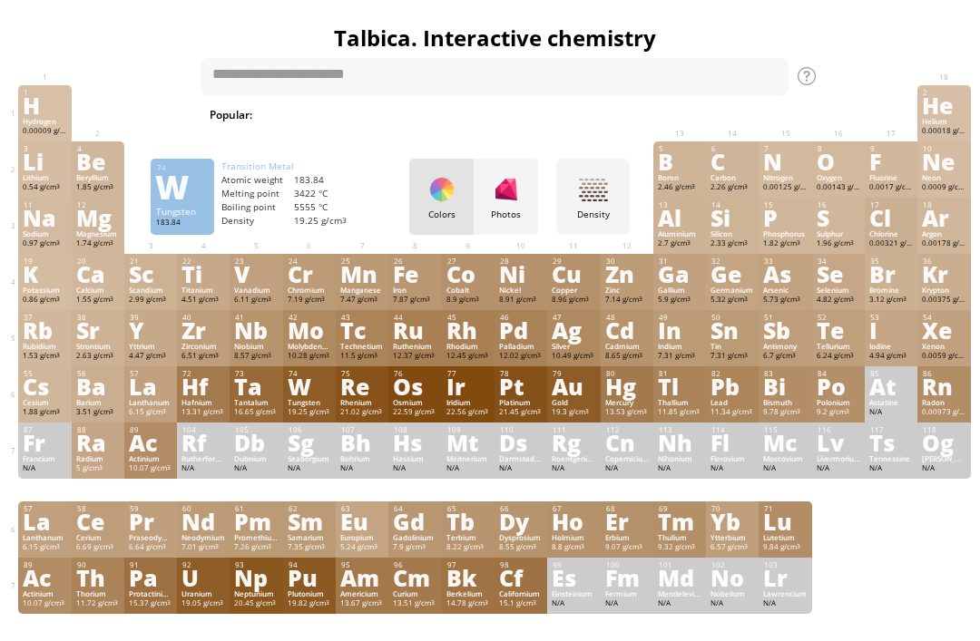
click at [586, 175] on div at bounding box center [593, 189] width 29 height 29
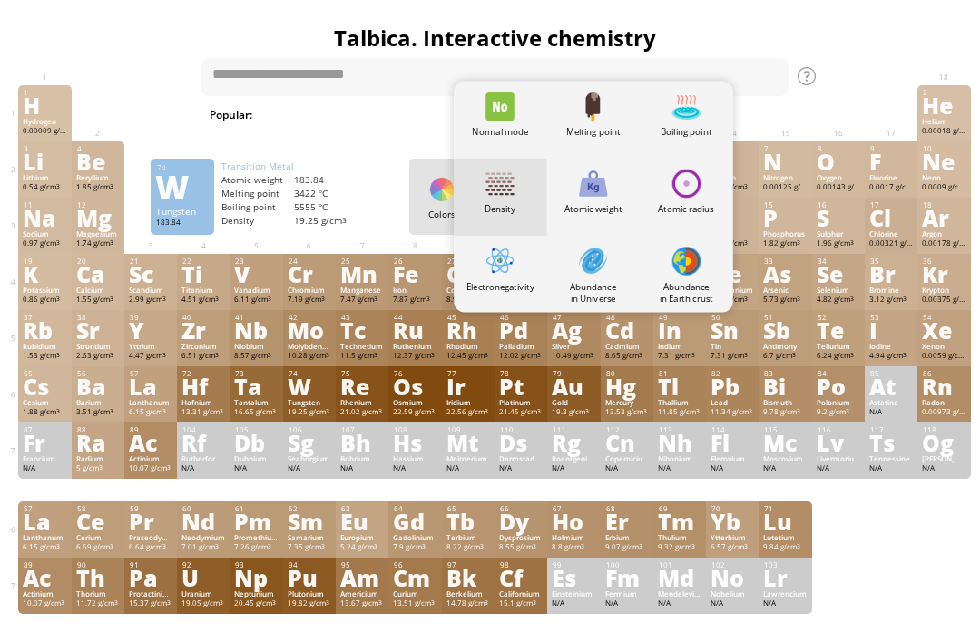
click at [568, 198] on div "Atomic weight" at bounding box center [592, 196] width 93 height 77
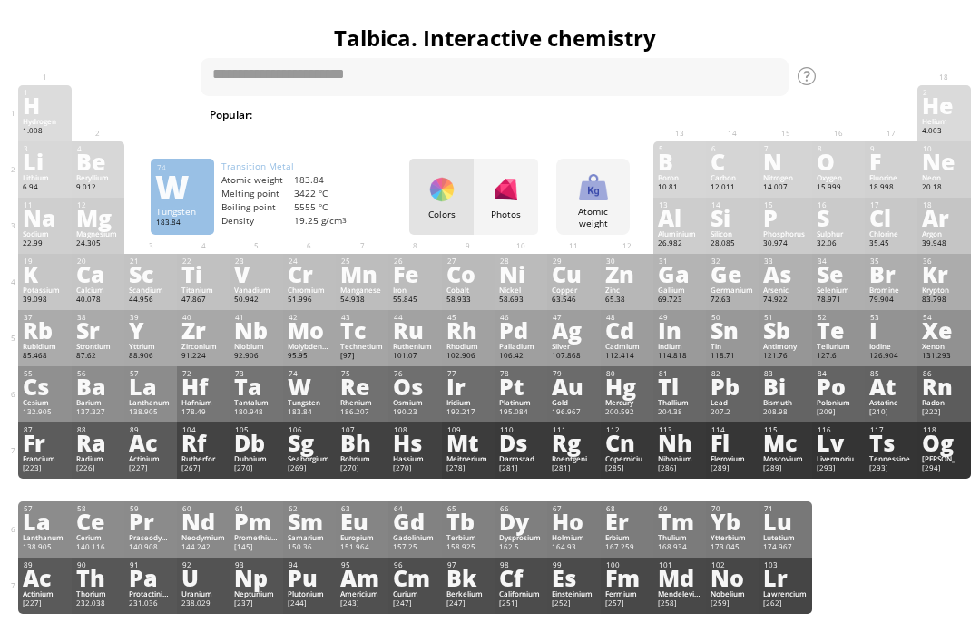
click at [580, 185] on div at bounding box center [593, 186] width 29 height 29
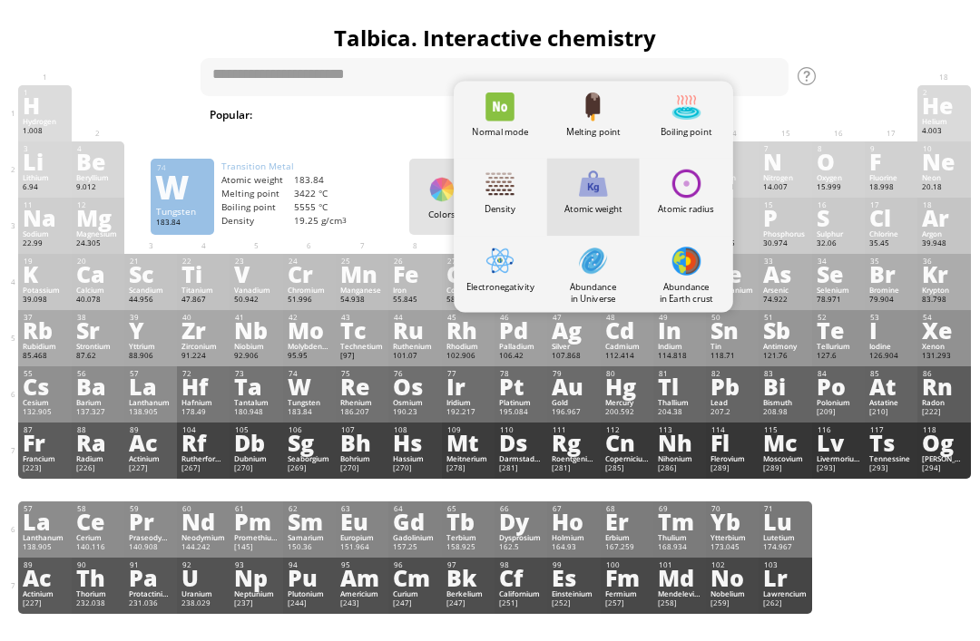
click at [688, 301] on div "Abundance in Earth crust" at bounding box center [685, 291] width 93 height 24
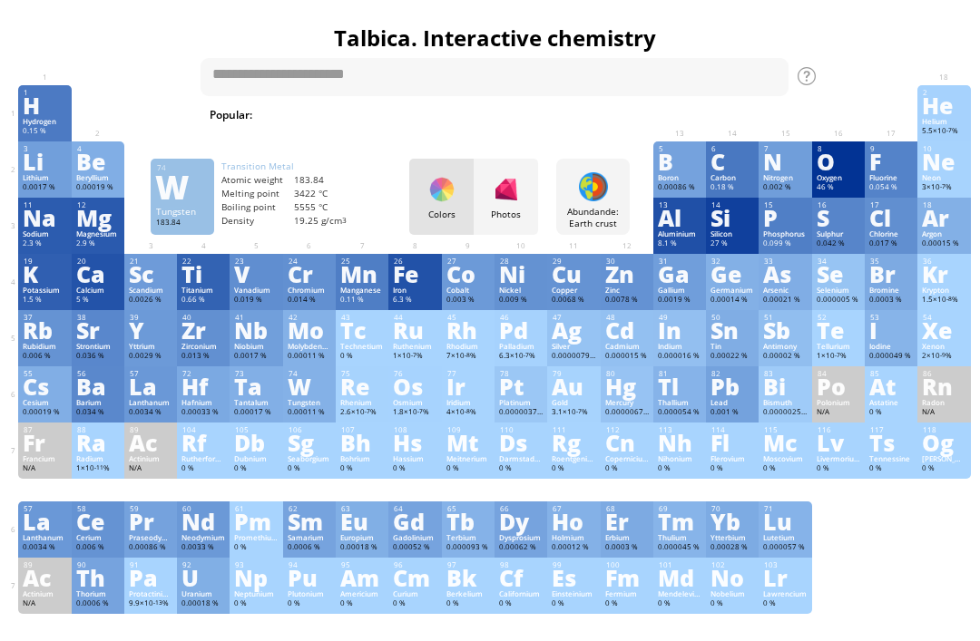
click at [574, 219] on div "Abundande: Earth crust" at bounding box center [593, 218] width 64 height 24
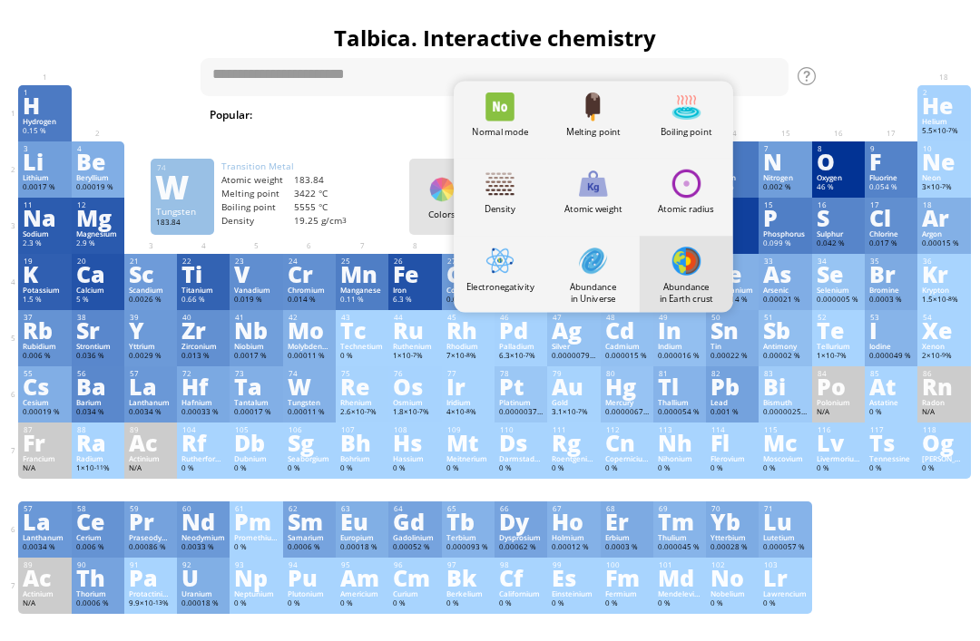
click at [596, 272] on div at bounding box center [593, 260] width 29 height 29
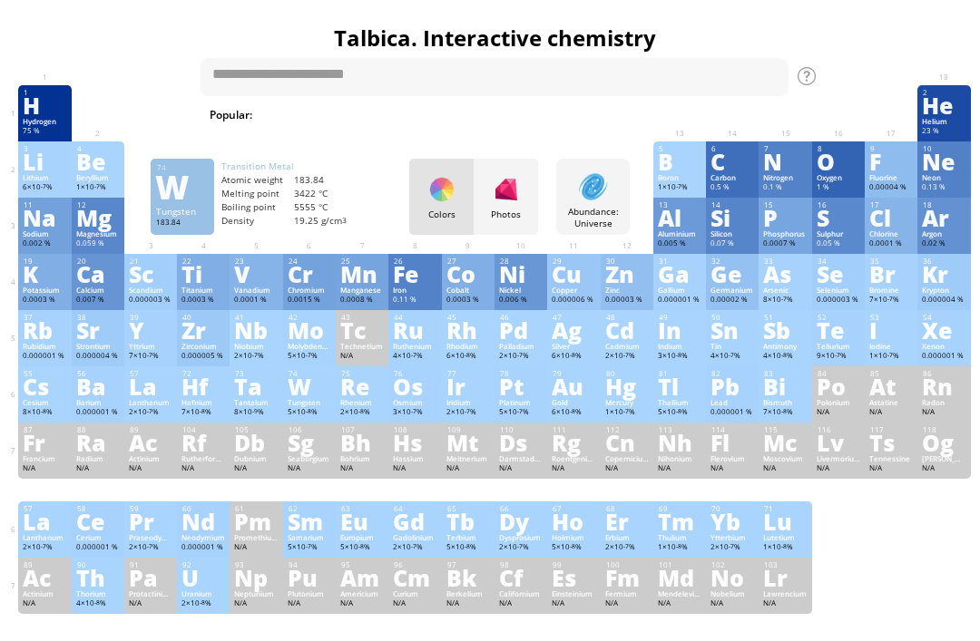
click at [600, 210] on div "Abundance: Universe" at bounding box center [593, 218] width 64 height 24
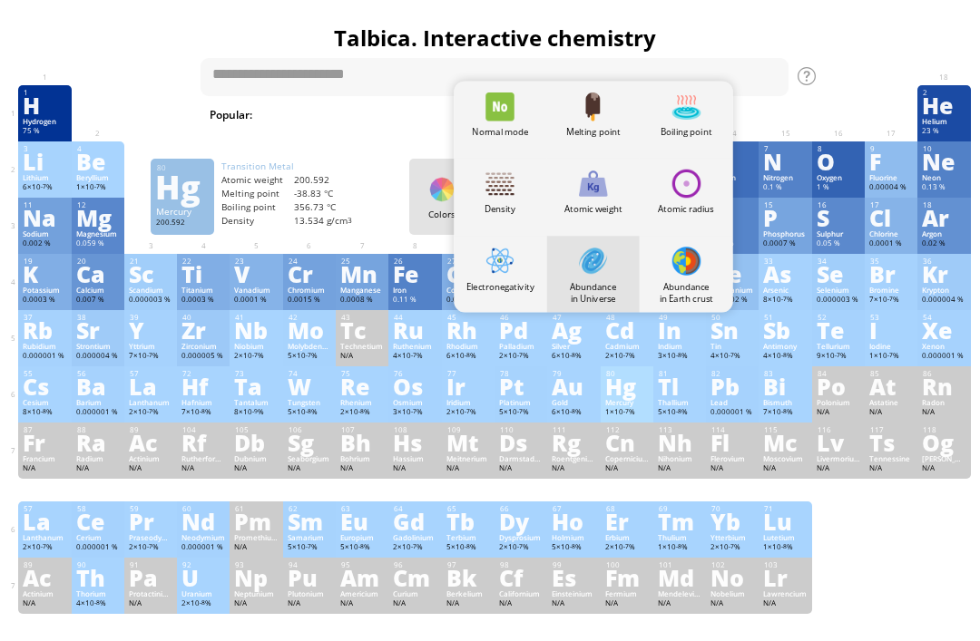
click at [628, 396] on div "Hg" at bounding box center [627, 386] width 44 height 20
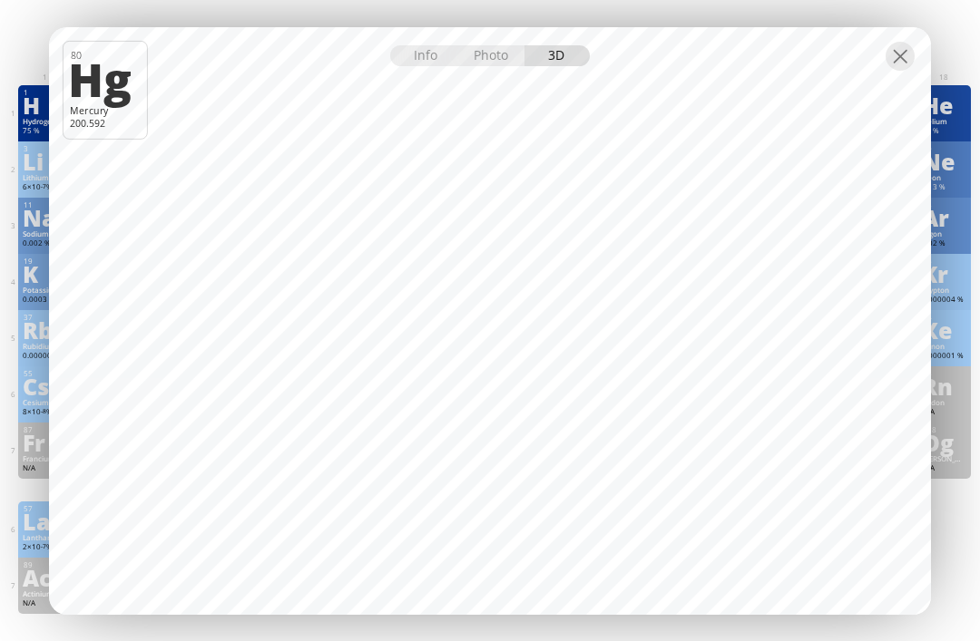
click at [900, 58] on div at bounding box center [899, 56] width 29 height 29
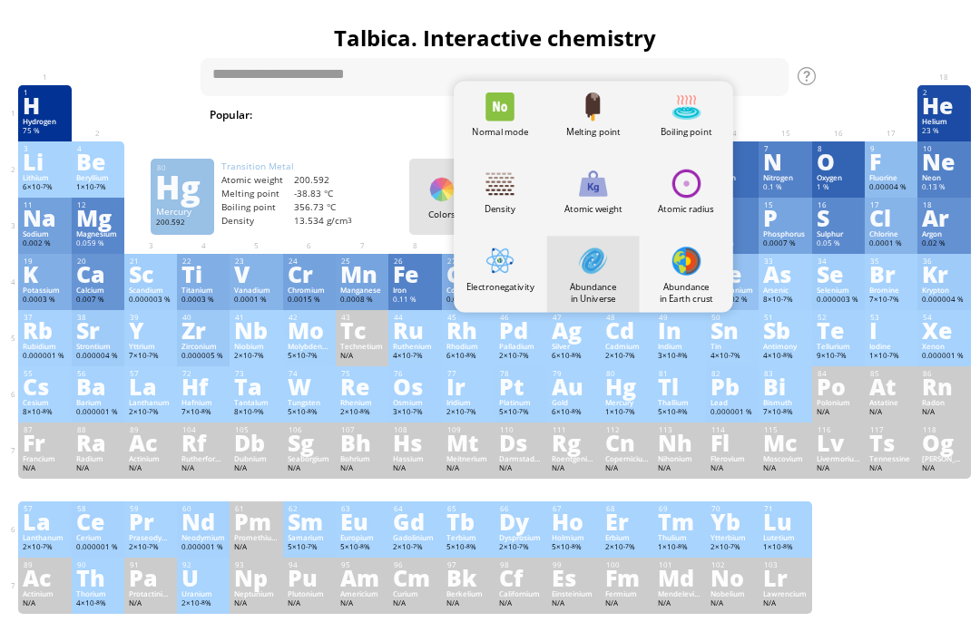
click at [619, 114] on div "Melting point" at bounding box center [592, 120] width 93 height 77
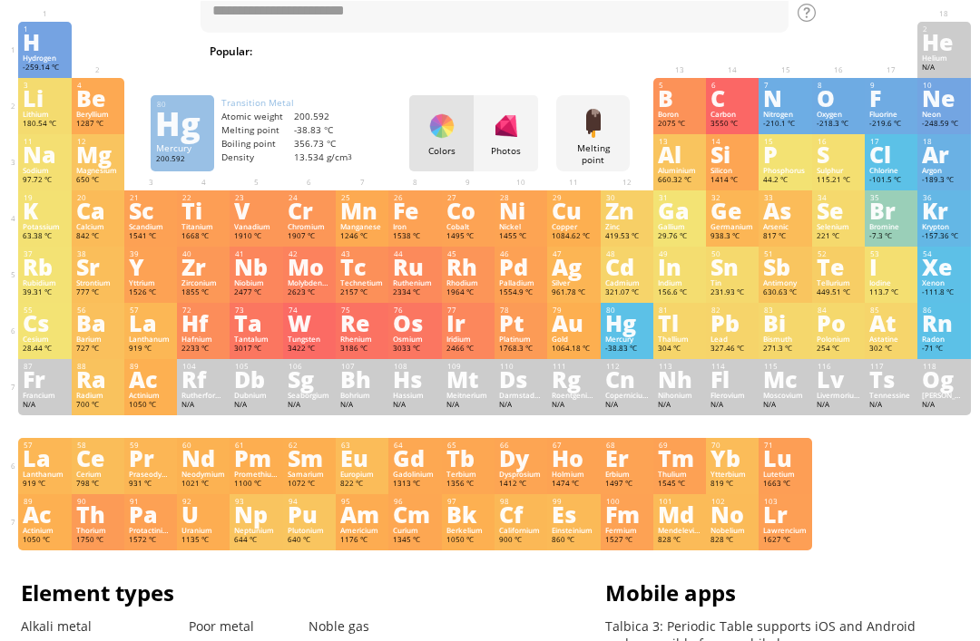
scroll to position [63, 0]
click at [767, 535] on div "Lawrencium" at bounding box center [785, 530] width 44 height 9
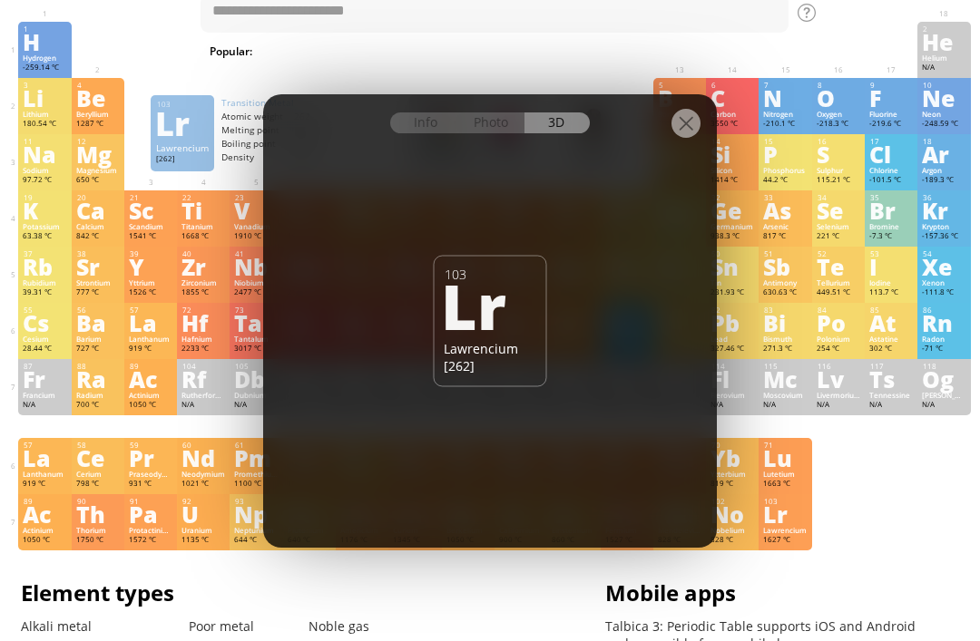
click at [494, 172] on div "Info Photo 3D Info Photo 3D 103 Lr Lawrencium [262] The model size is ... MB. D…" at bounding box center [489, 320] width 453 height 453
click at [523, 133] on div "Photo" at bounding box center [492, 122] width 65 height 21
click at [493, 162] on div "Info Photo 3D Info Photo 3D 103 Lr Lawrencium [262] The model size is ... MB. D…" at bounding box center [489, 320] width 453 height 453
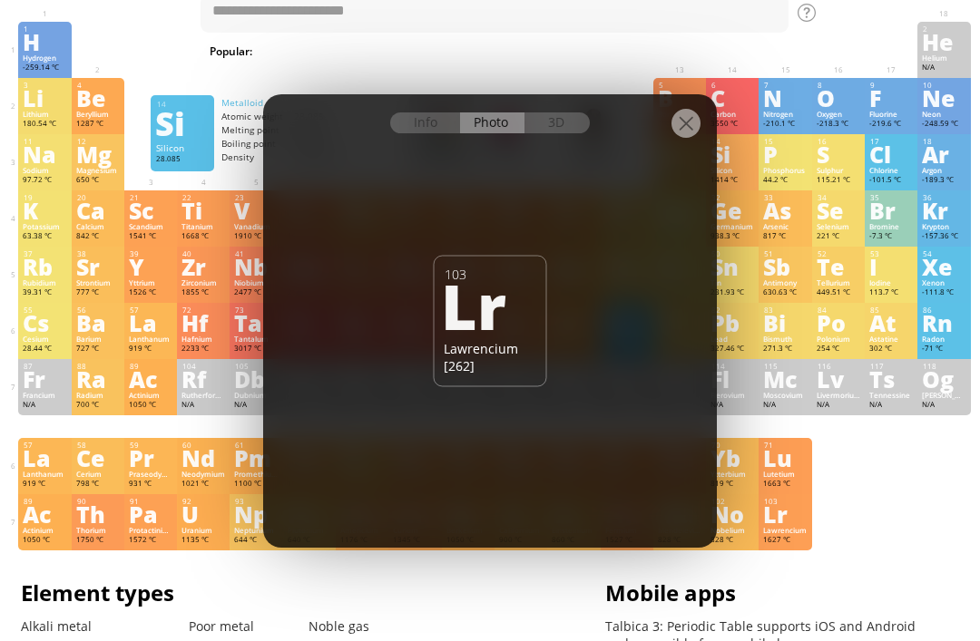
click at [726, 150] on div "Si" at bounding box center [732, 154] width 44 height 20
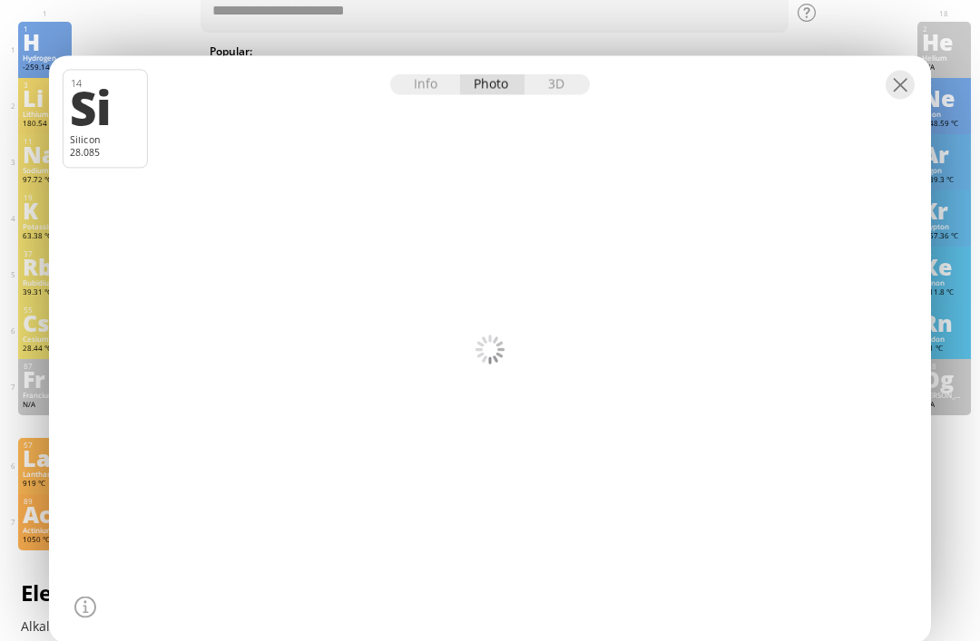
click at [689, 149] on div at bounding box center [489, 349] width 891 height 593
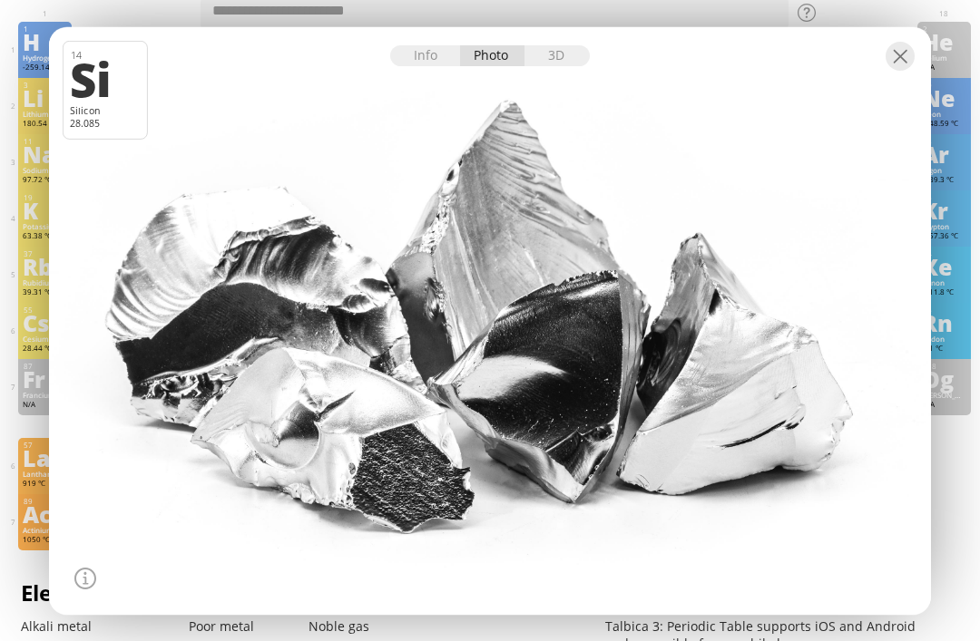
click at [888, 71] on div at bounding box center [899, 56] width 29 height 29
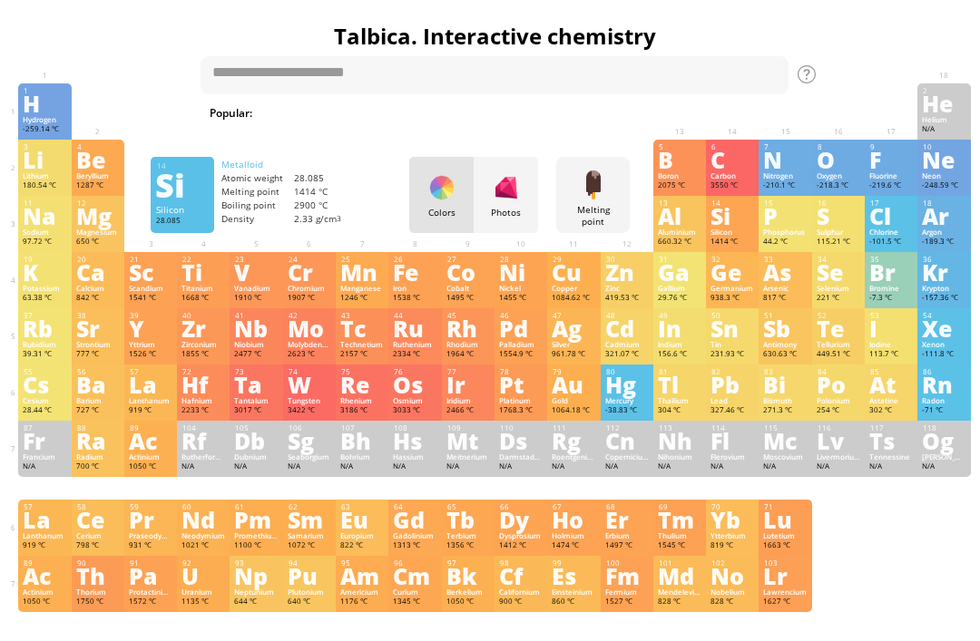
scroll to position [0, 0]
